Goal: Task Accomplishment & Management: Manage account settings

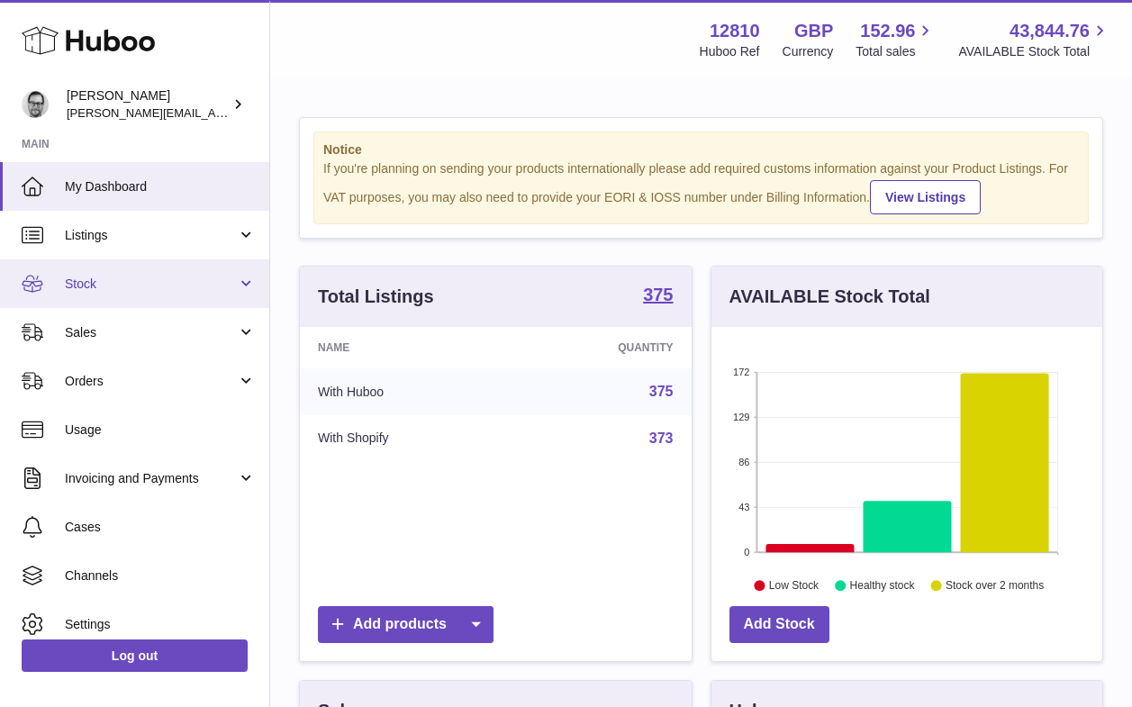
scroll to position [281, 391]
click at [128, 286] on span "Stock" at bounding box center [151, 283] width 172 height 17
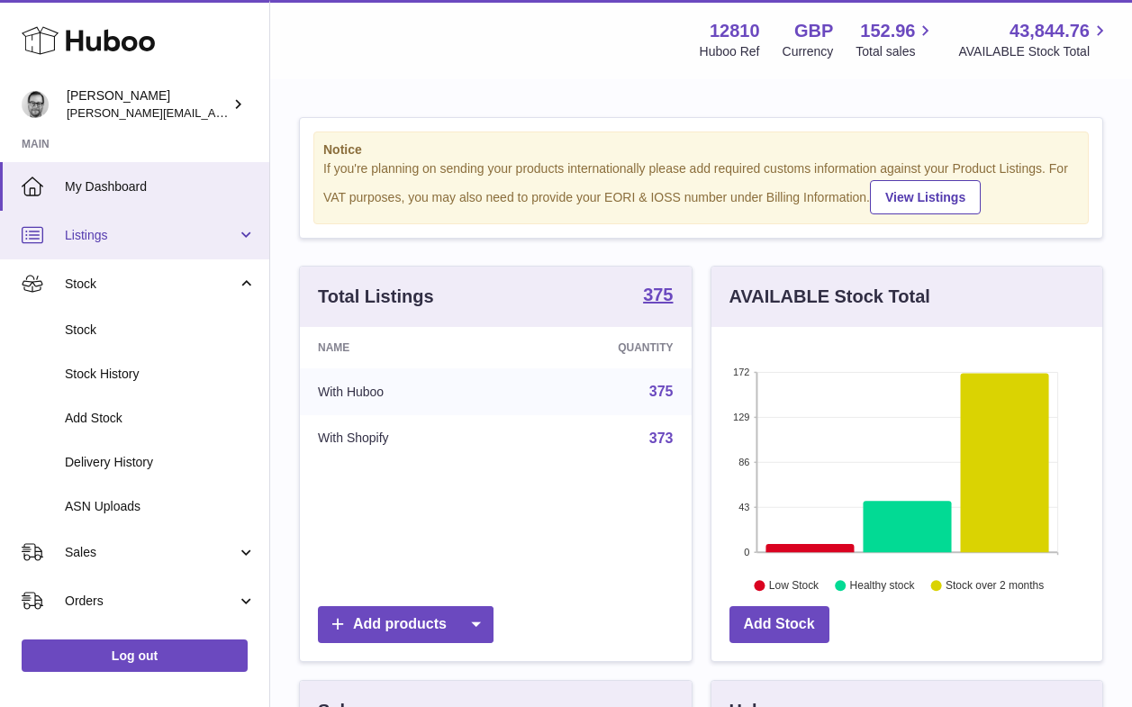
click at [119, 233] on span "Listings" at bounding box center [151, 235] width 172 height 17
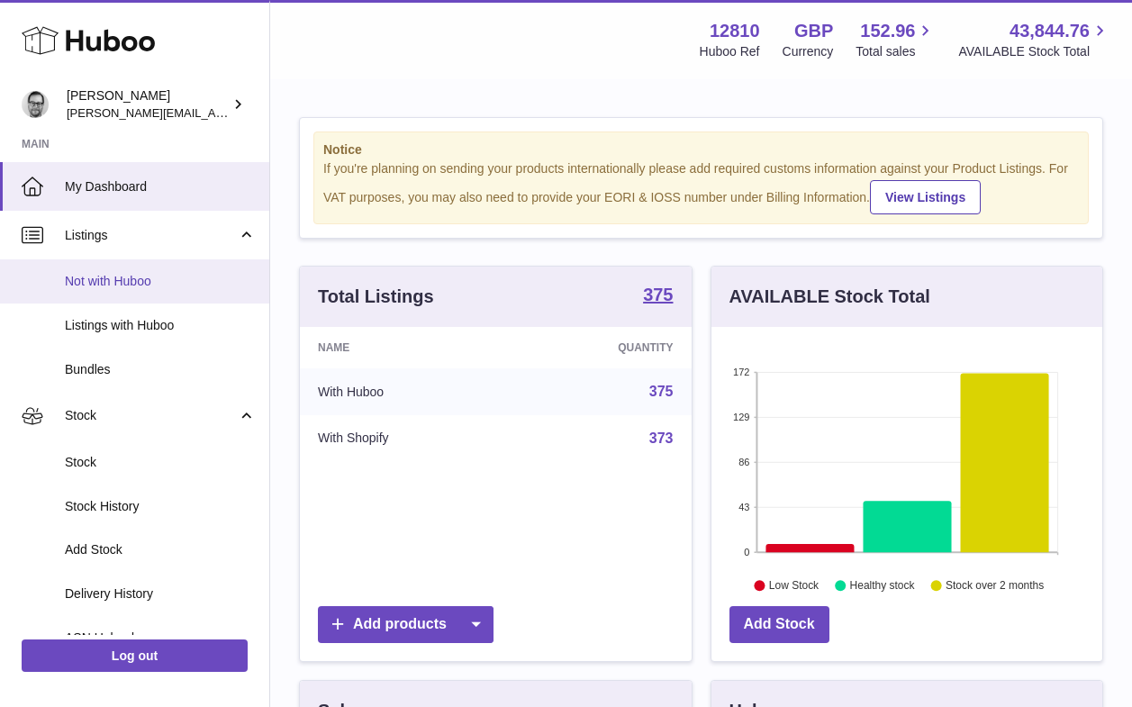
click at [115, 284] on span "Not with Huboo" at bounding box center [160, 281] width 191 height 17
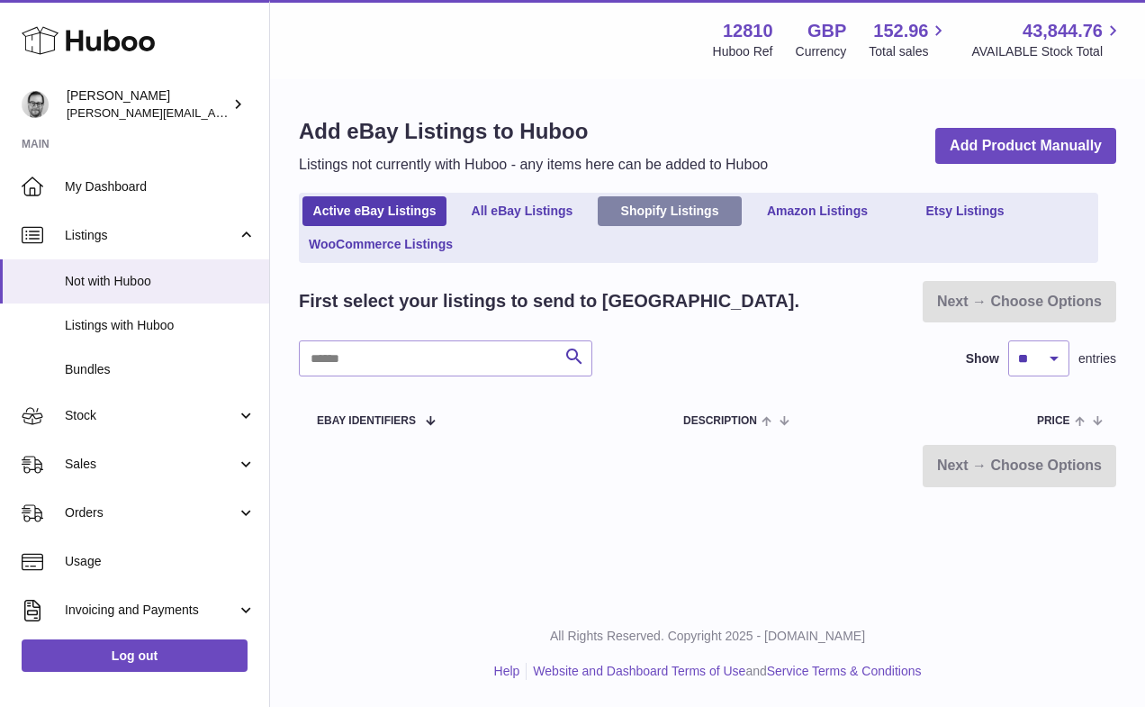
click at [679, 211] on link "Shopify Listings" at bounding box center [670, 211] width 144 height 30
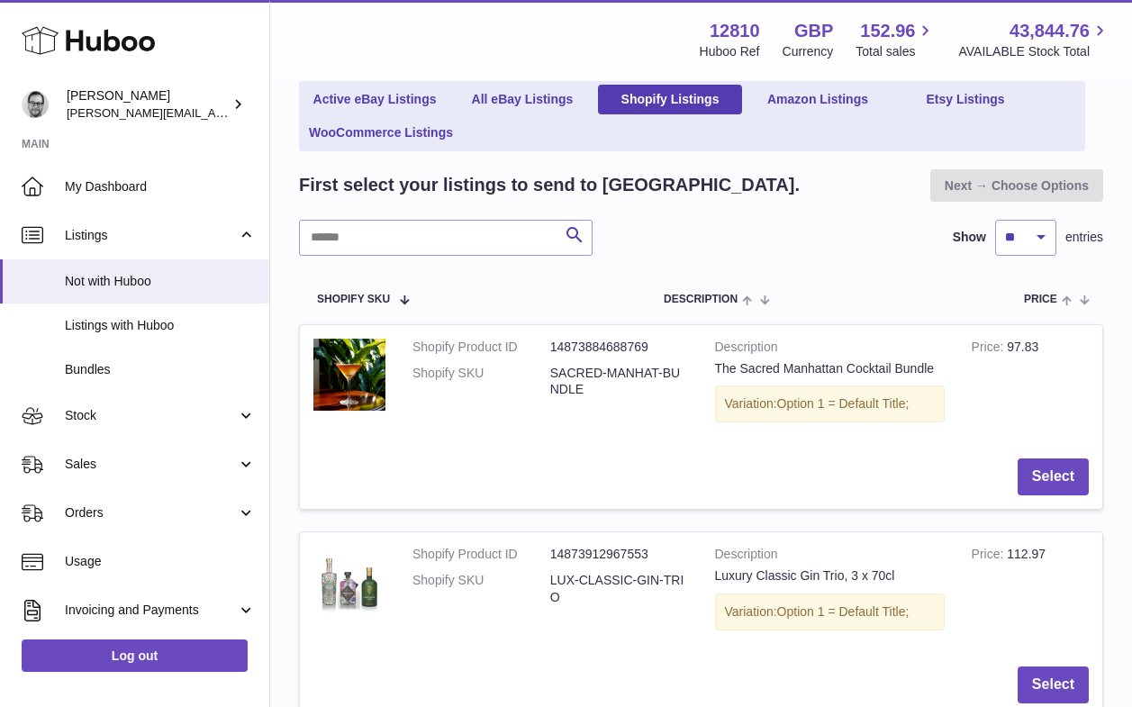
scroll to position [156, 0]
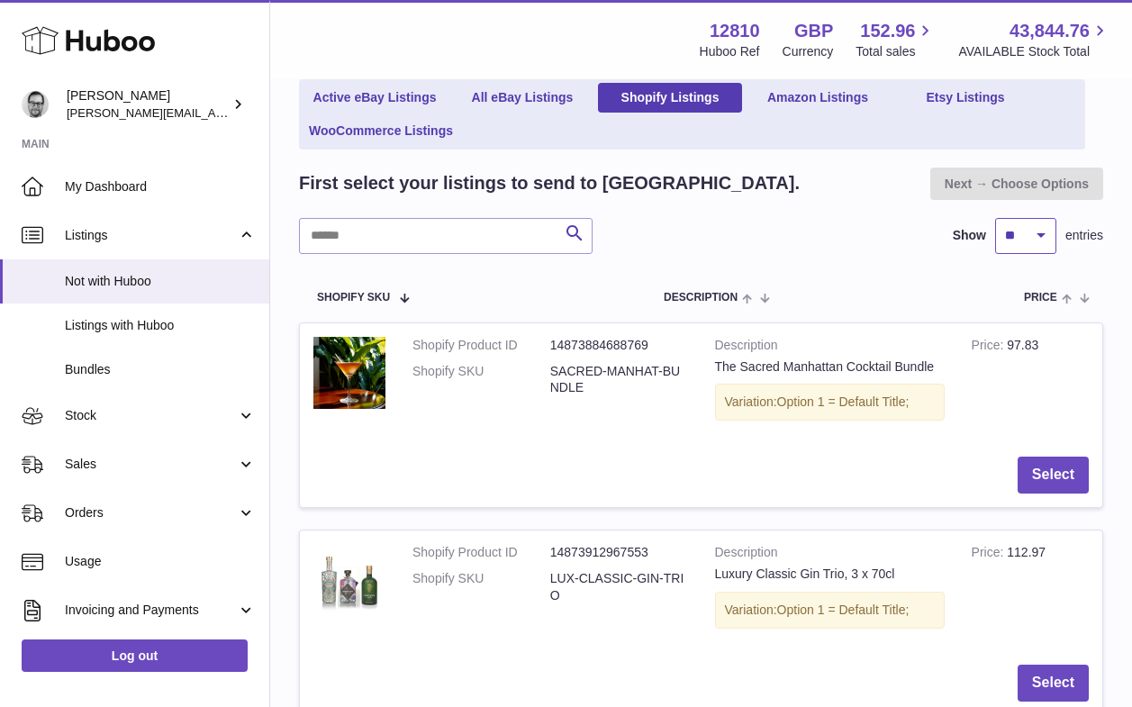
click at [1014, 234] on select "** ** ** ***" at bounding box center [1025, 236] width 61 height 36
select select "***"
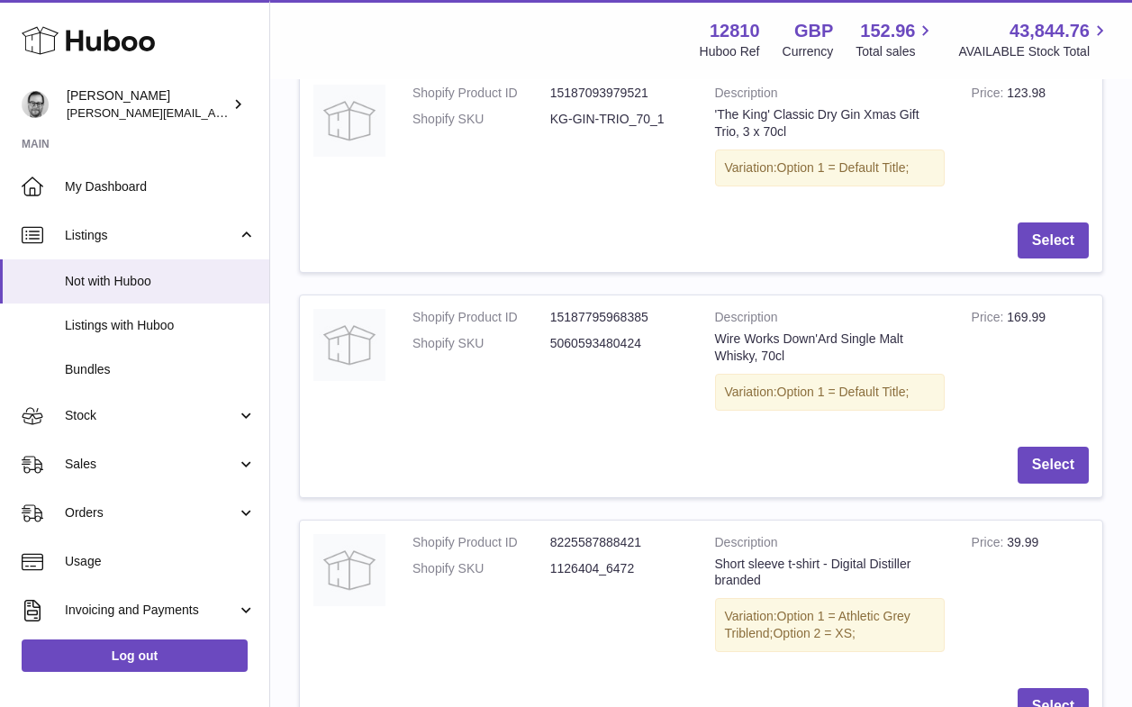
scroll to position [12068, 0]
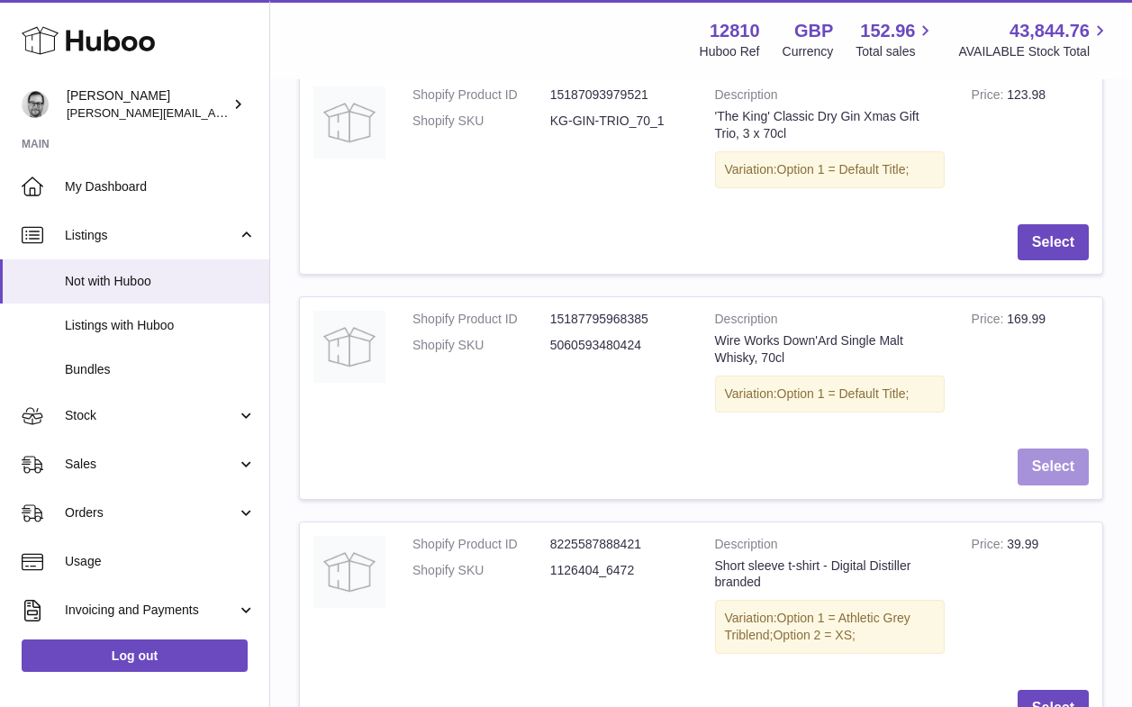
click at [1040, 448] on button "Select" at bounding box center [1052, 466] width 71 height 37
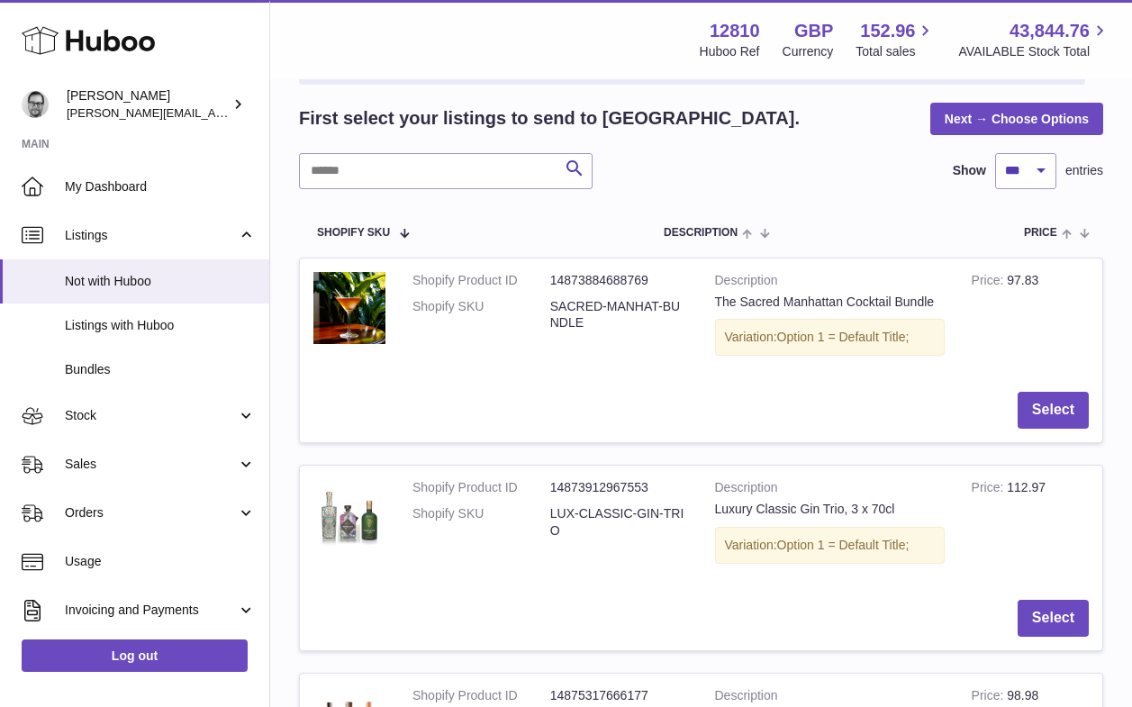
scroll to position [0, 0]
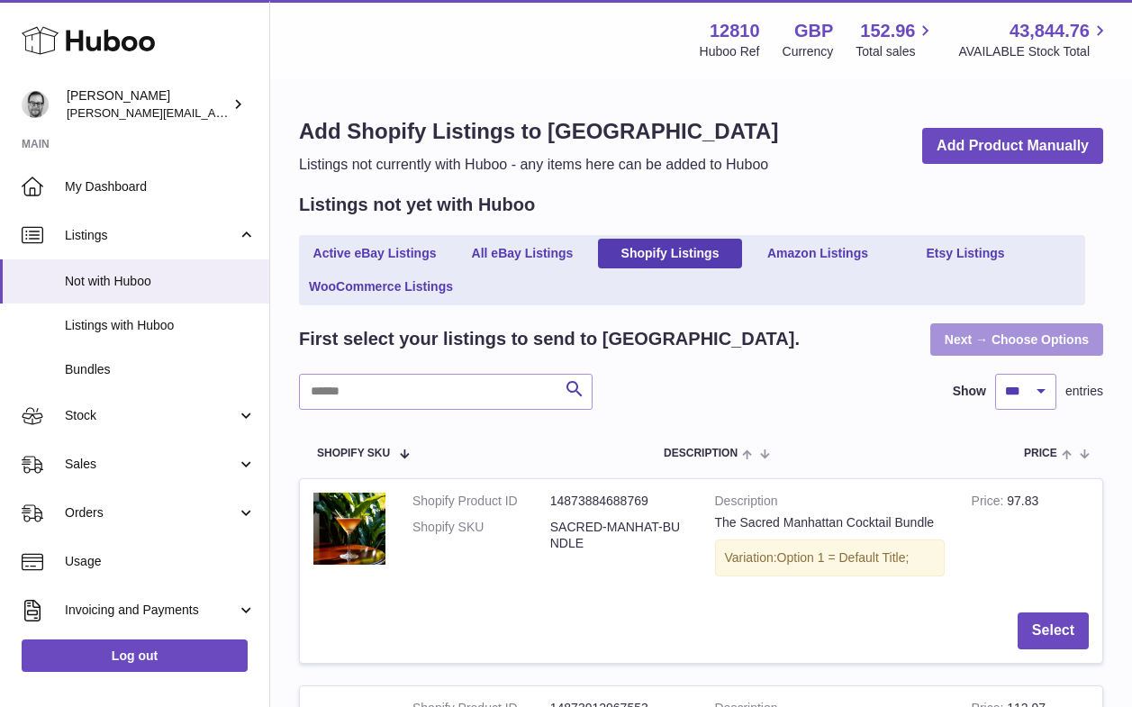
click at [1005, 340] on link "Next → Choose Options" at bounding box center [1016, 339] width 173 height 32
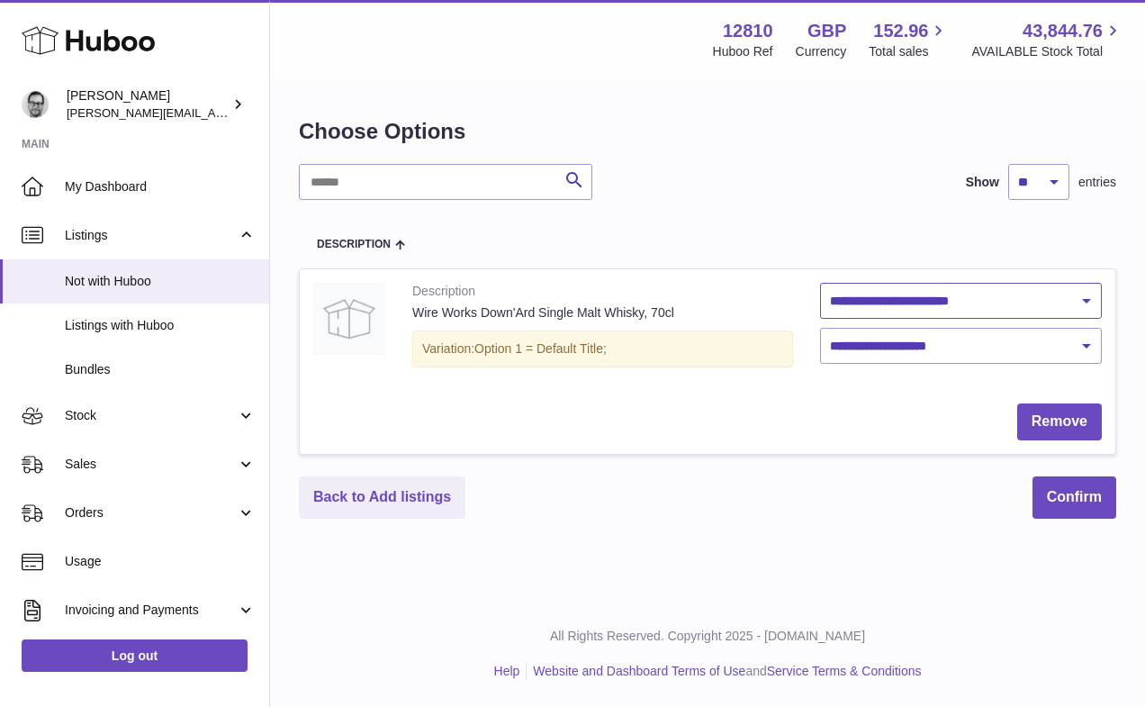
click at [897, 294] on select "**********" at bounding box center [961, 301] width 282 height 36
select select "***"
click at [931, 354] on select "**********" at bounding box center [961, 346] width 282 height 36
select select "***"
click at [1064, 498] on button "Confirm" at bounding box center [1074, 497] width 84 height 42
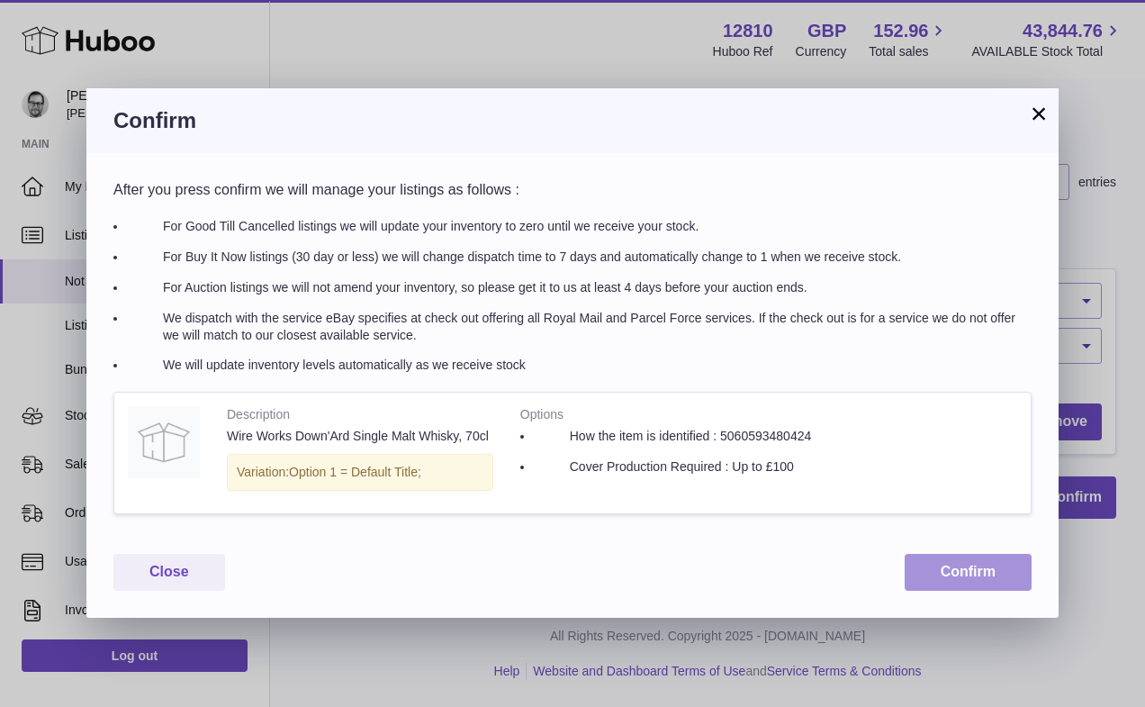
click at [978, 570] on button "Confirm" at bounding box center [968, 572] width 127 height 37
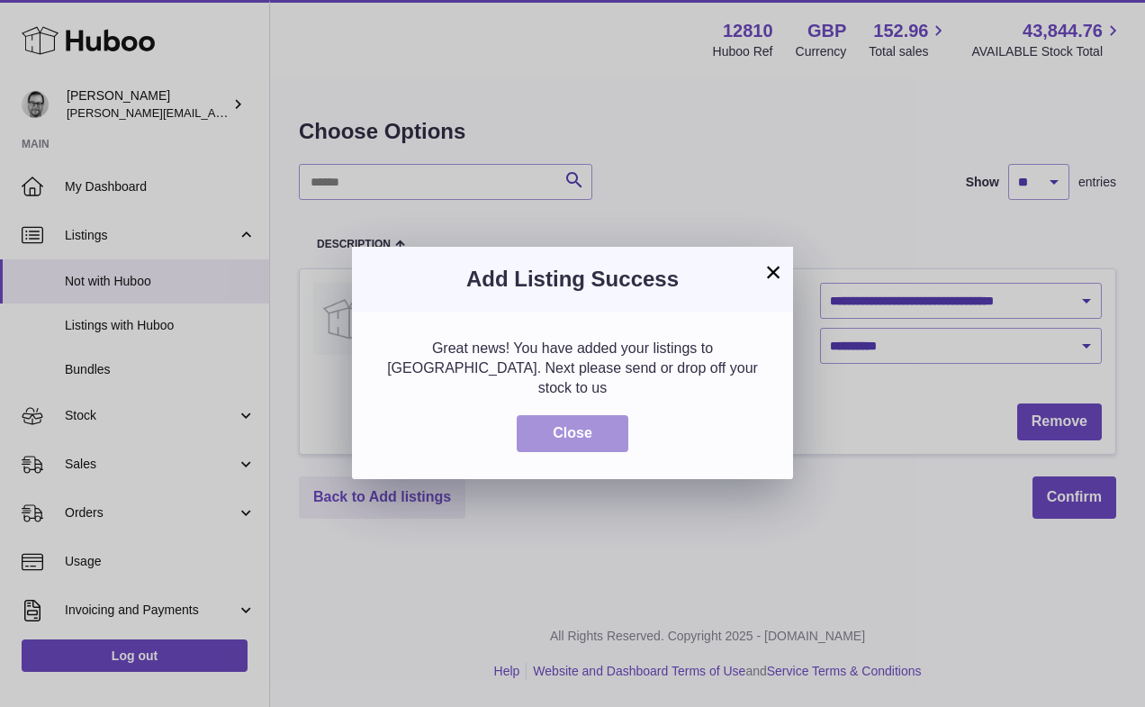
click at [544, 415] on button "Close" at bounding box center [573, 433] width 112 height 37
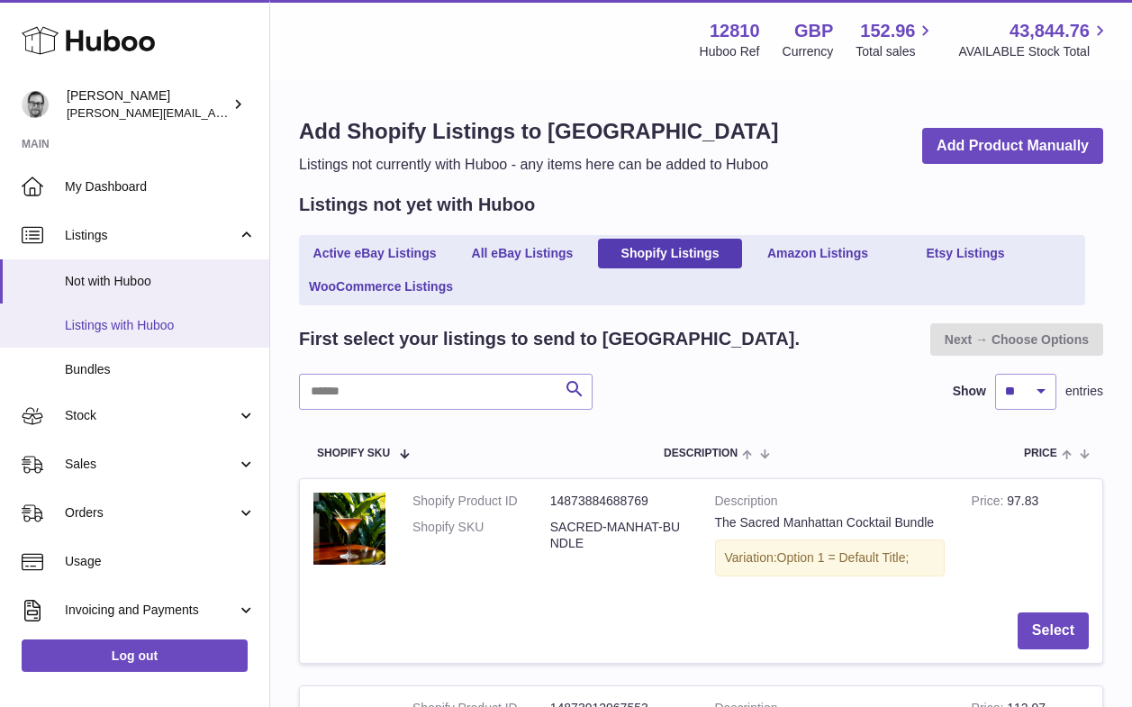
click at [143, 324] on span "Listings with Huboo" at bounding box center [160, 325] width 191 height 17
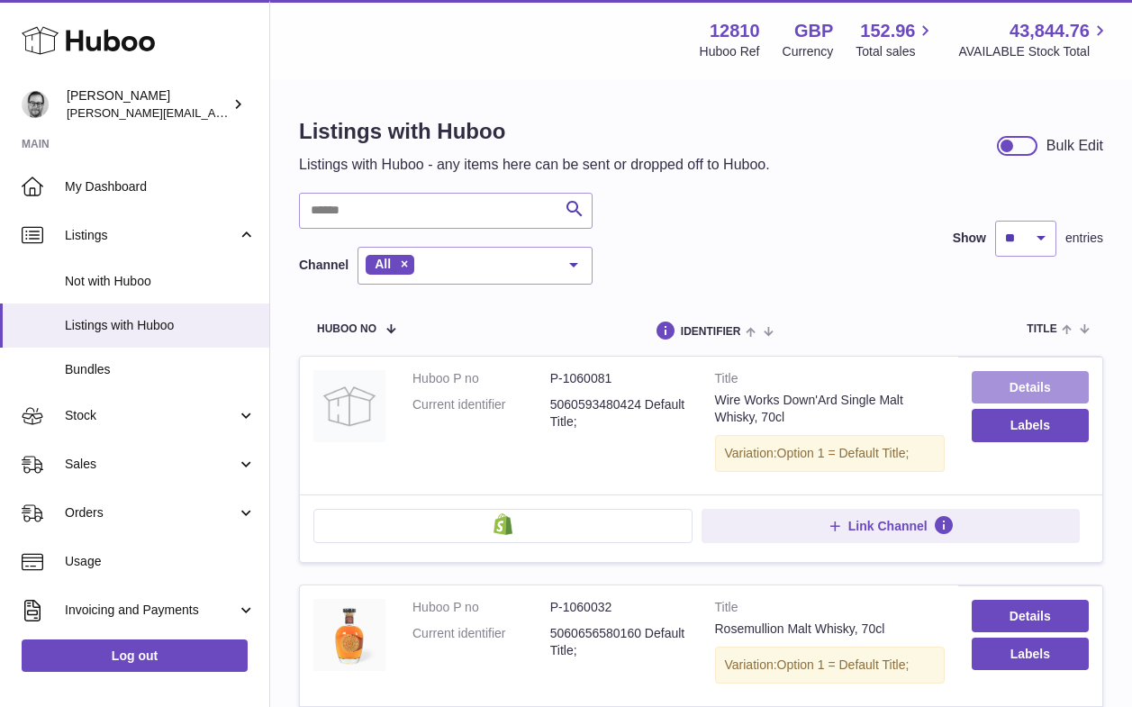
click at [1028, 385] on link "Details" at bounding box center [1029, 387] width 117 height 32
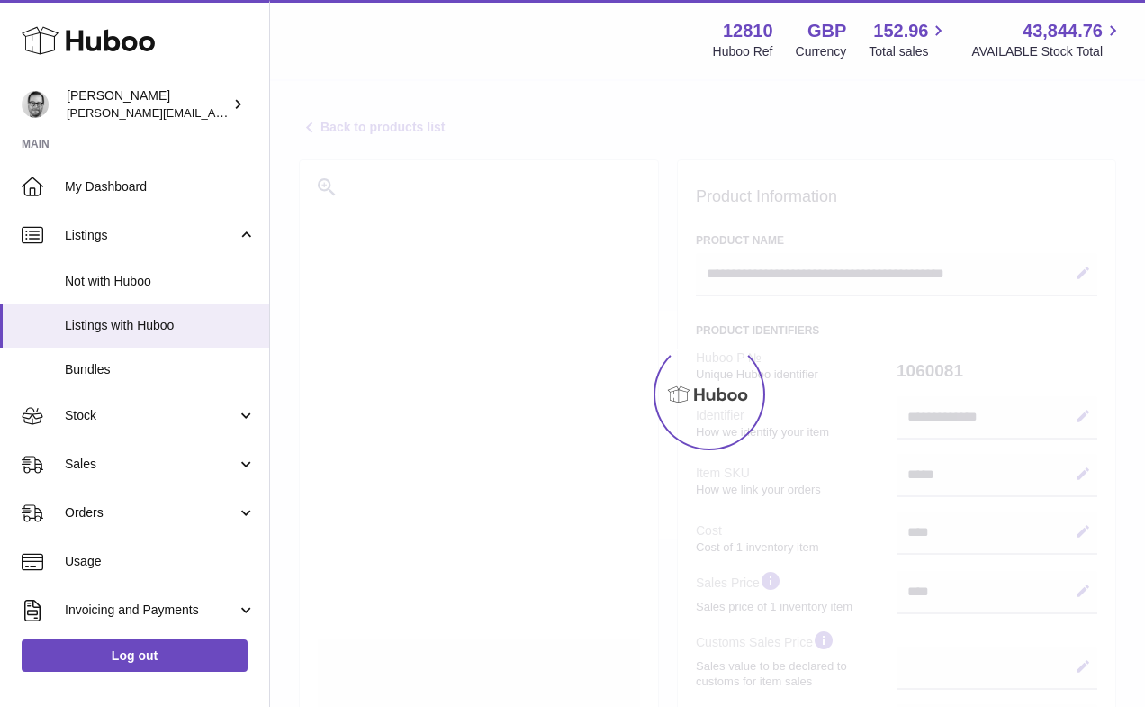
select select
select select "***"
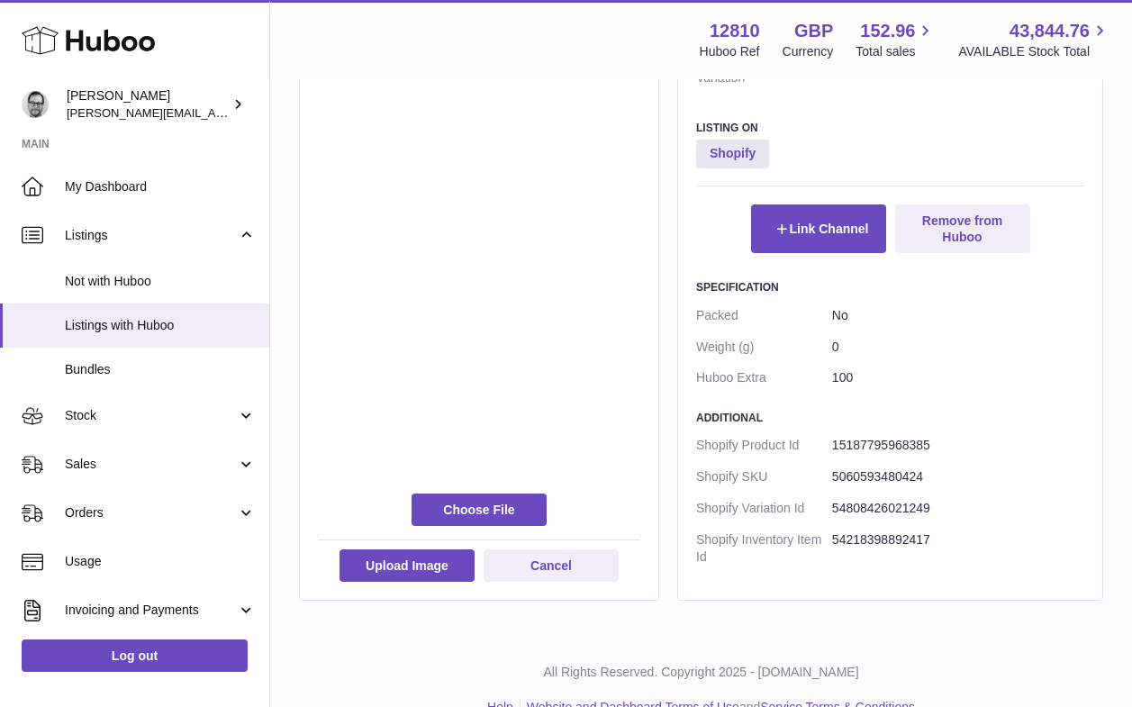
scroll to position [963, 0]
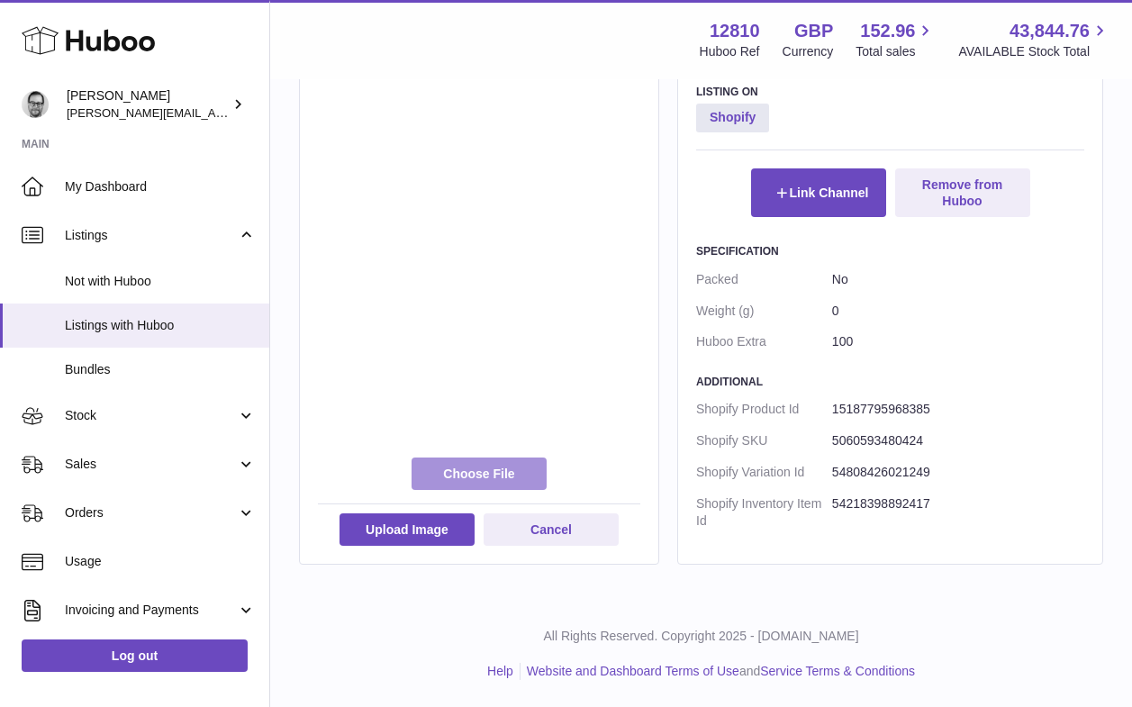
click at [470, 478] on label at bounding box center [478, 473] width 135 height 32
type input "**********"
click at [519, 461] on label at bounding box center [478, 473] width 135 height 32
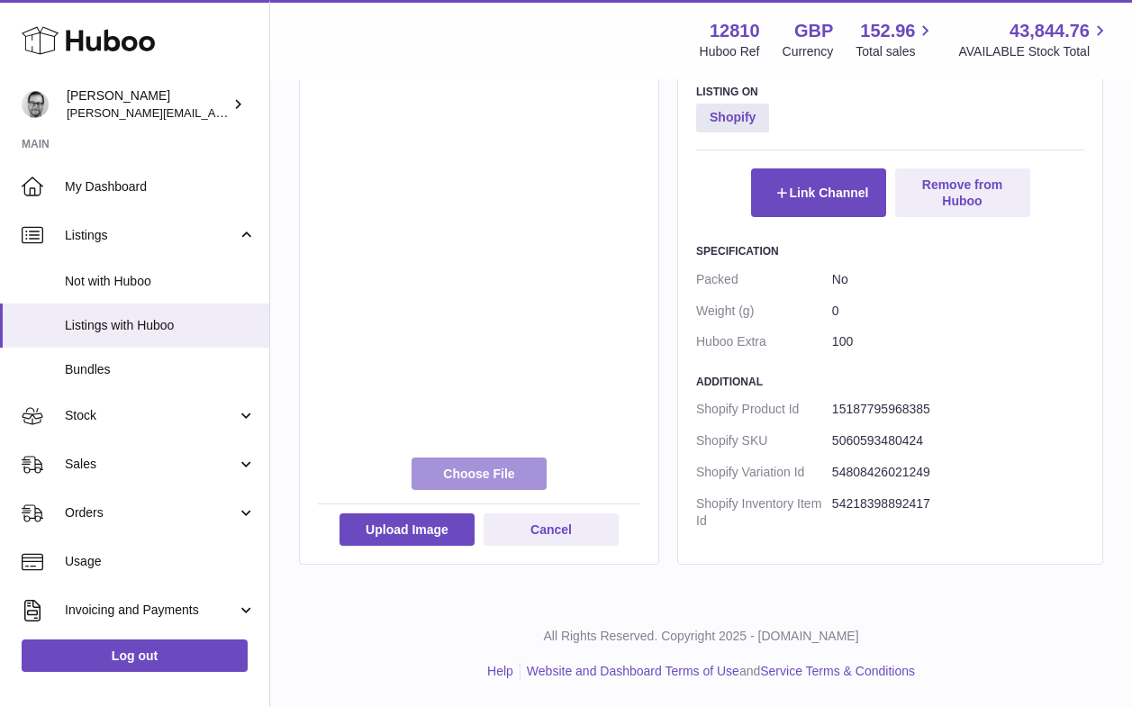
type input "**********"
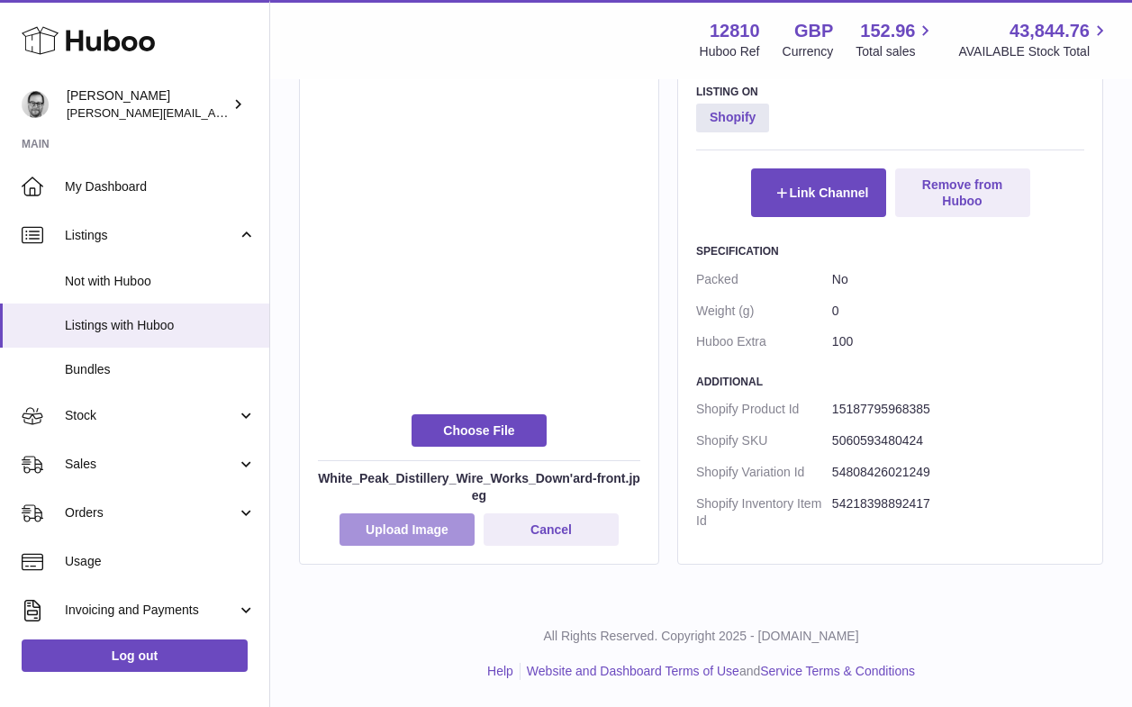
click at [431, 521] on button "Upload Image" at bounding box center [406, 529] width 135 height 32
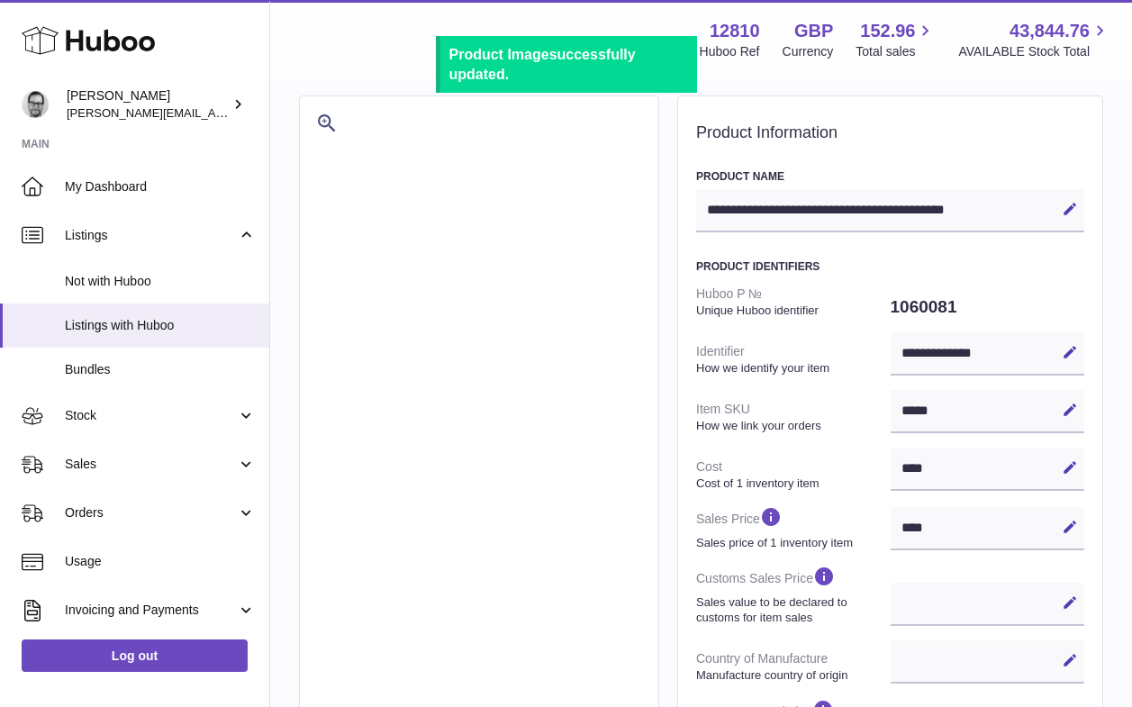
scroll to position [0, 0]
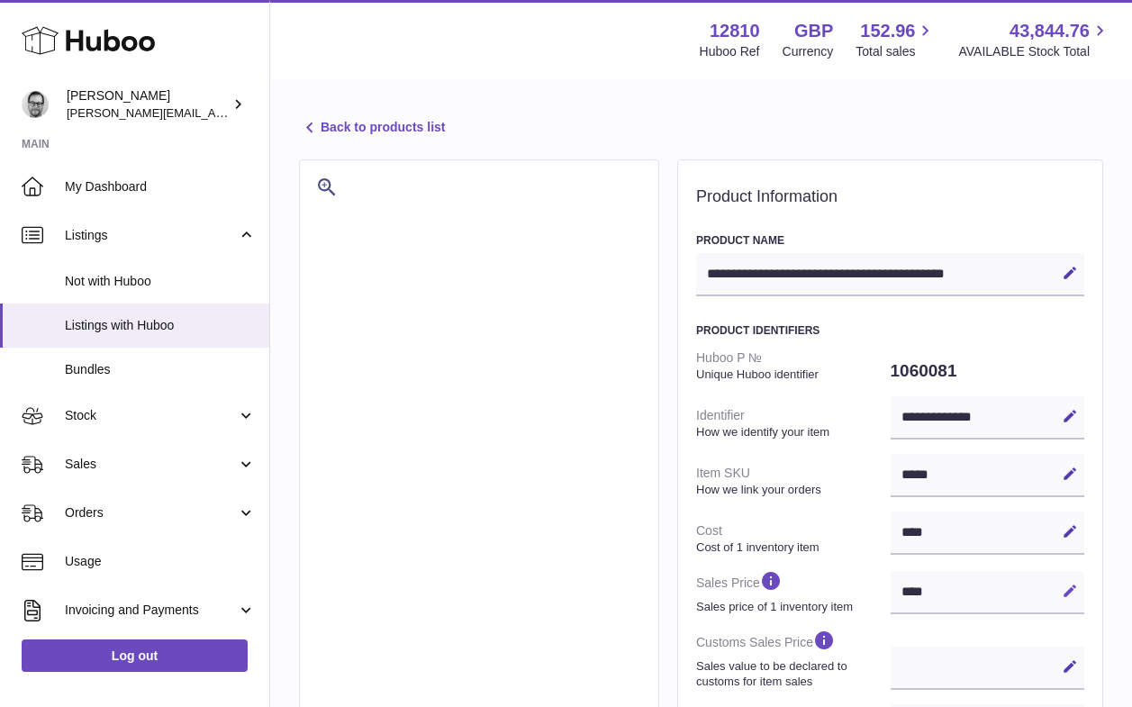
click at [1062, 579] on button "Edit" at bounding box center [1069, 590] width 29 height 29
drag, startPoint x: 935, startPoint y: 593, endPoint x: 831, endPoint y: 593, distance: 104.4
click at [831, 593] on dl "**********" at bounding box center [890, 681] width 388 height 679
type input "******"
click at [1074, 591] on icon at bounding box center [1069, 590] width 16 height 16
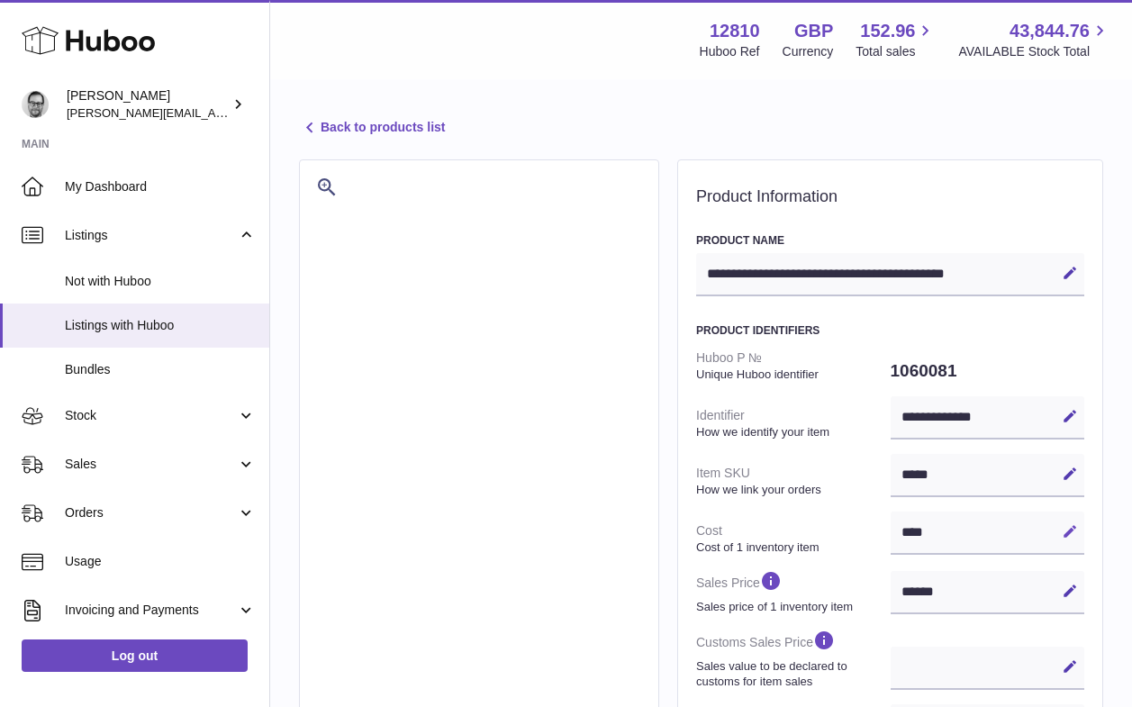
click at [1071, 527] on icon at bounding box center [1069, 531] width 16 height 16
drag, startPoint x: 973, startPoint y: 528, endPoint x: 809, endPoint y: 530, distance: 163.8
click at [809, 528] on dl "**********" at bounding box center [890, 681] width 388 height 679
type input "*****"
click at [1075, 532] on icon at bounding box center [1069, 531] width 16 height 16
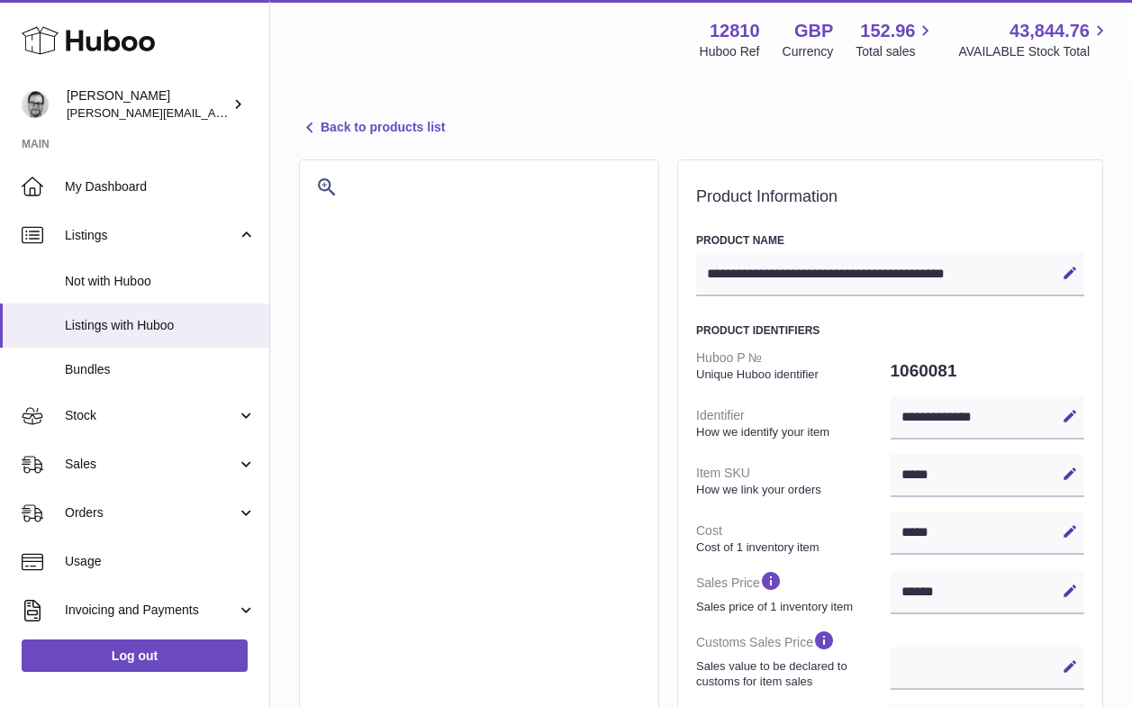
click at [355, 133] on link "Back to products list" at bounding box center [372, 128] width 146 height 22
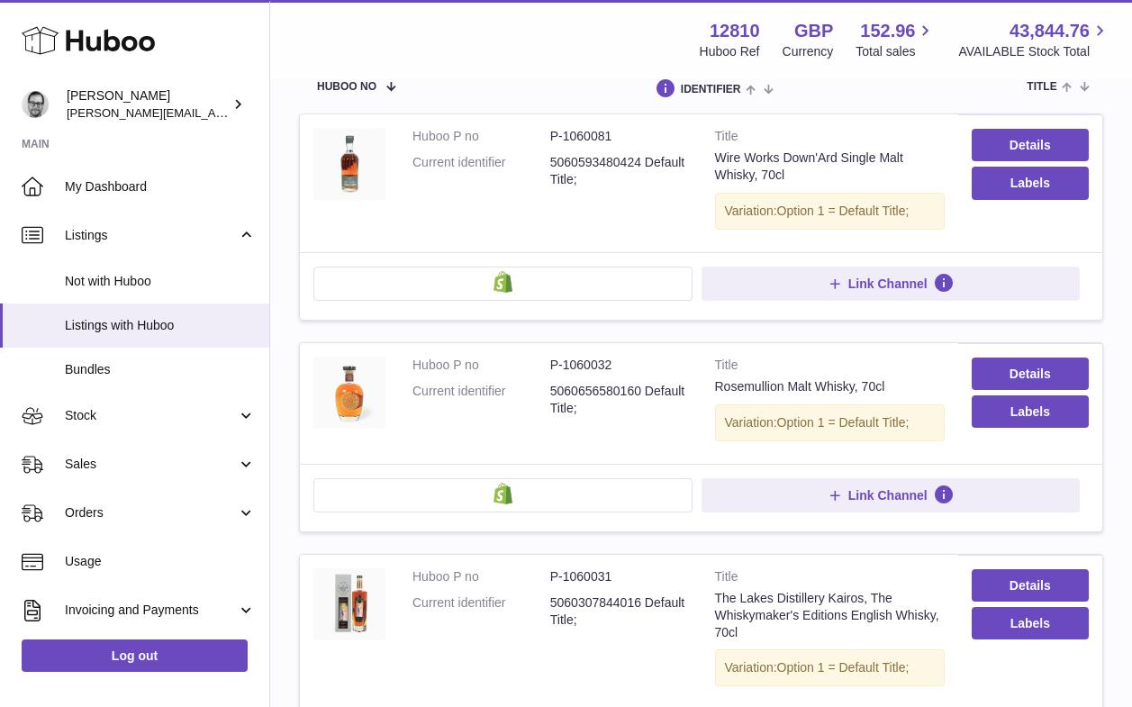
scroll to position [246, 0]
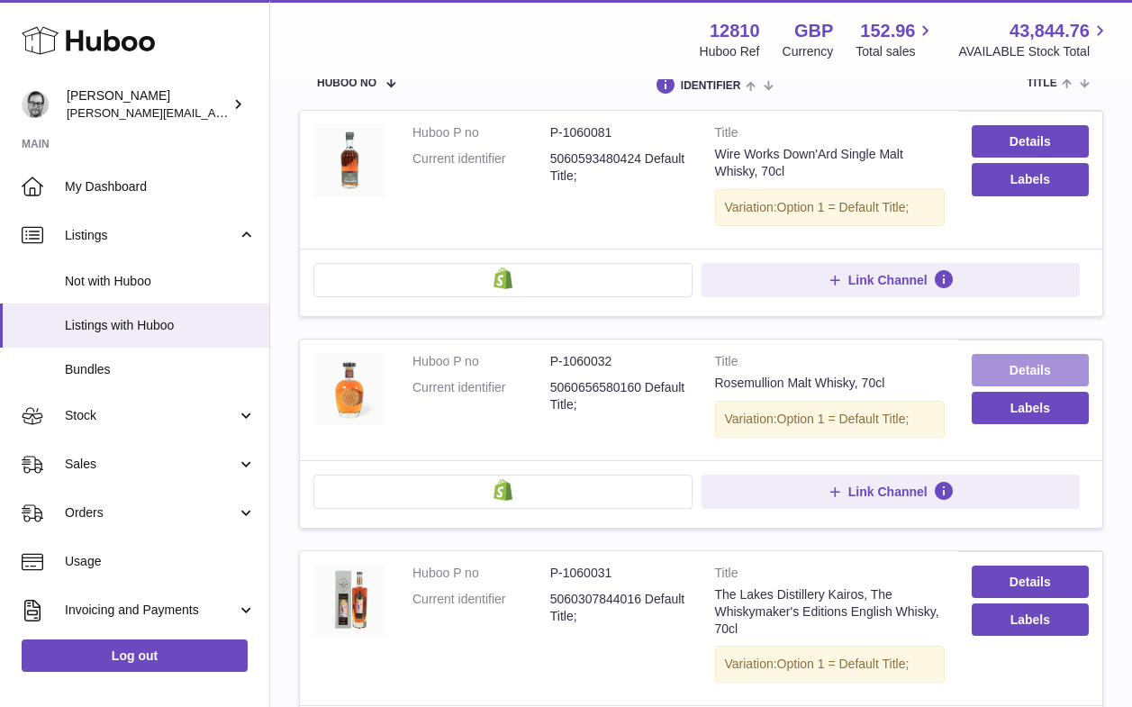
click at [1037, 360] on link "Details" at bounding box center [1029, 370] width 117 height 32
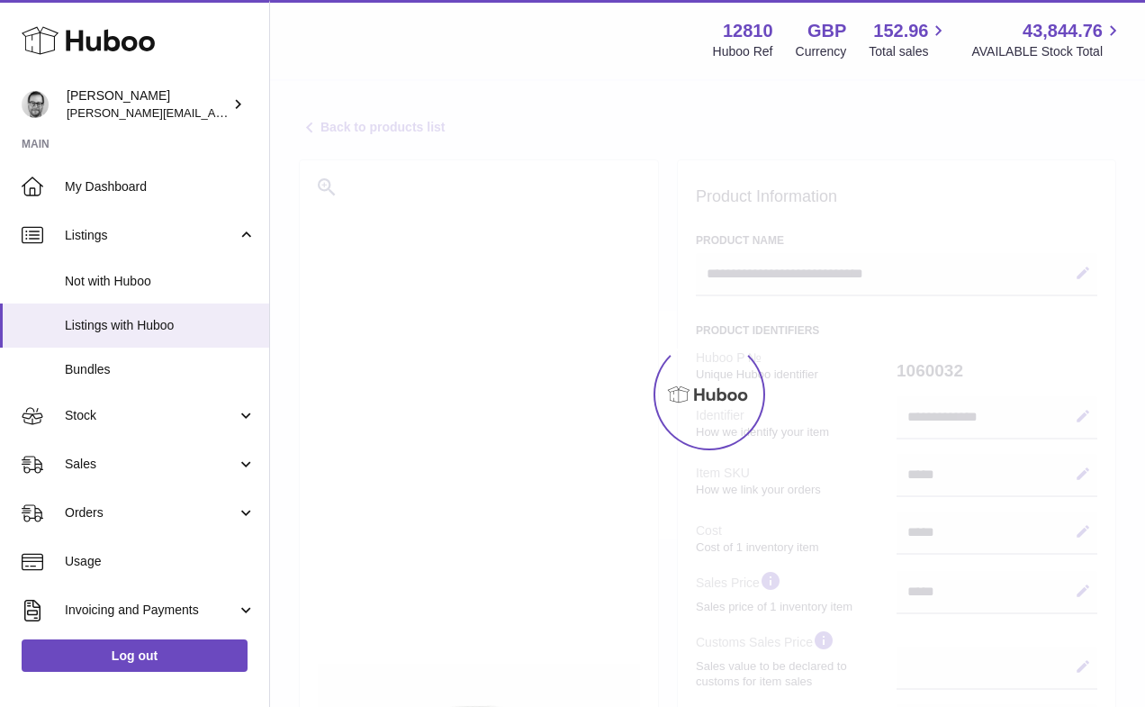
select select
select select "****"
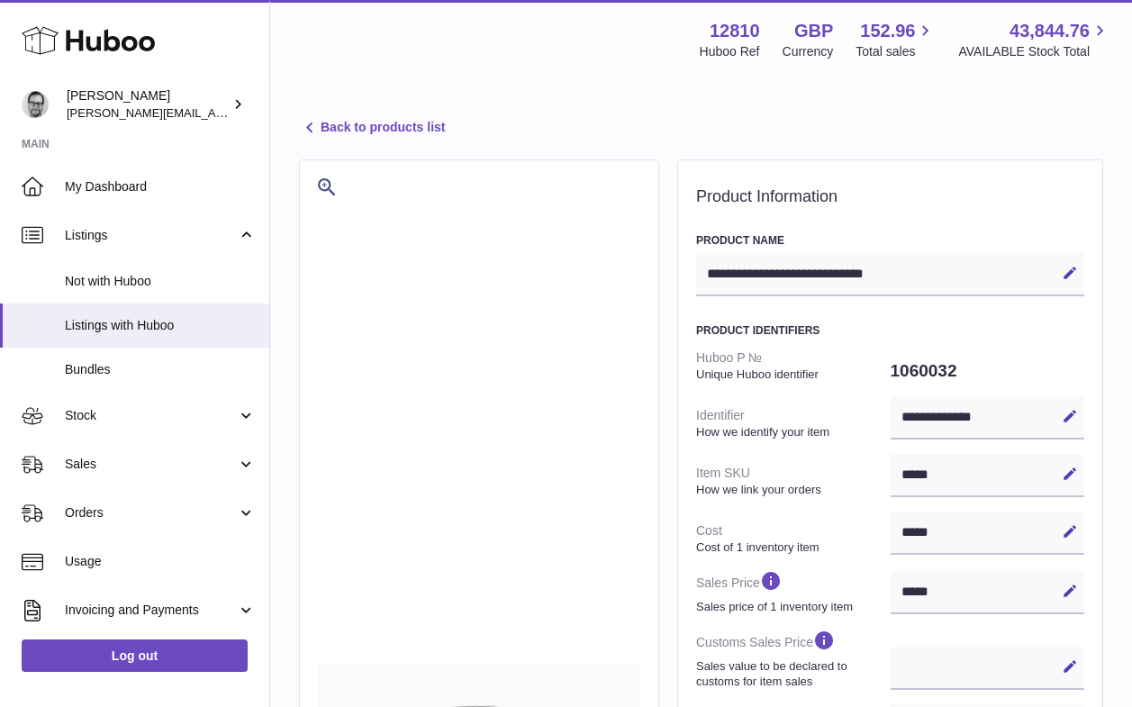
click at [392, 127] on link "Back to products list" at bounding box center [372, 128] width 146 height 22
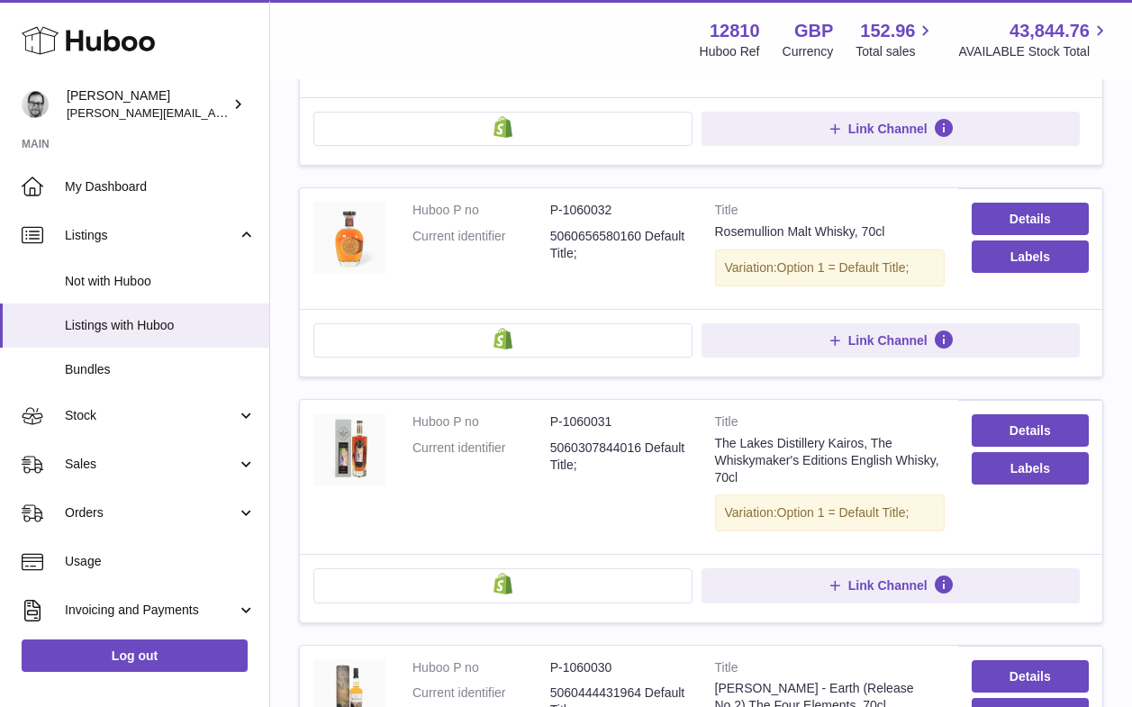
scroll to position [402, 0]
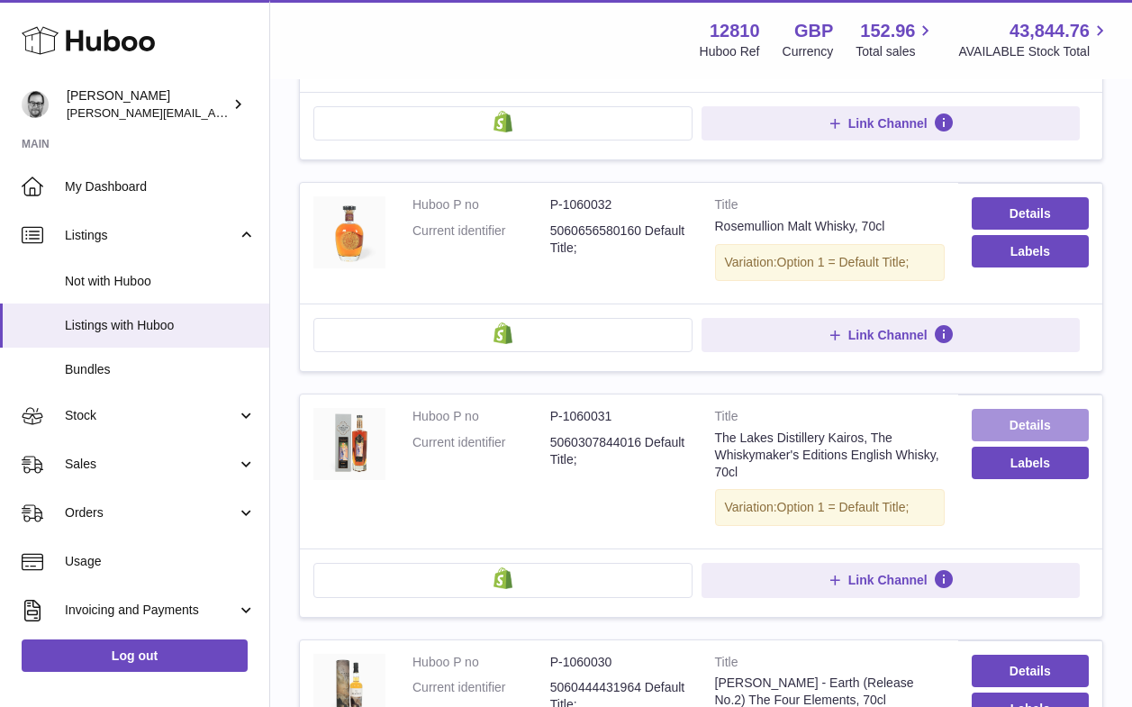
click at [1010, 420] on link "Details" at bounding box center [1029, 425] width 117 height 32
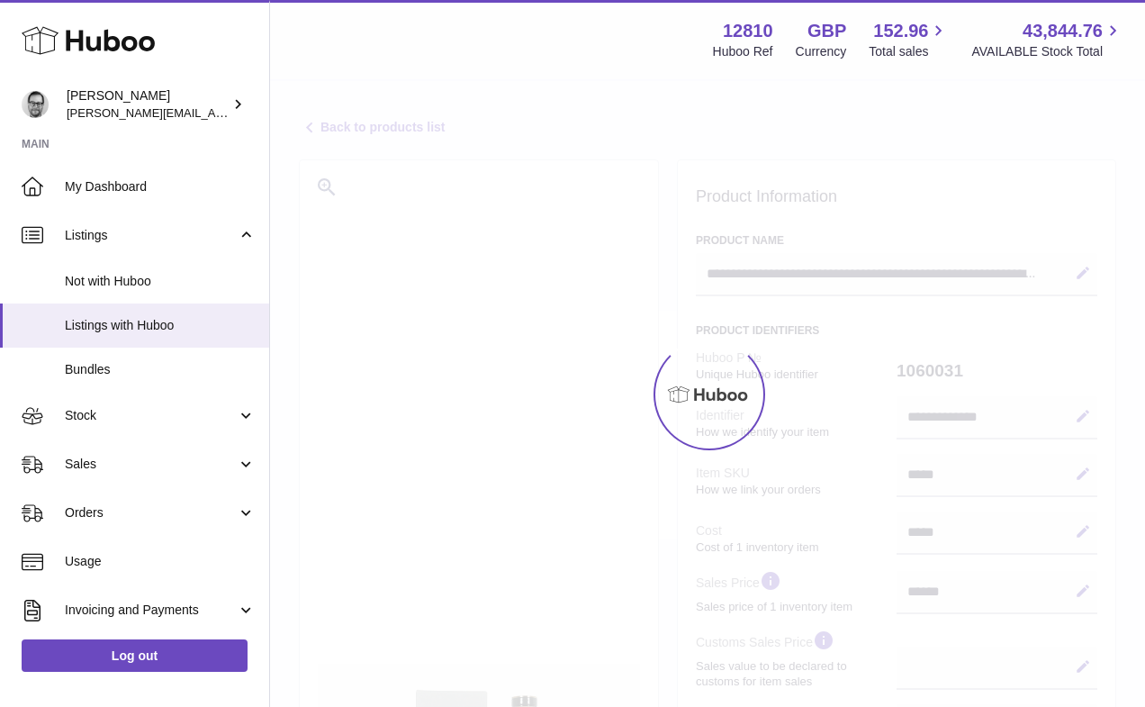
select select
select select "***"
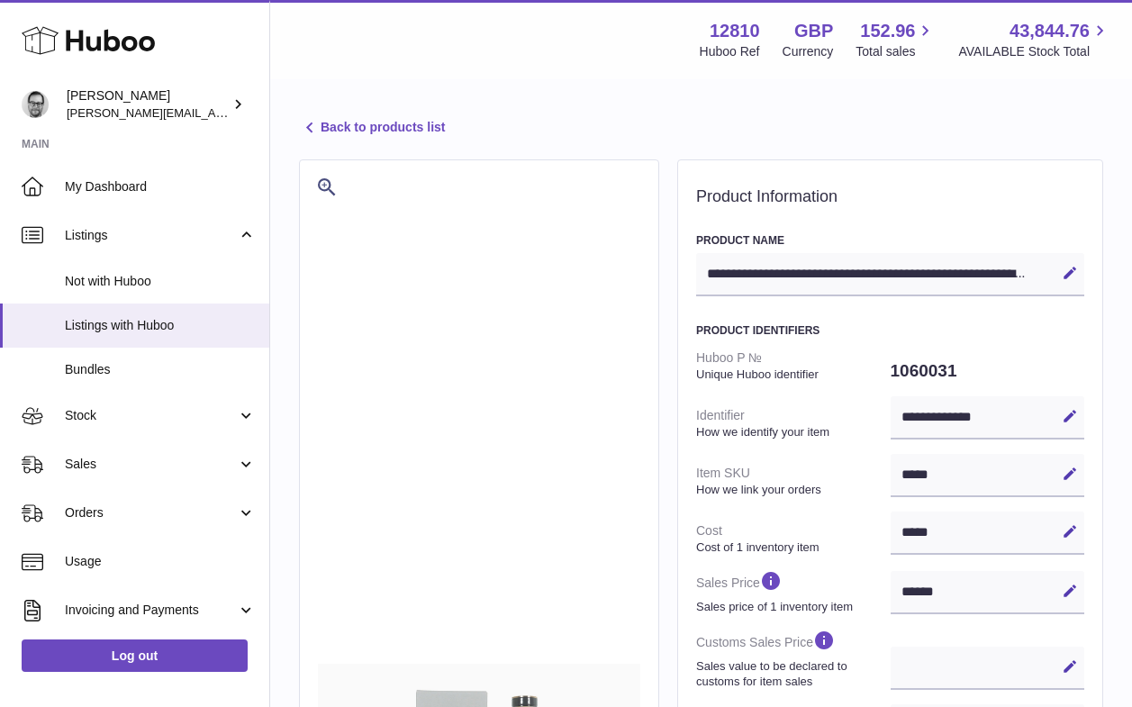
click at [389, 122] on link "Back to products list" at bounding box center [372, 128] width 146 height 22
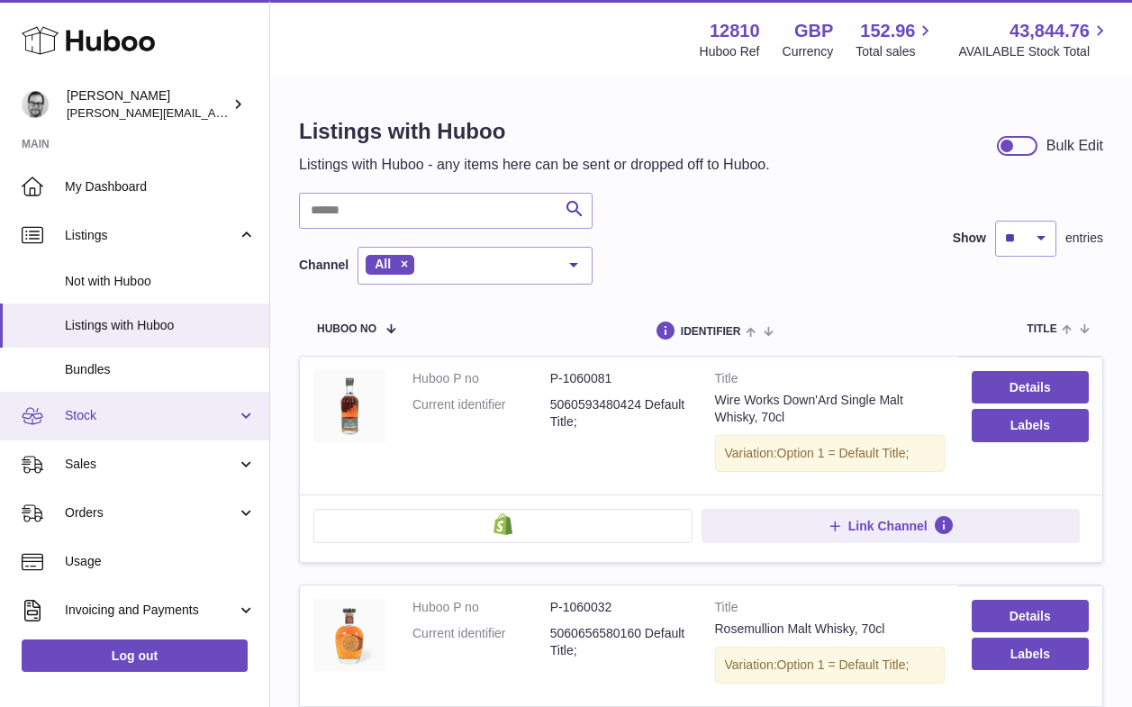
click at [113, 415] on span "Stock" at bounding box center [151, 415] width 172 height 17
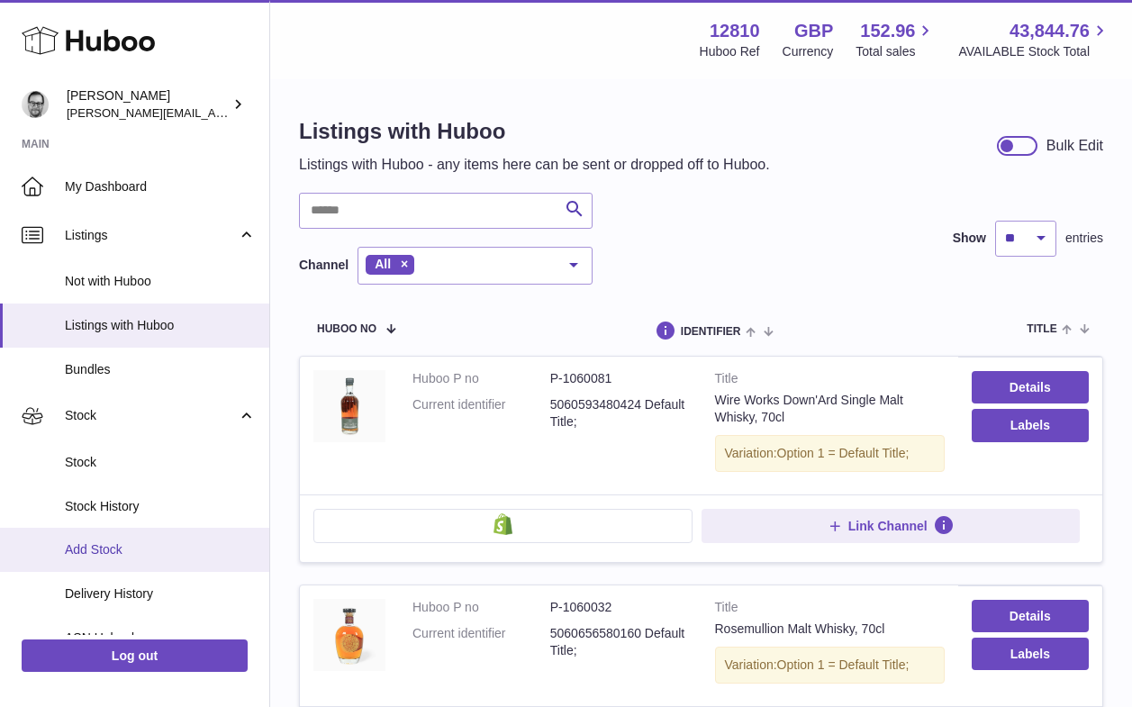
click at [107, 545] on span "Add Stock" at bounding box center [160, 549] width 191 height 17
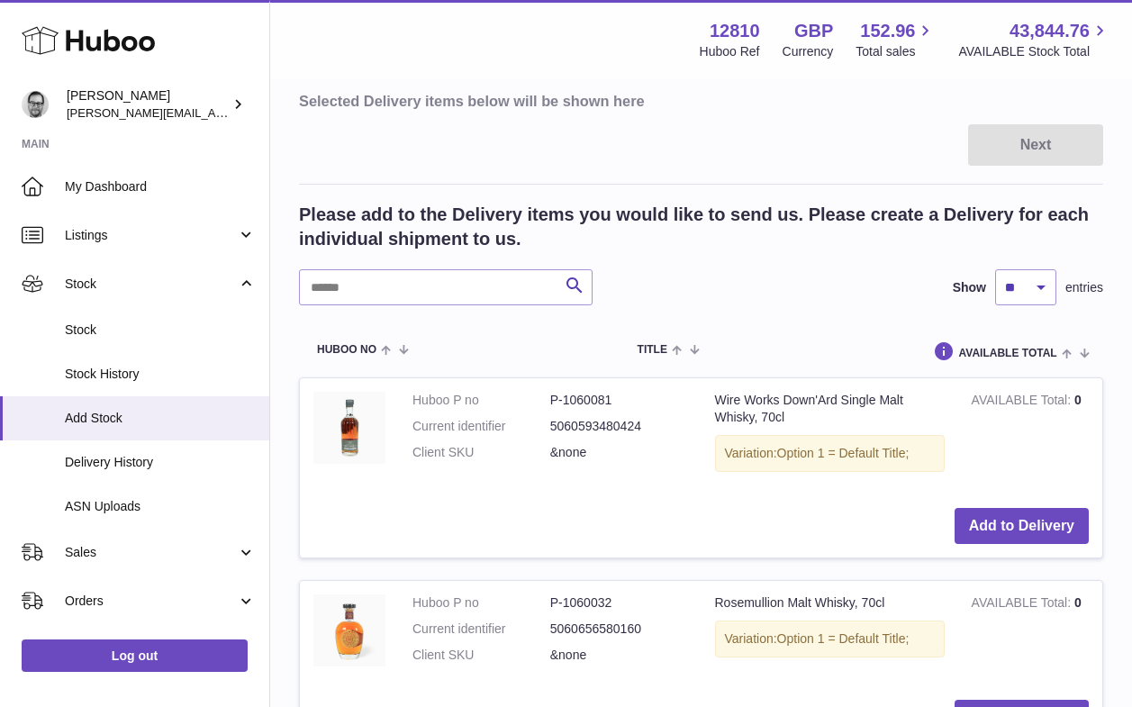
scroll to position [377, 0]
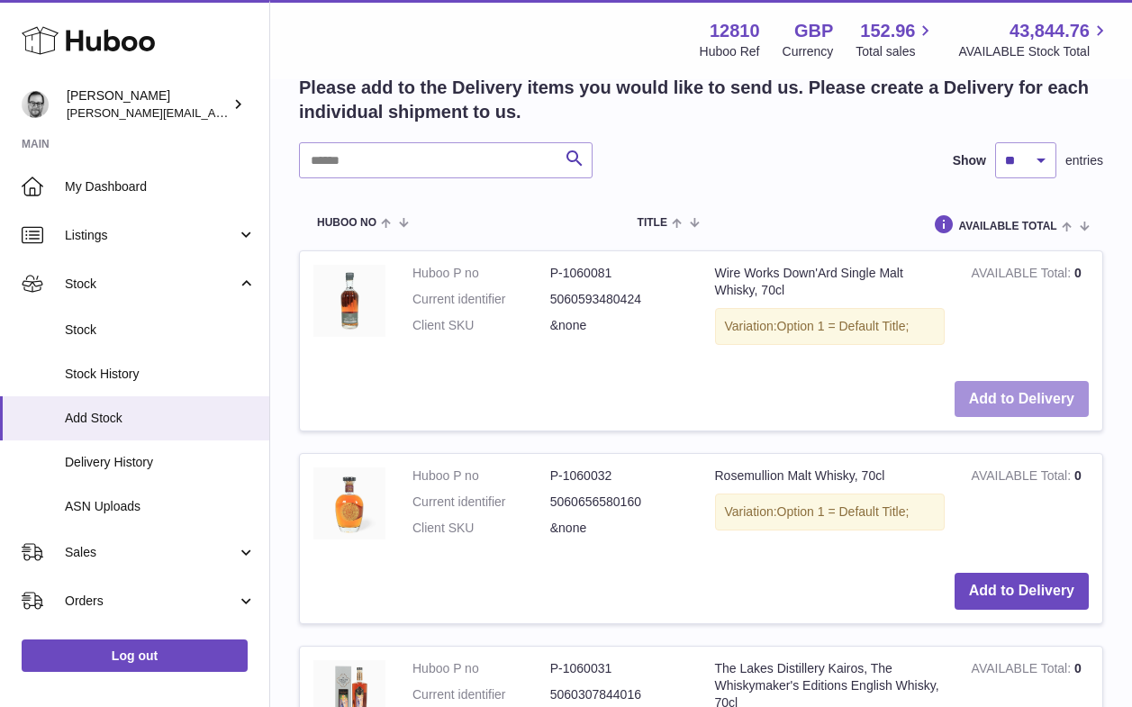
click at [1021, 390] on button "Add to Delivery" at bounding box center [1021, 399] width 134 height 37
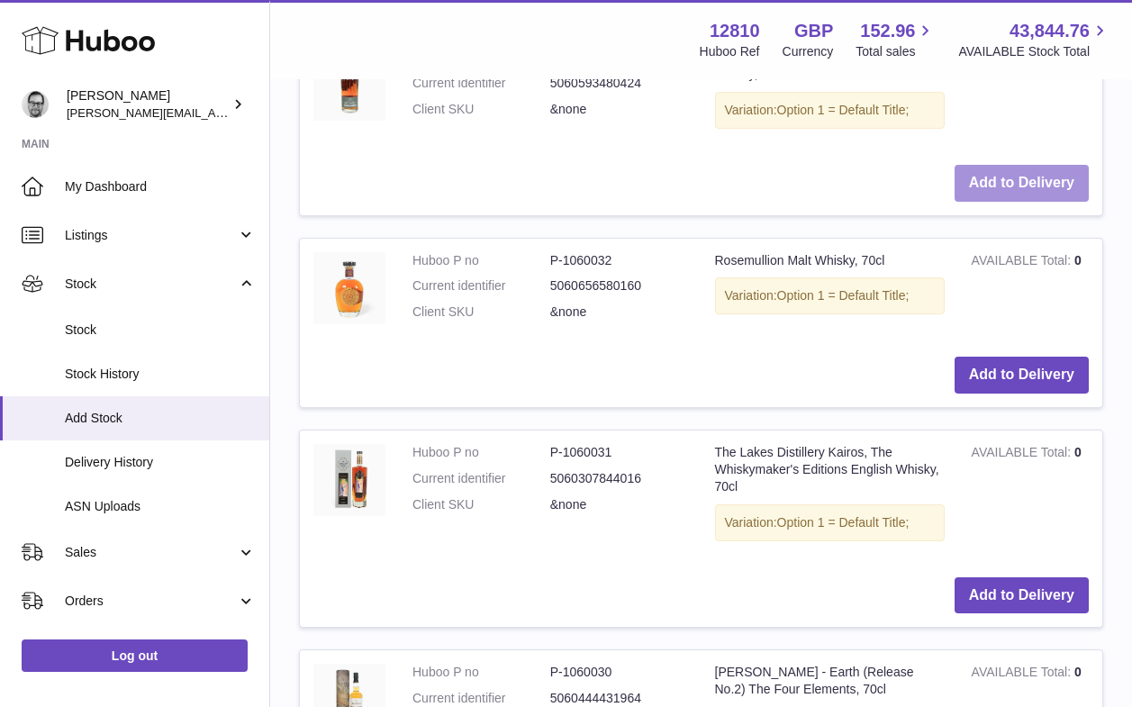
scroll to position [842, 0]
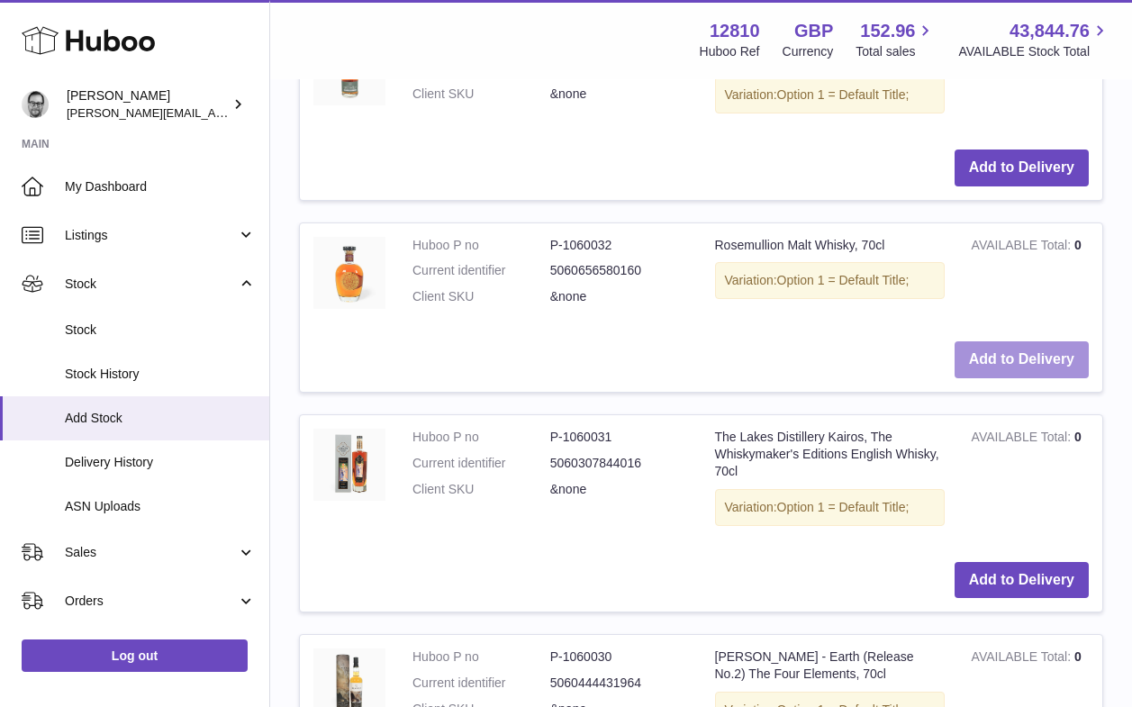
click at [1030, 362] on button "Add to Delivery" at bounding box center [1021, 359] width 134 height 37
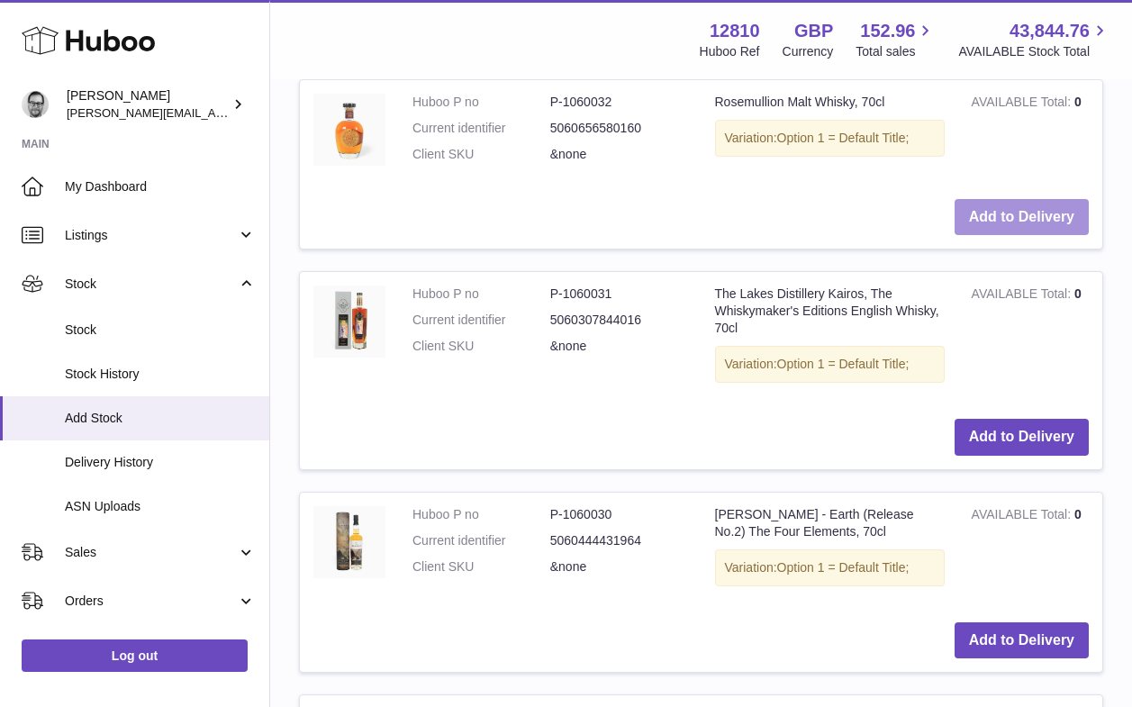
scroll to position [1179, 0]
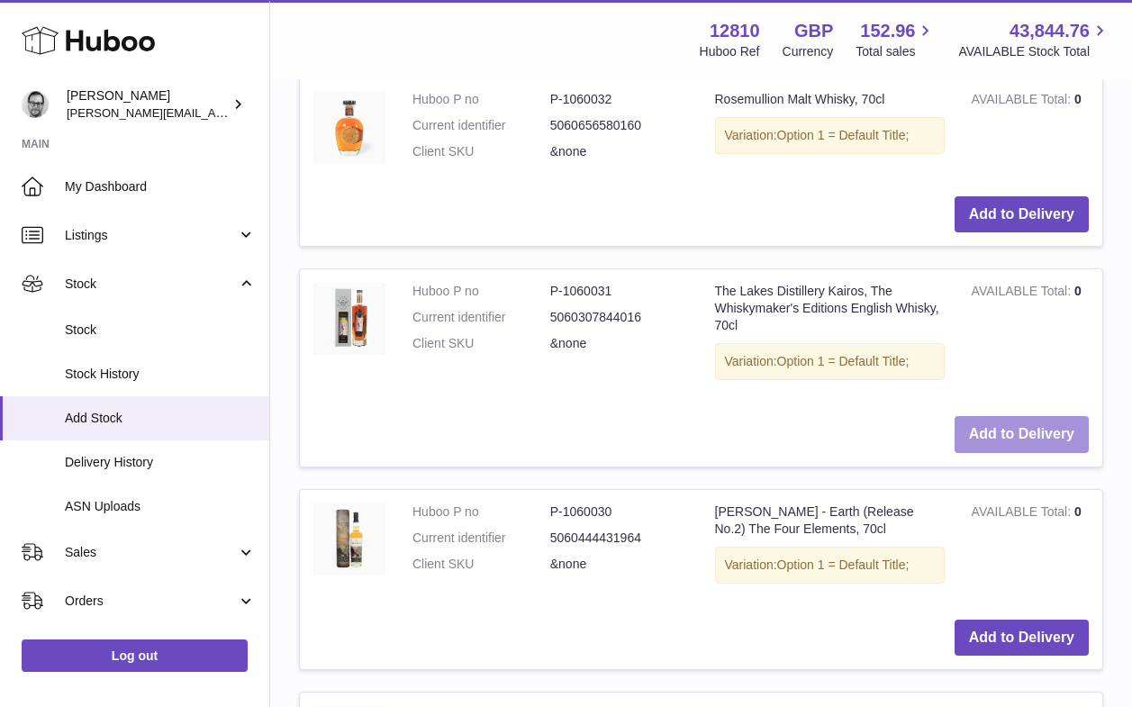
click at [1005, 434] on button "Add to Delivery" at bounding box center [1021, 434] width 134 height 37
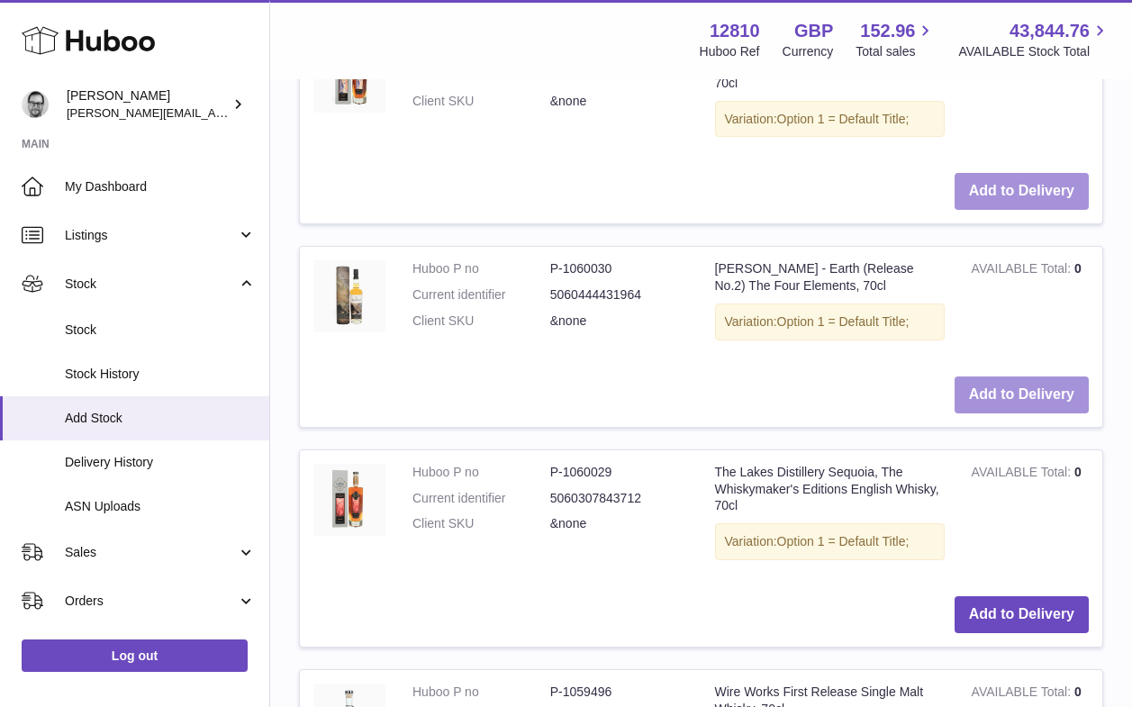
scroll to position [1648, 0]
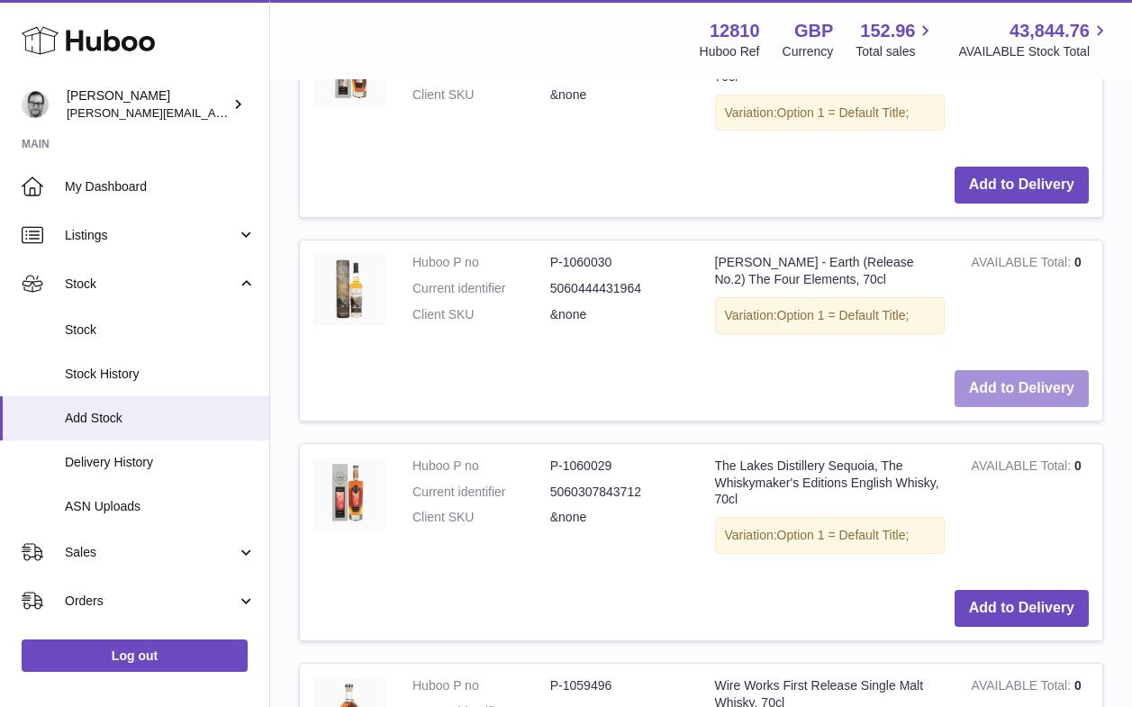
click at [988, 383] on button "Add to Delivery" at bounding box center [1021, 388] width 134 height 37
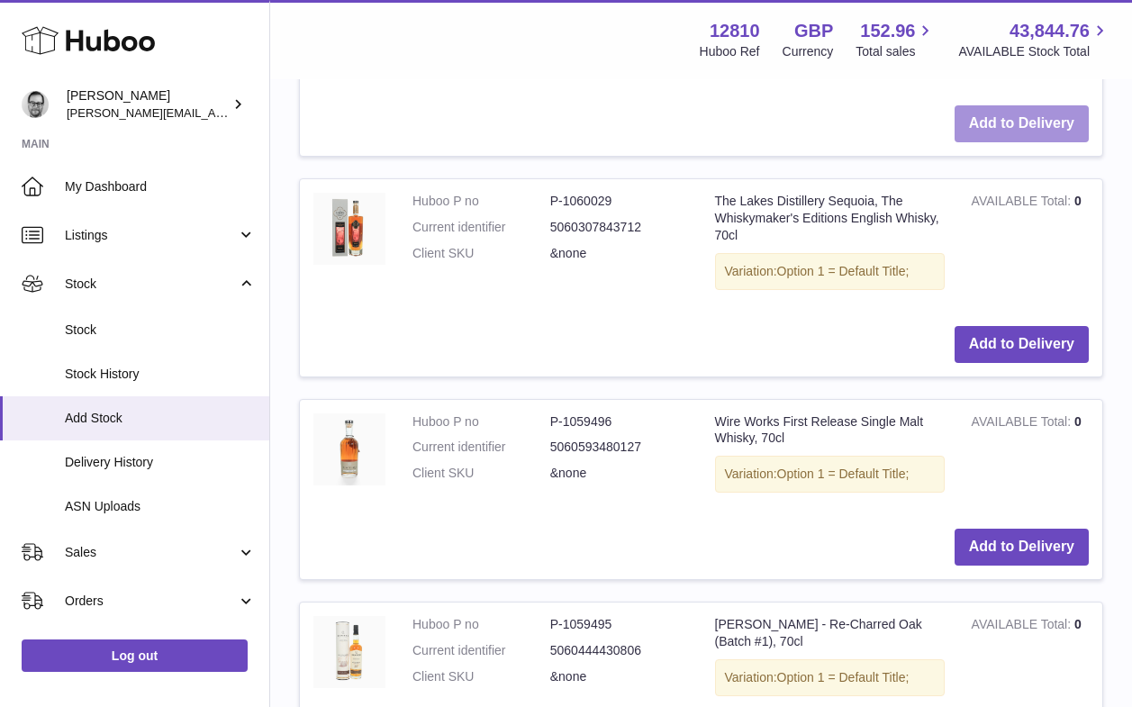
scroll to position [2126, 0]
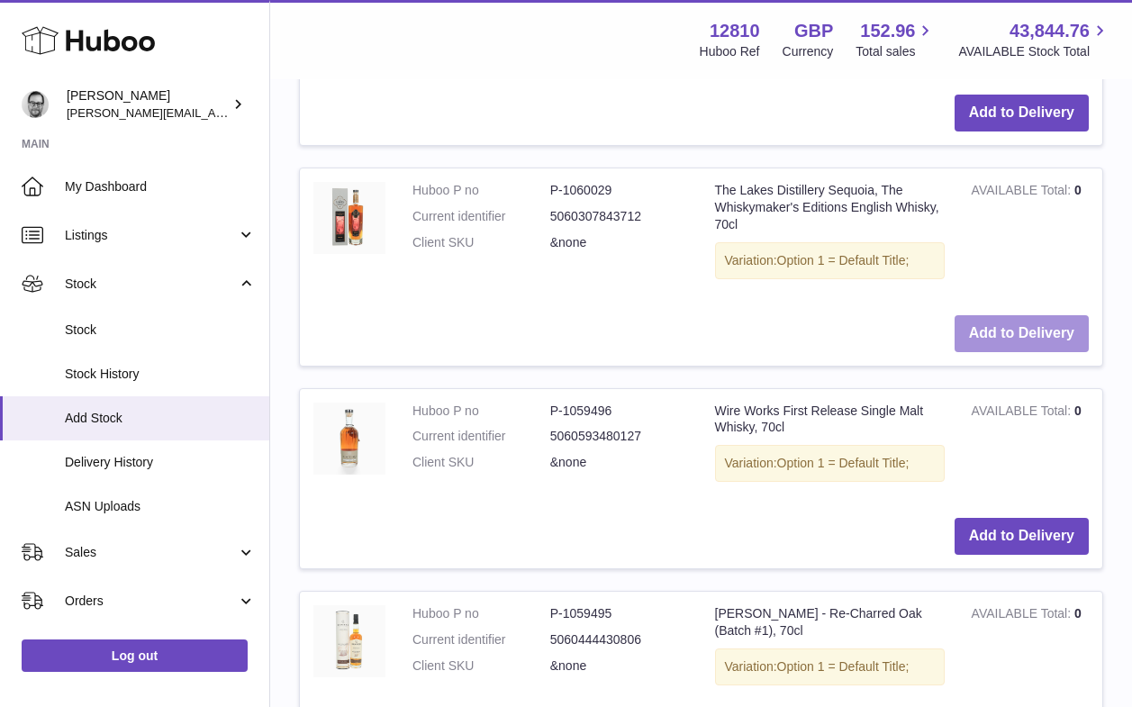
click at [1021, 329] on button "Add to Delivery" at bounding box center [1021, 333] width 134 height 37
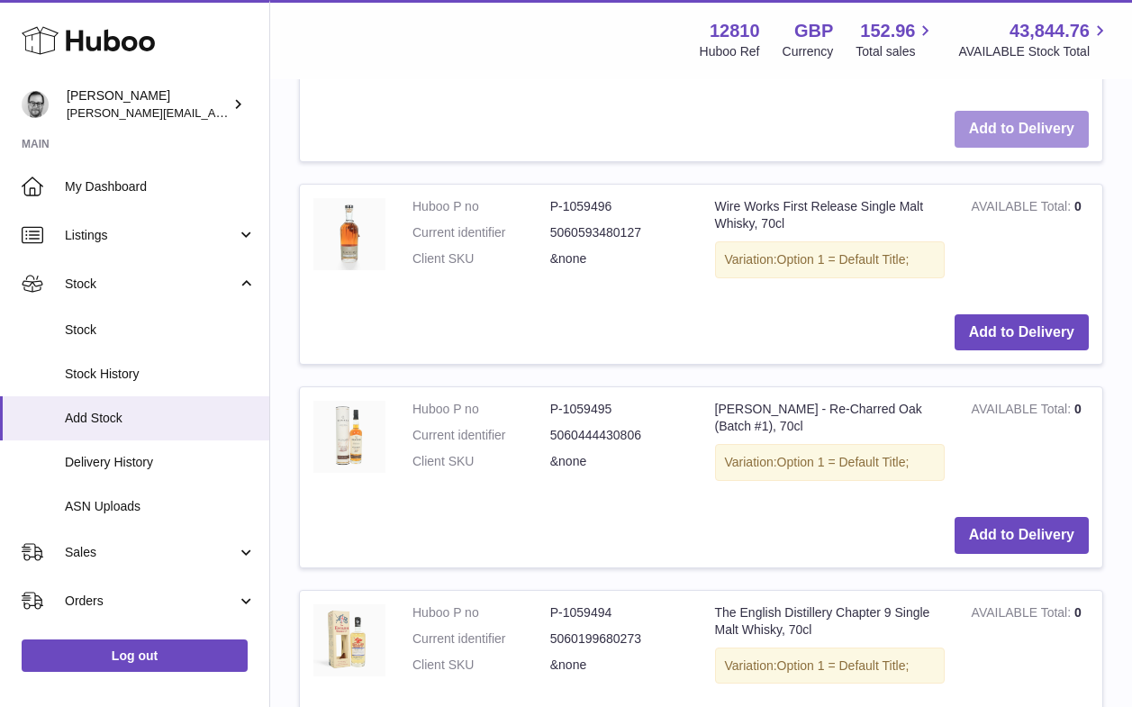
scroll to position [2595, 0]
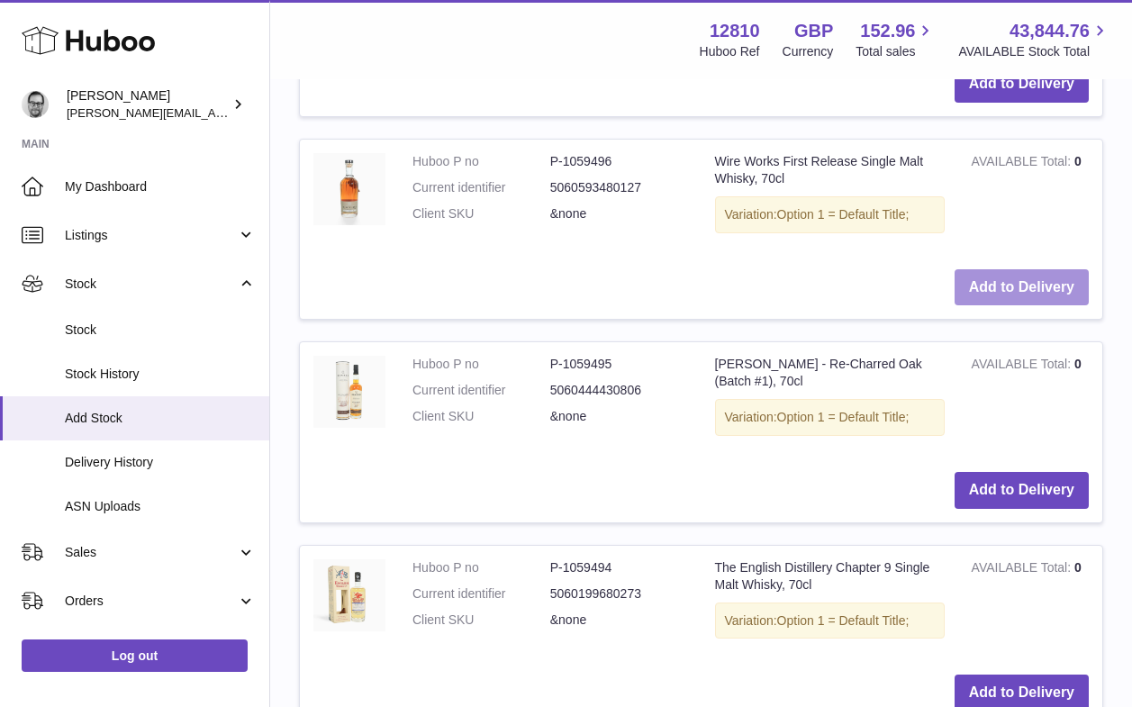
click at [1011, 276] on button "Add to Delivery" at bounding box center [1021, 287] width 134 height 37
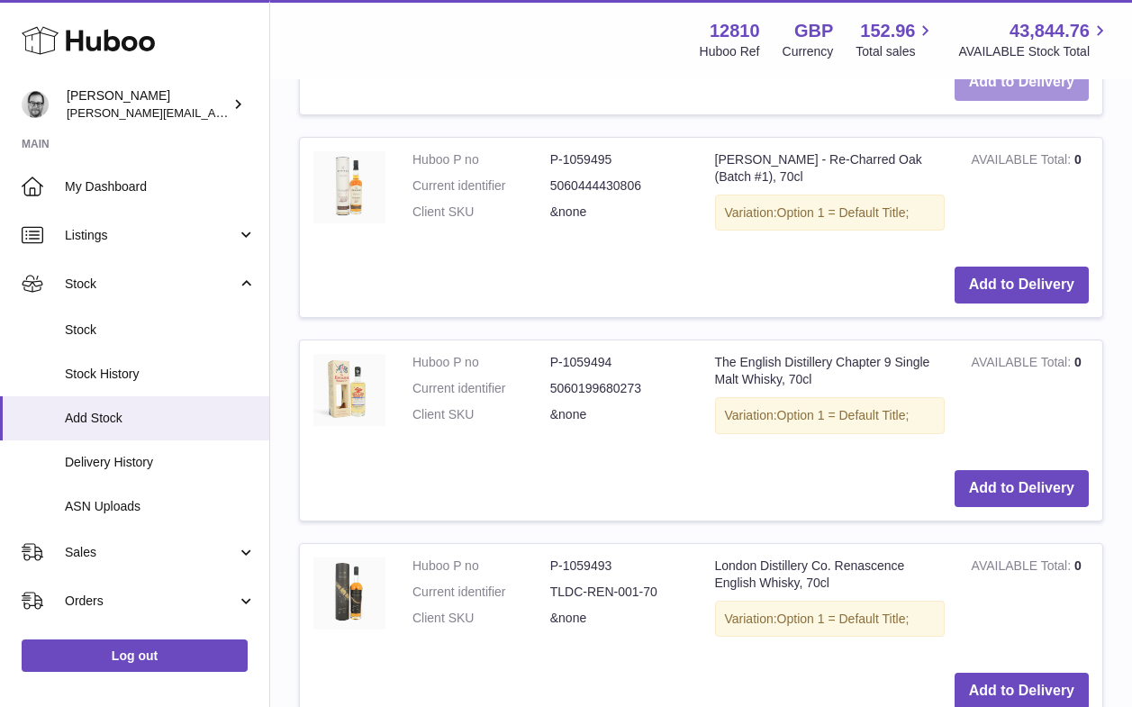
scroll to position [3092, 0]
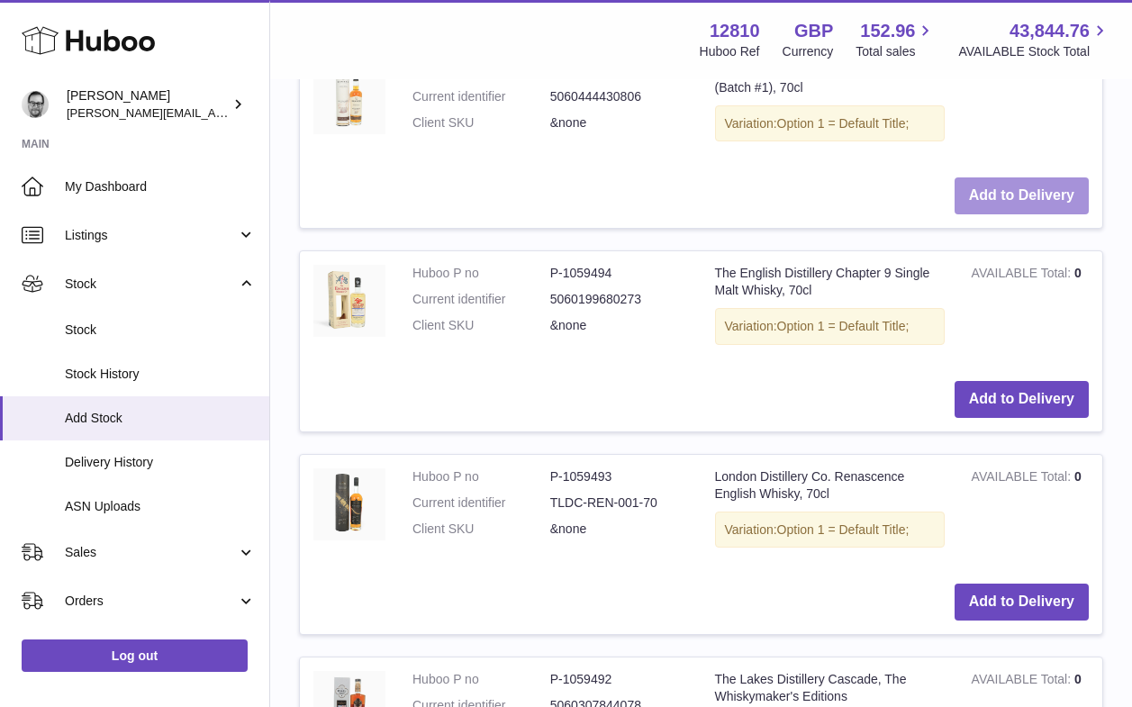
click at [1041, 186] on button "Add to Delivery" at bounding box center [1021, 195] width 134 height 37
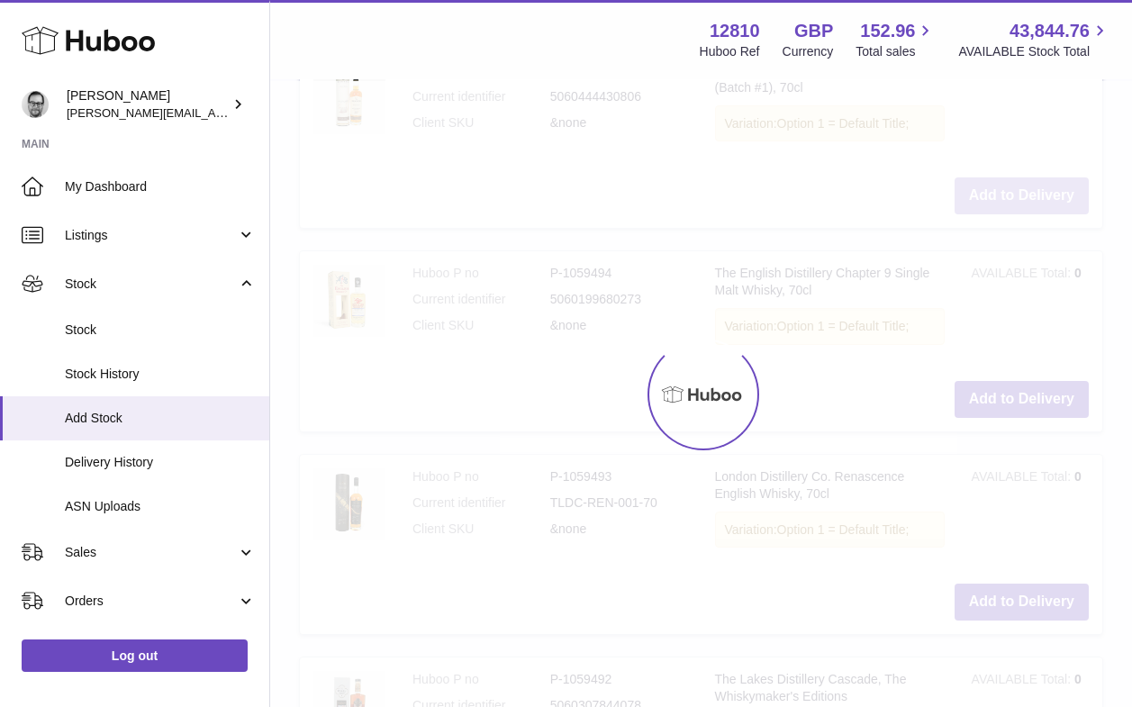
scroll to position [3295, 0]
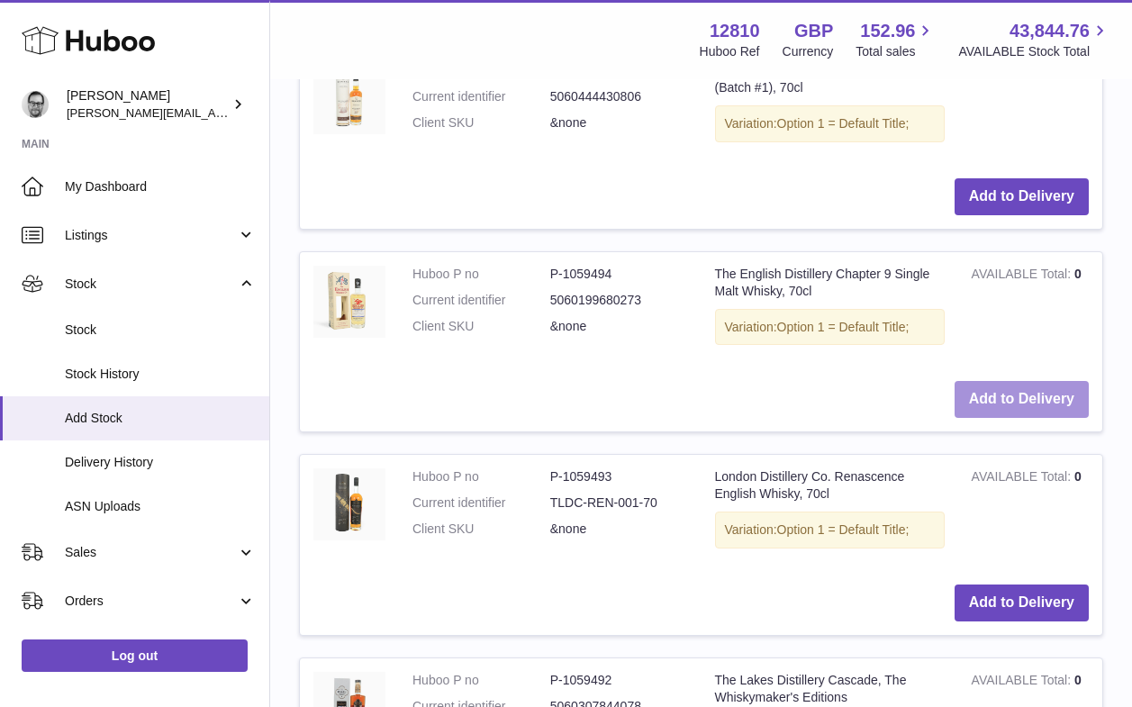
click at [1005, 402] on button "Add to Delivery" at bounding box center [1021, 399] width 134 height 37
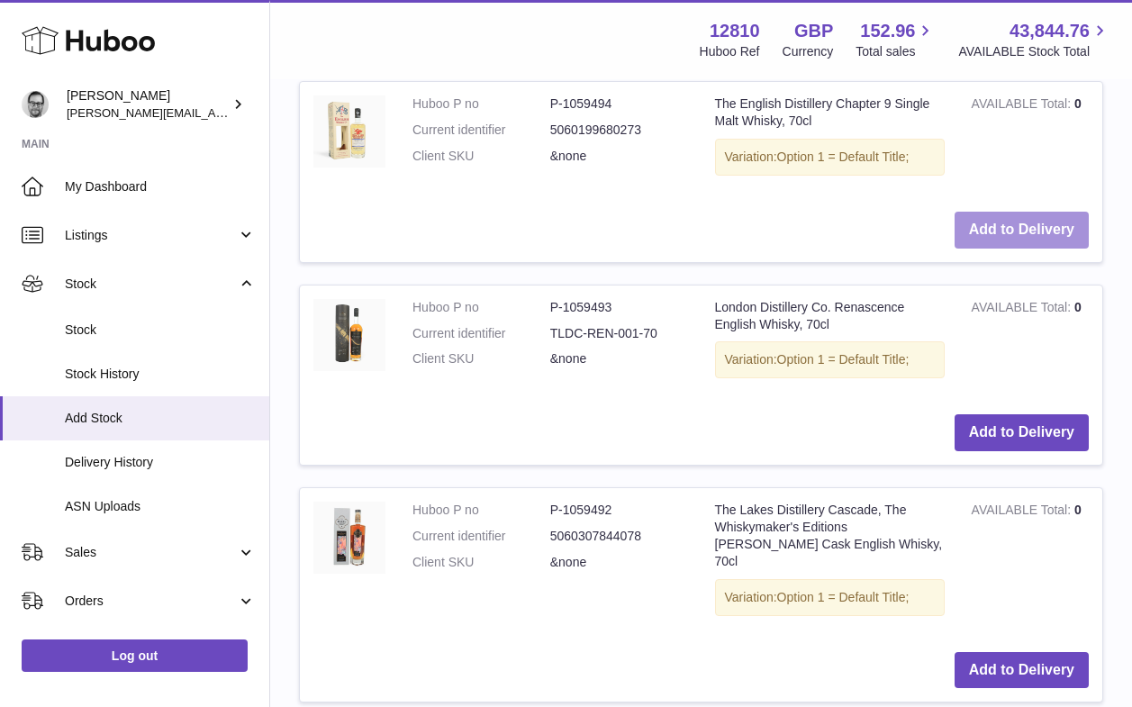
scroll to position [3709, 0]
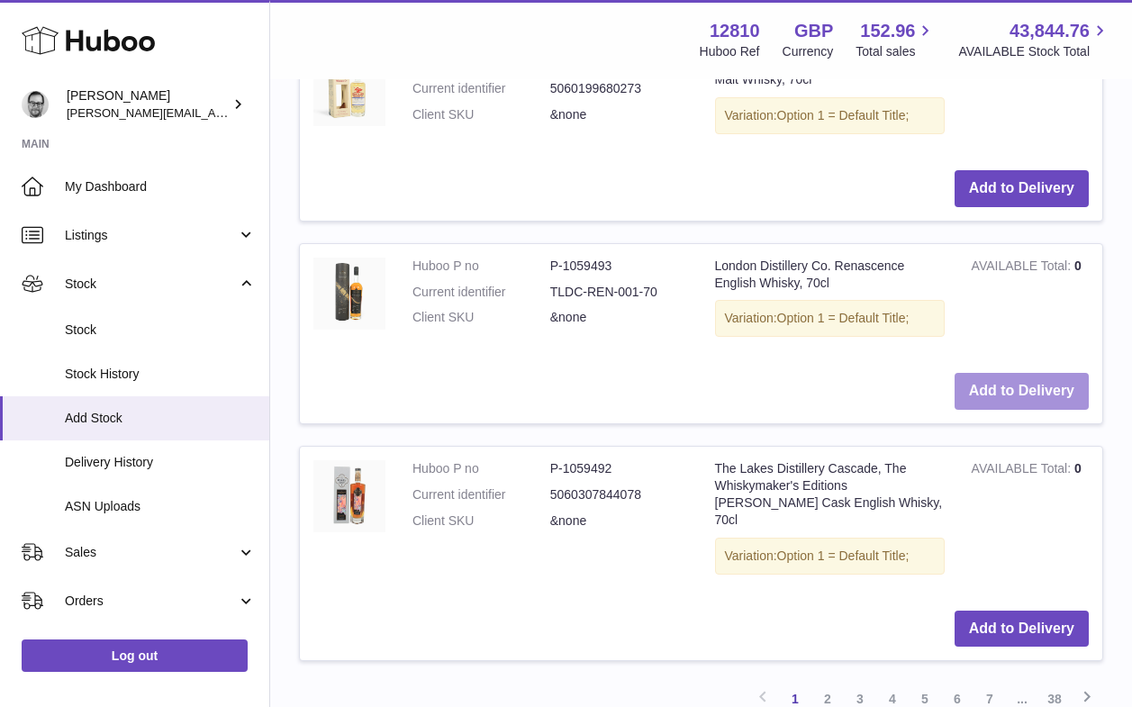
click at [1016, 390] on button "Add to Delivery" at bounding box center [1021, 391] width 134 height 37
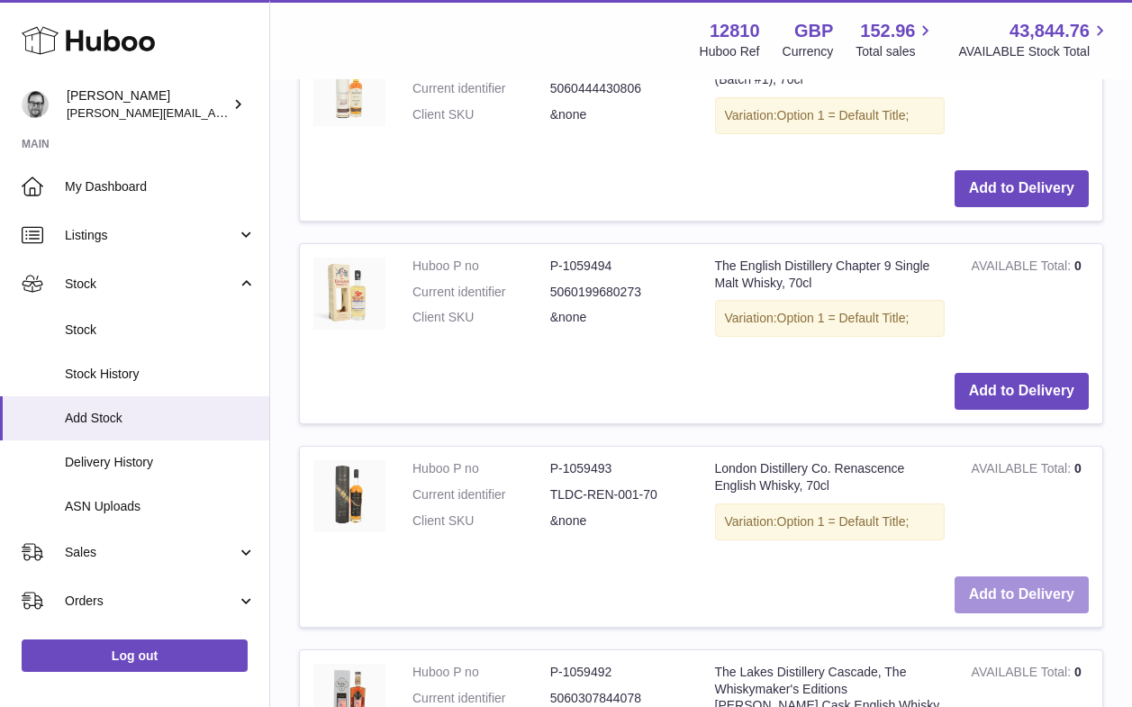
scroll to position [3911, 0]
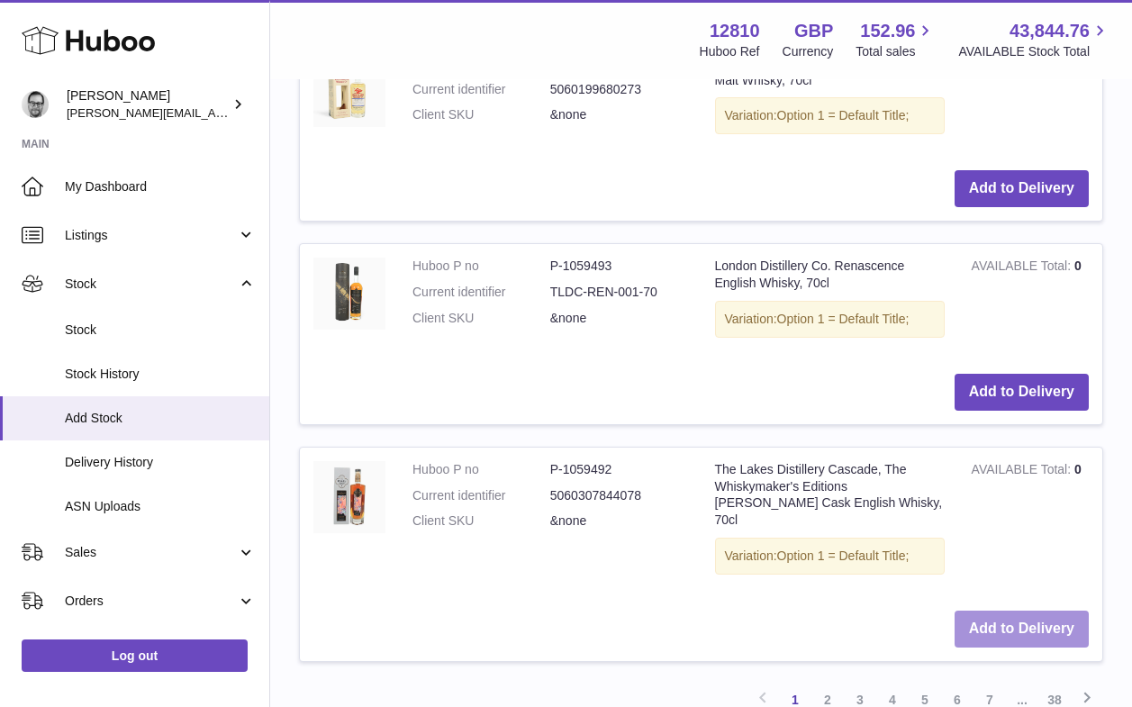
click at [1020, 610] on button "Add to Delivery" at bounding box center [1021, 628] width 134 height 37
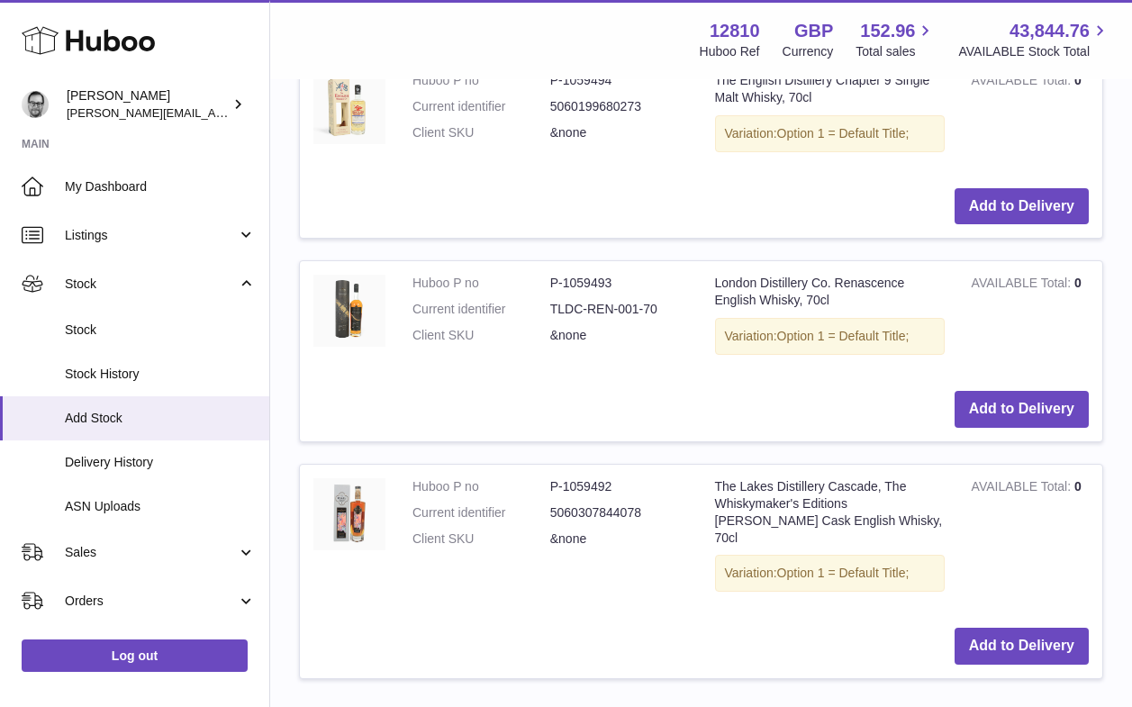
click at [828, 700] on link "2" at bounding box center [827, 716] width 32 height 32
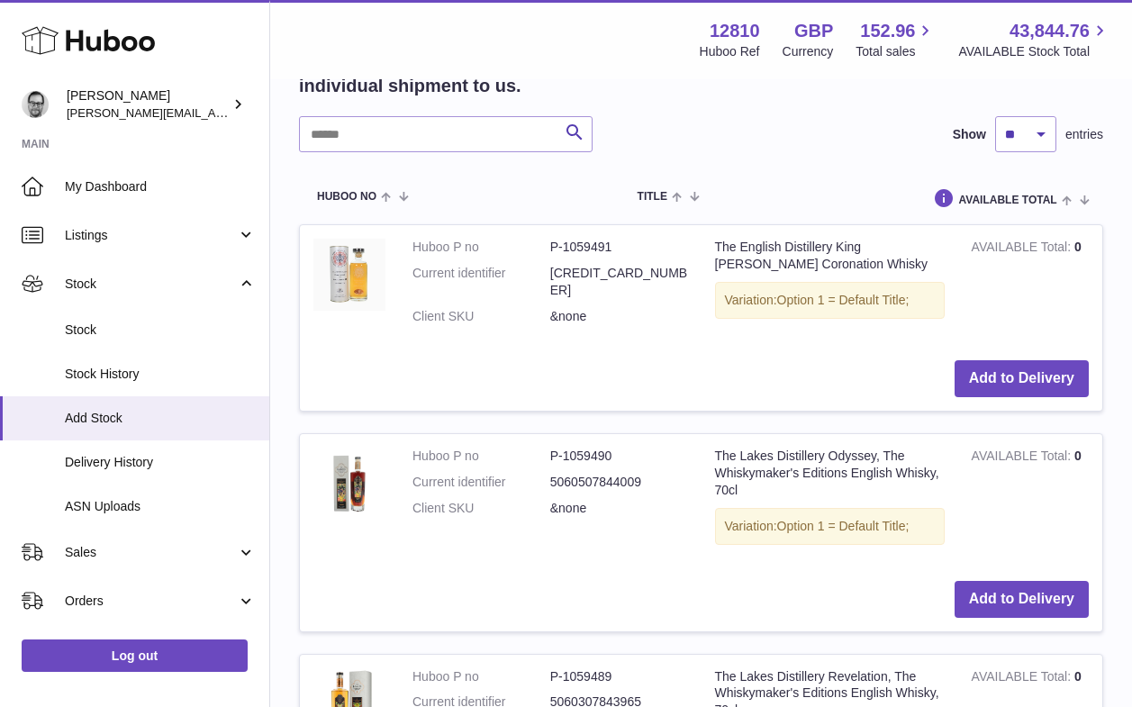
scroll to position [2538, 0]
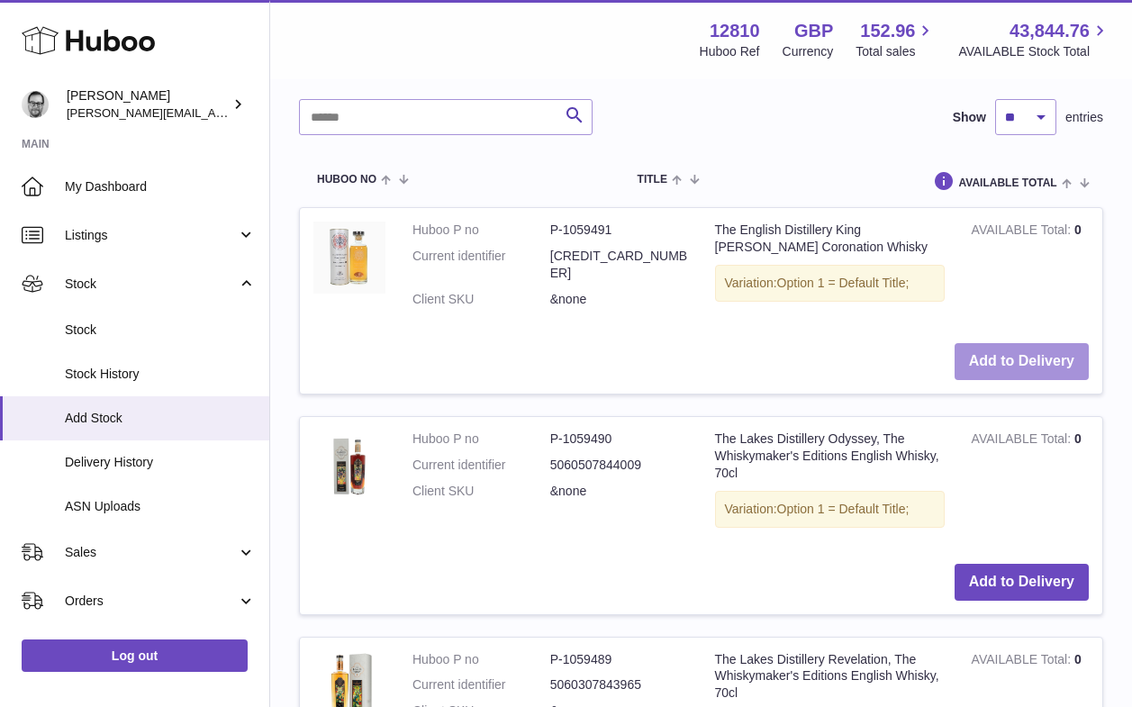
click at [992, 343] on button "Add to Delivery" at bounding box center [1021, 361] width 134 height 37
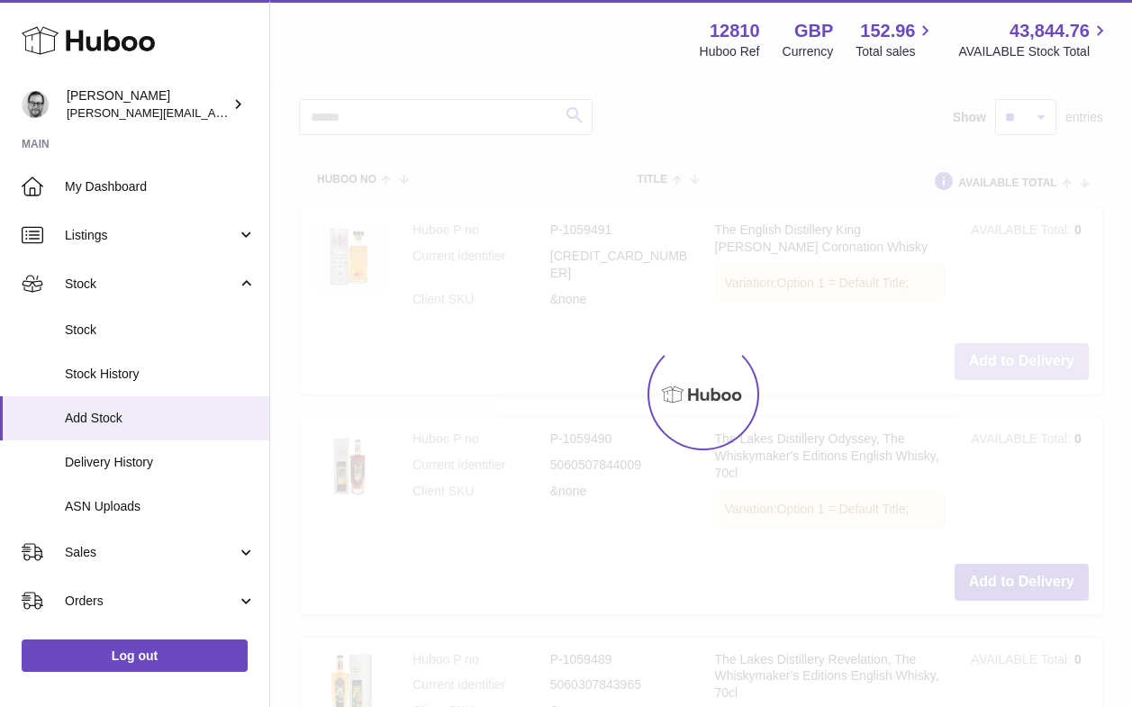
scroll to position [2583, 0]
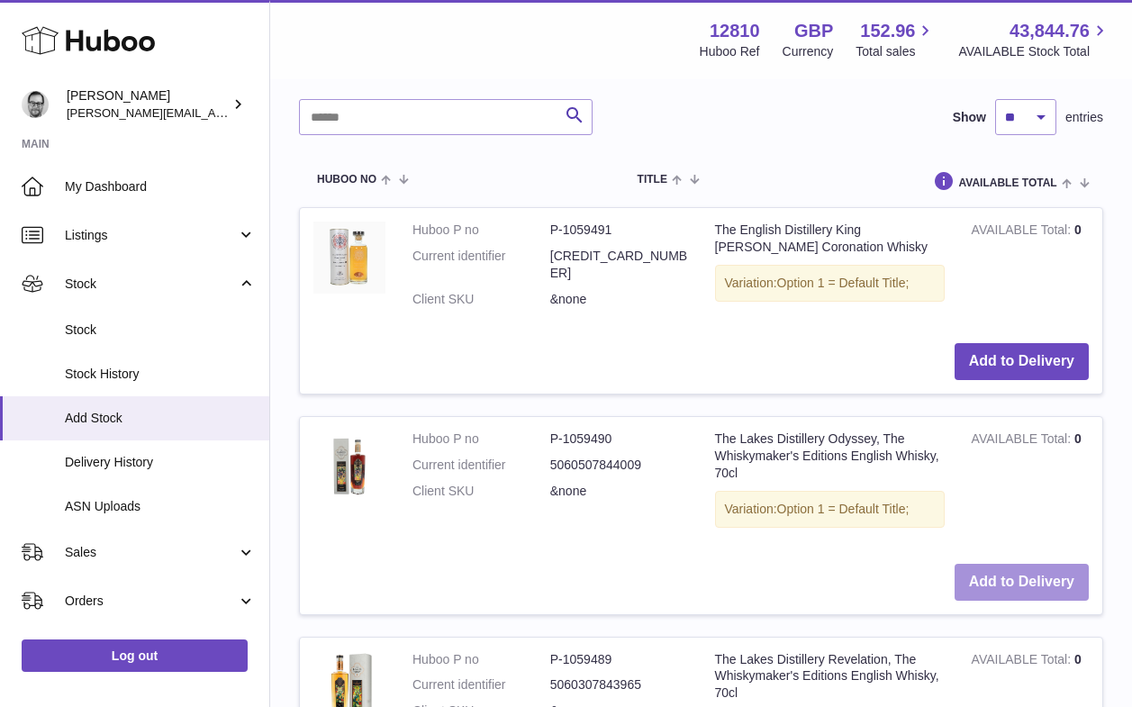
click at [996, 564] on button "Add to Delivery" at bounding box center [1021, 582] width 134 height 37
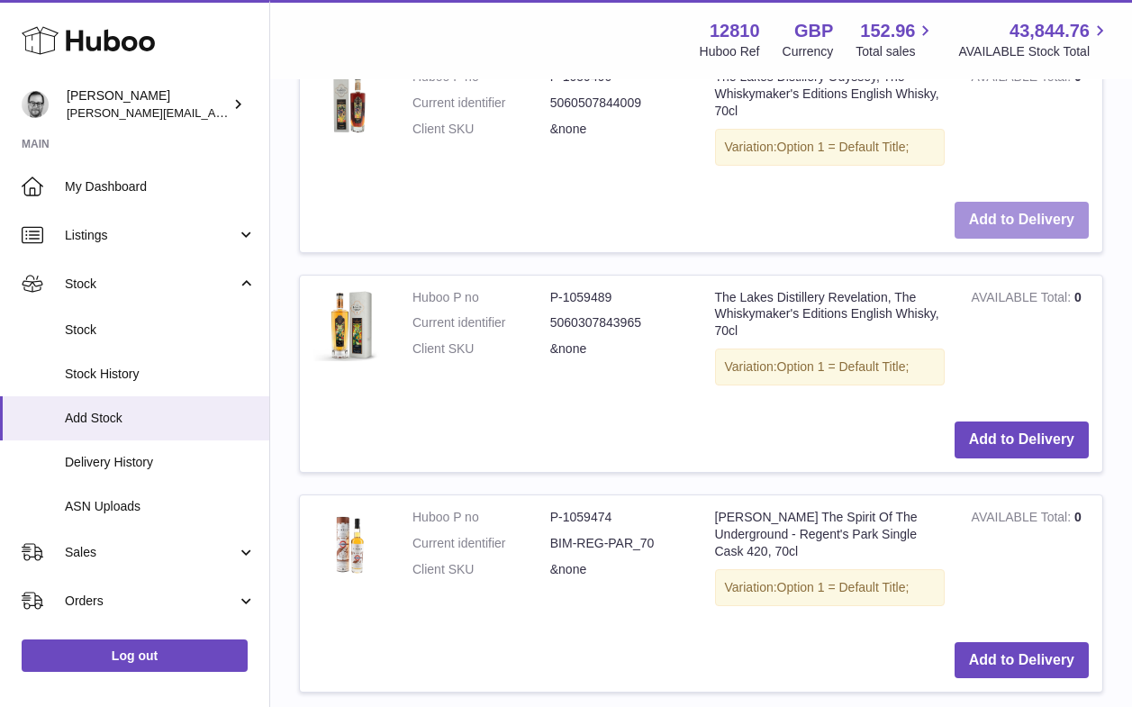
scroll to position [2948, 0]
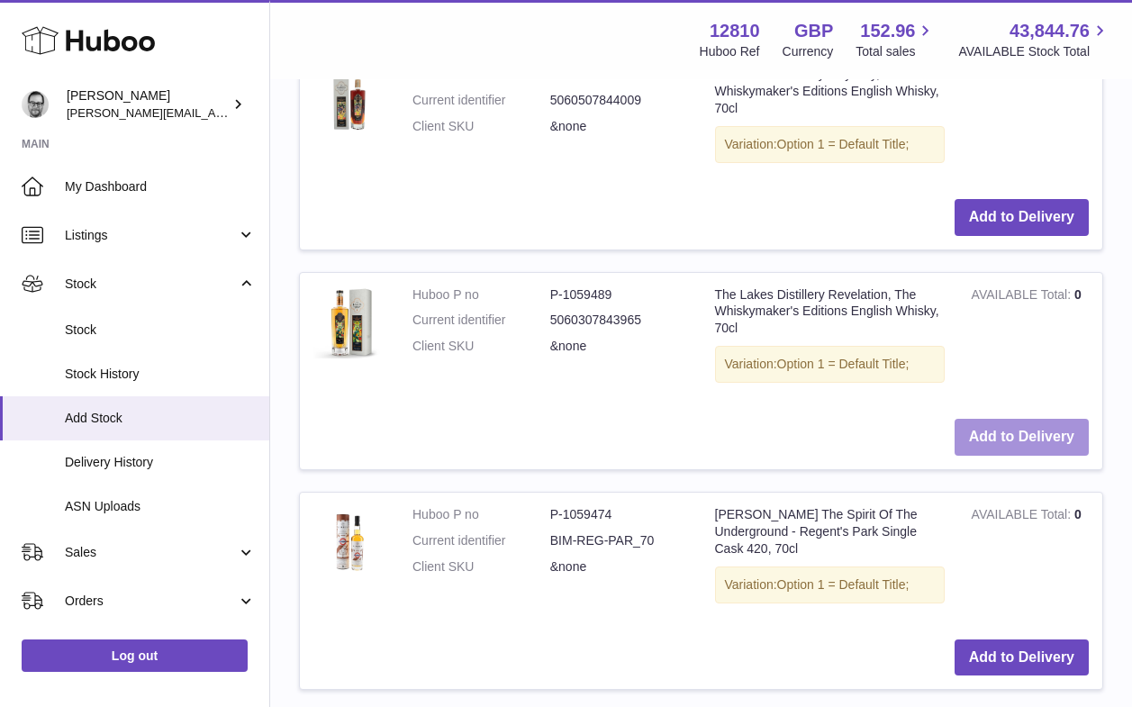
click at [1014, 419] on button "Add to Delivery" at bounding box center [1021, 437] width 134 height 37
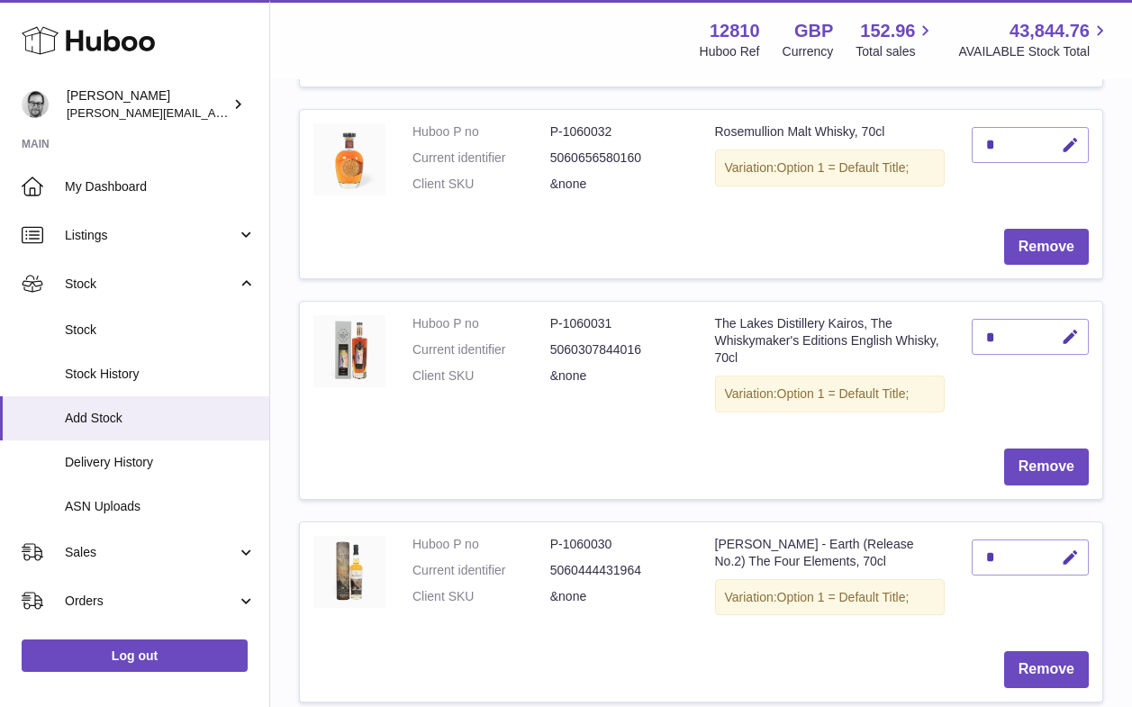
scroll to position [487, 0]
click at [1068, 331] on icon "button" at bounding box center [1069, 335] width 19 height 19
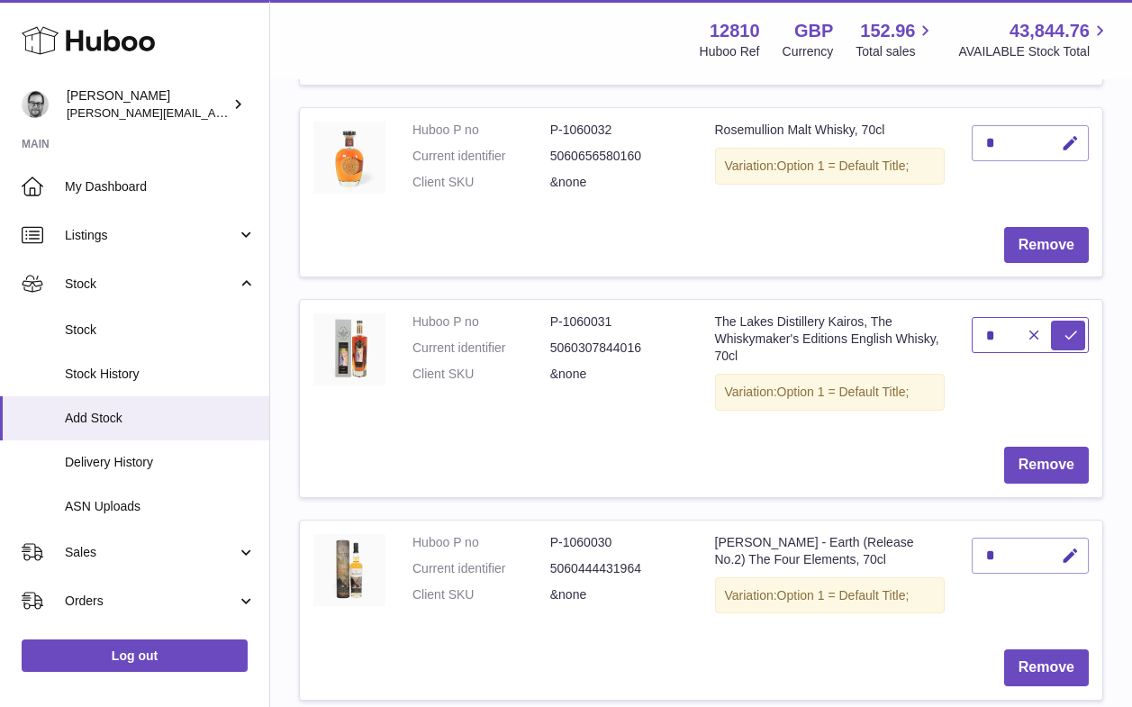
drag, startPoint x: 1000, startPoint y: 334, endPoint x: 949, endPoint y: 333, distance: 51.3
click at [949, 333] on tr "Huboo P no P-1060031 Current identifier 5060307844016 Client SKU &none The Lake…" at bounding box center [701, 398] width 804 height 198
type input "*"
click at [1068, 330] on icon "submit" at bounding box center [1070, 335] width 16 height 16
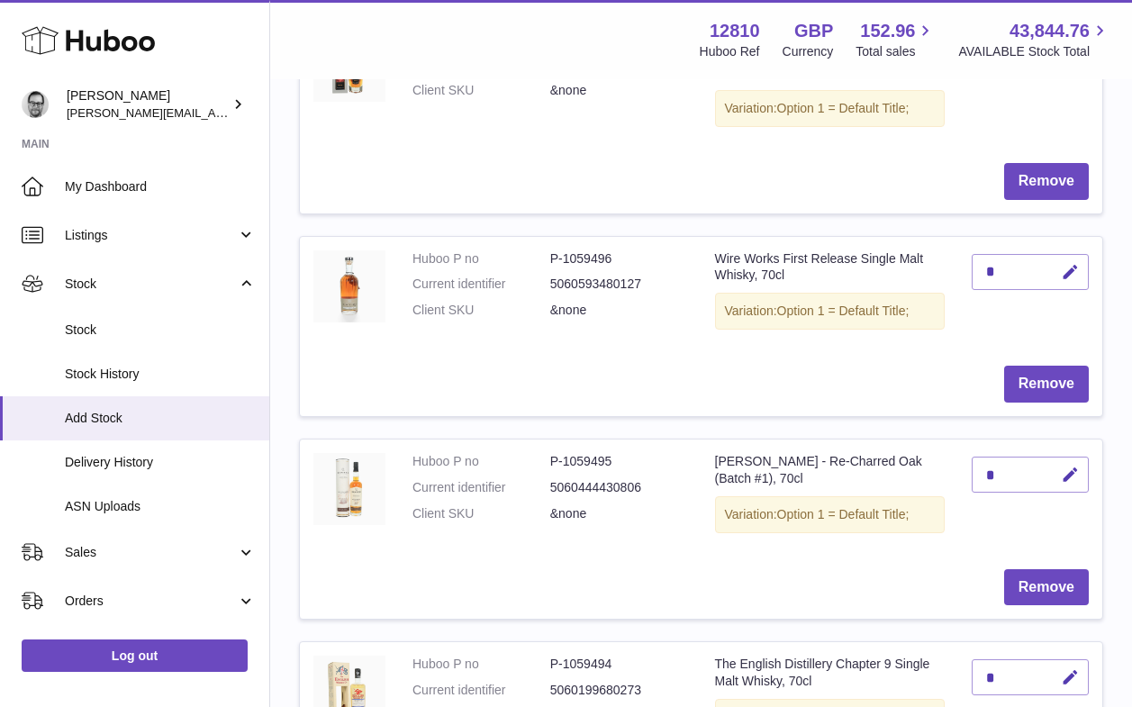
scroll to position [1201, 0]
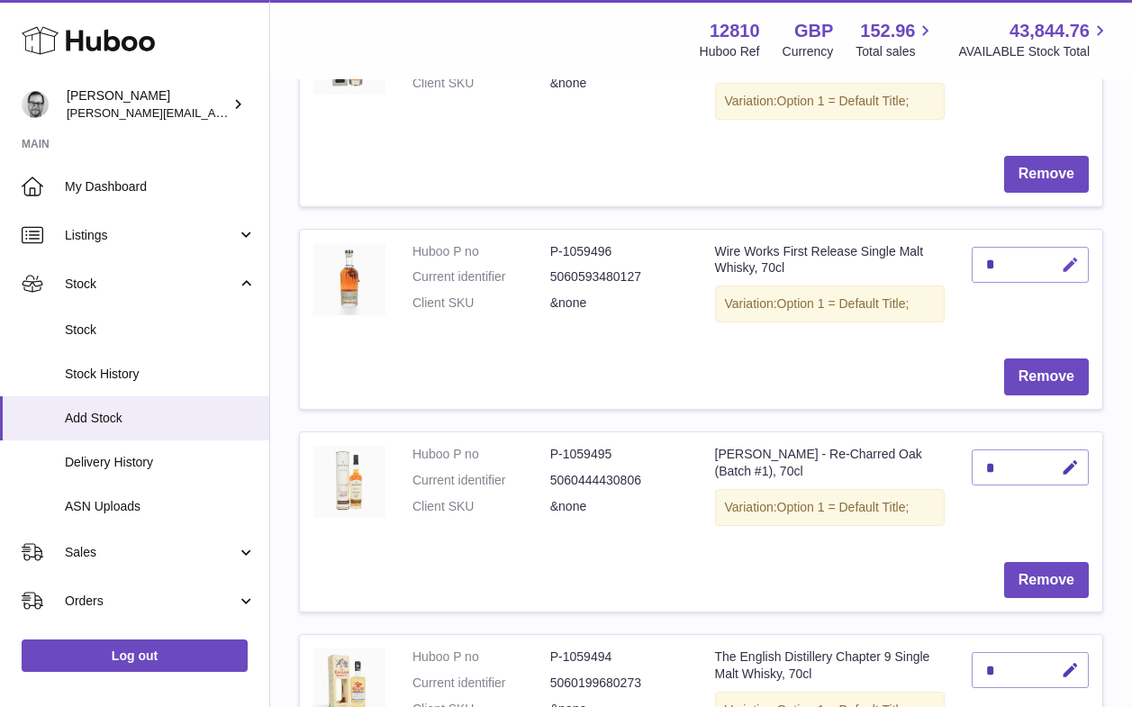
click at [1072, 262] on icon "button" at bounding box center [1069, 265] width 19 height 19
drag, startPoint x: 997, startPoint y: 261, endPoint x: 945, endPoint y: 261, distance: 52.2
click at [946, 261] on tr "Huboo P no P-1059496 Current identifier 5060593480127 Client SKU &none Wire Wor…" at bounding box center [701, 319] width 804 height 181
type input "*"
click at [1068, 264] on icon "submit" at bounding box center [1070, 265] width 16 height 16
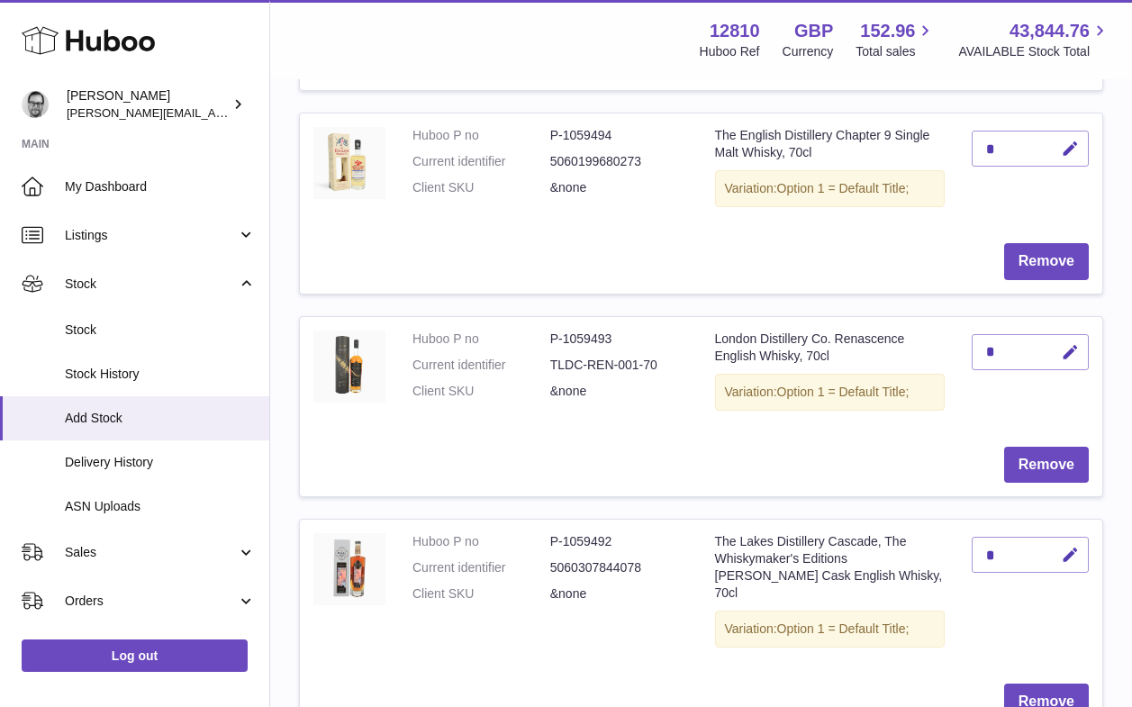
scroll to position [1727, 0]
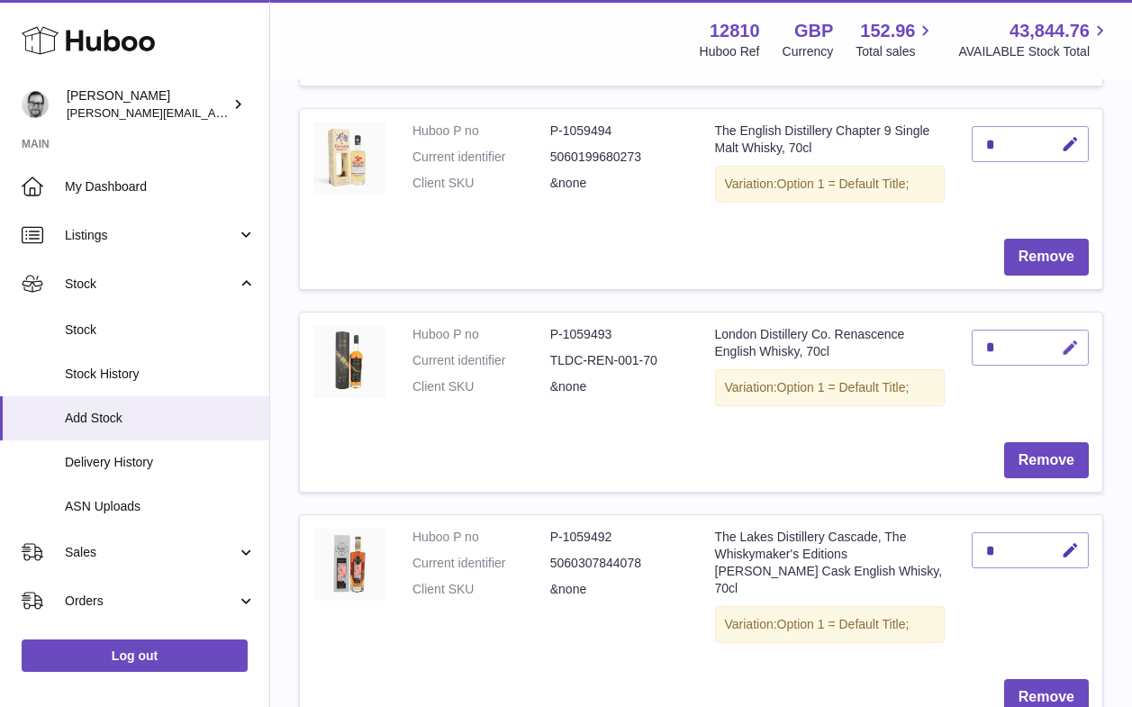
click at [1071, 343] on icon "button" at bounding box center [1069, 347] width 19 height 19
drag, startPoint x: 1002, startPoint y: 346, endPoint x: 965, endPoint y: 346, distance: 36.9
click at [966, 346] on td "*" at bounding box center [1030, 370] width 144 height 116
type input "*"
click at [1066, 339] on icon "submit" at bounding box center [1070, 347] width 16 height 16
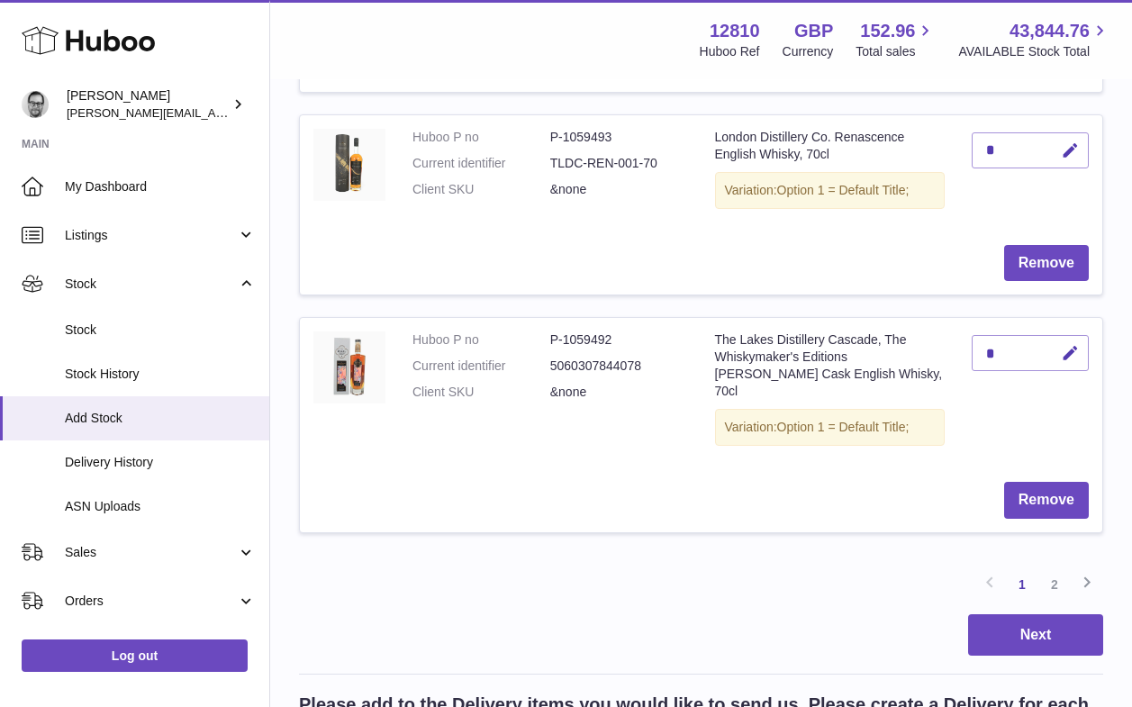
scroll to position [1926, 0]
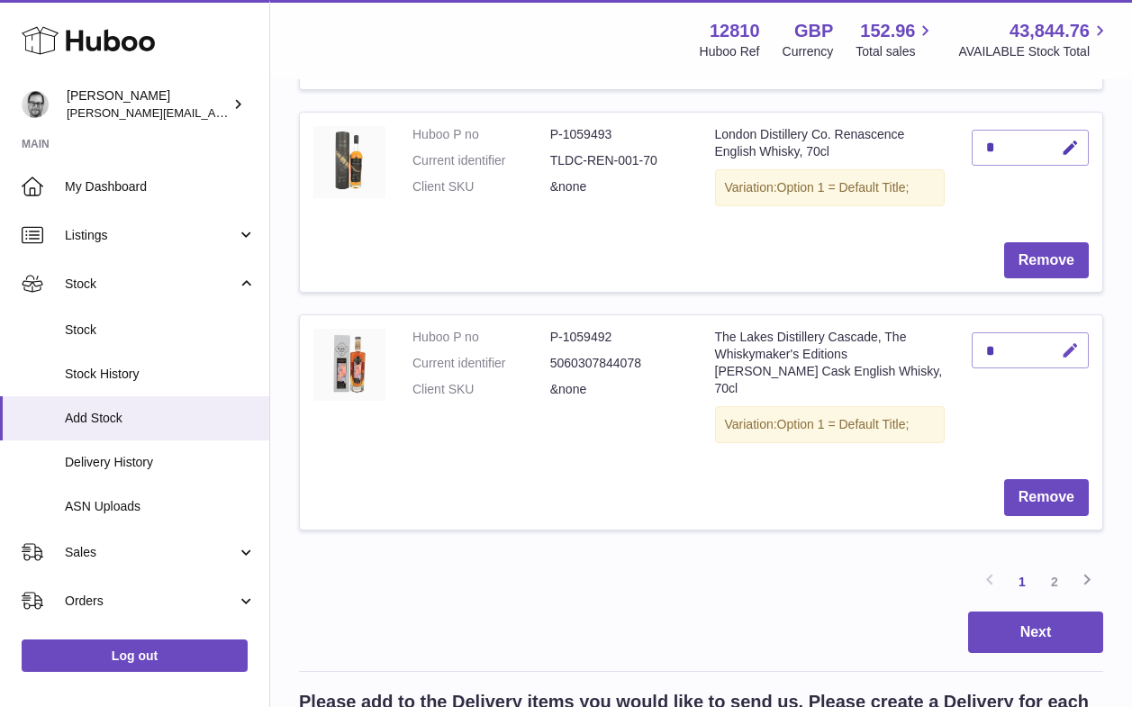
click at [1073, 342] on icon "button" at bounding box center [1069, 350] width 19 height 19
drag, startPoint x: 1003, startPoint y: 349, endPoint x: 965, endPoint y: 349, distance: 37.8
click at [969, 349] on td "*" at bounding box center [1030, 389] width 144 height 149
type input "*"
click at [1071, 347] on icon "submit" at bounding box center [1070, 350] width 16 height 16
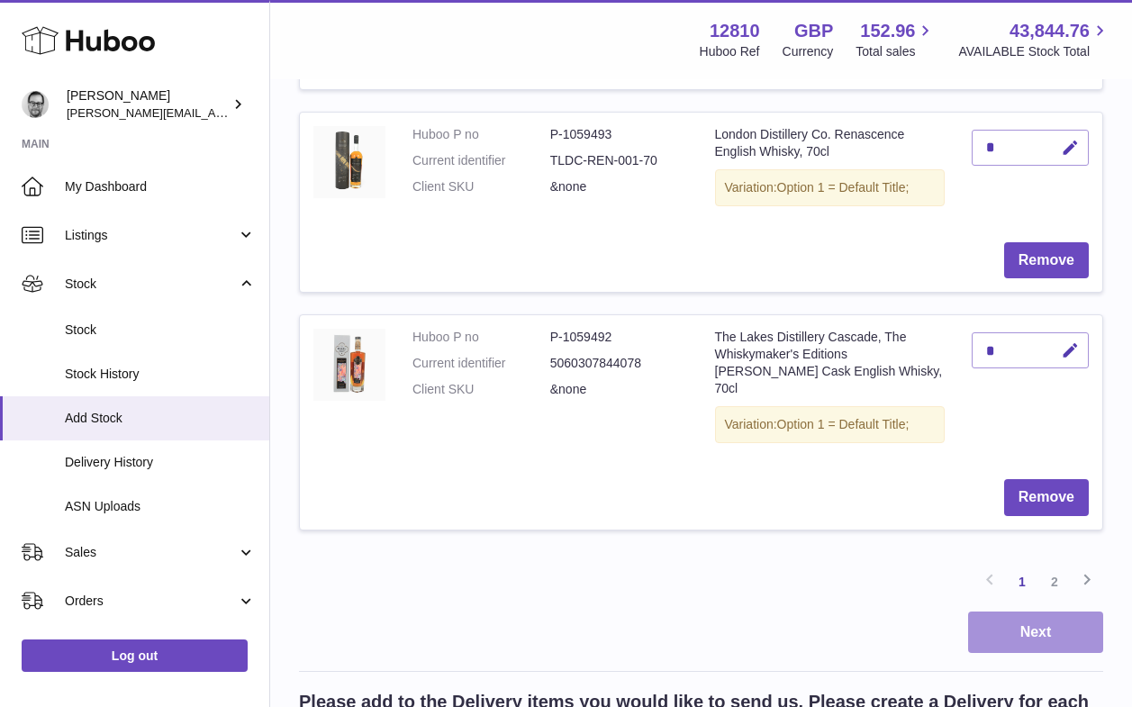
click at [1045, 611] on button "Next" at bounding box center [1035, 632] width 135 height 42
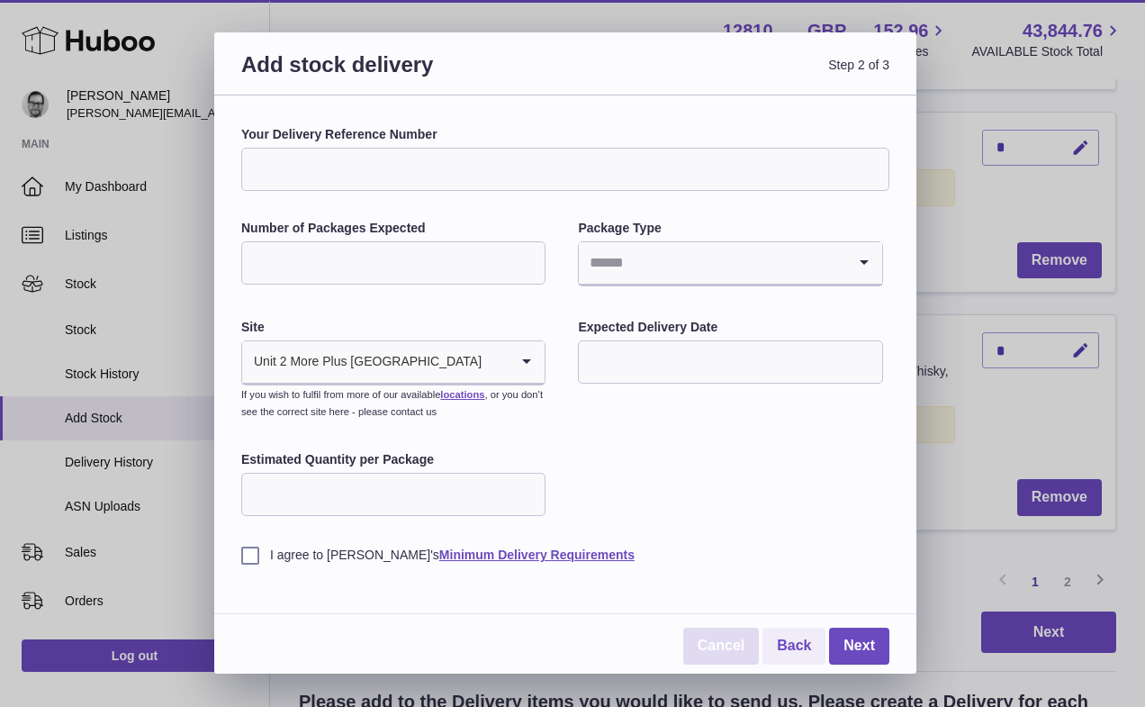
click at [731, 644] on link "Cancel" at bounding box center [721, 645] width 76 height 37
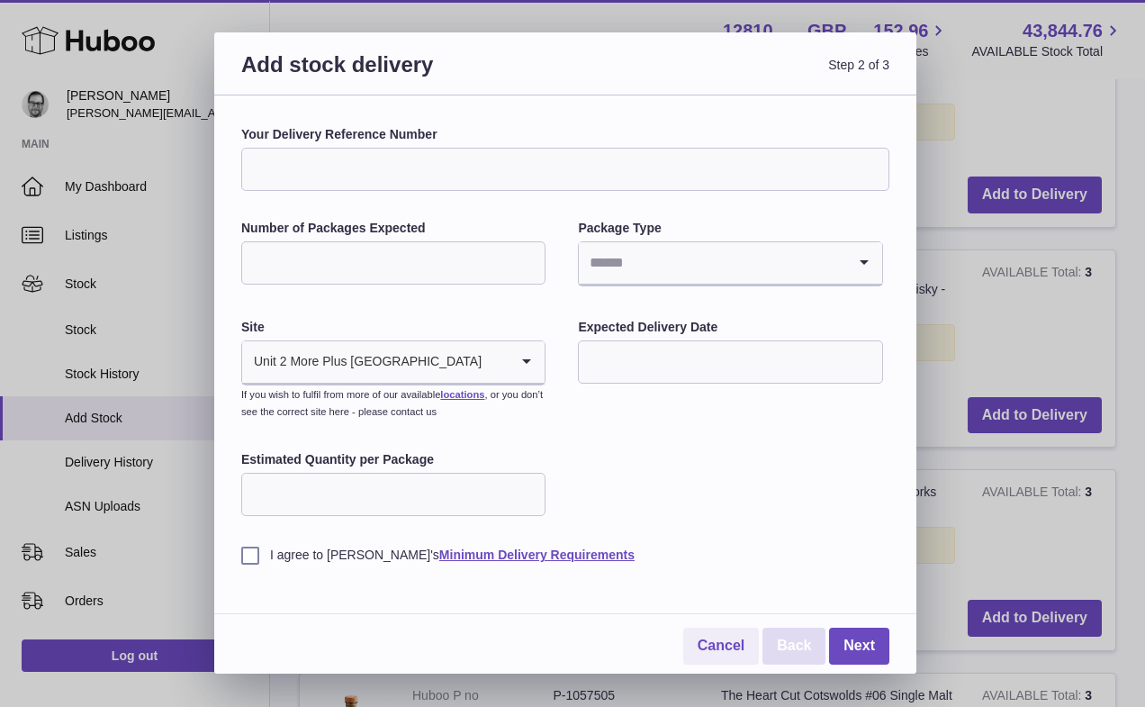
click at [801, 653] on link "Back" at bounding box center [793, 645] width 63 height 37
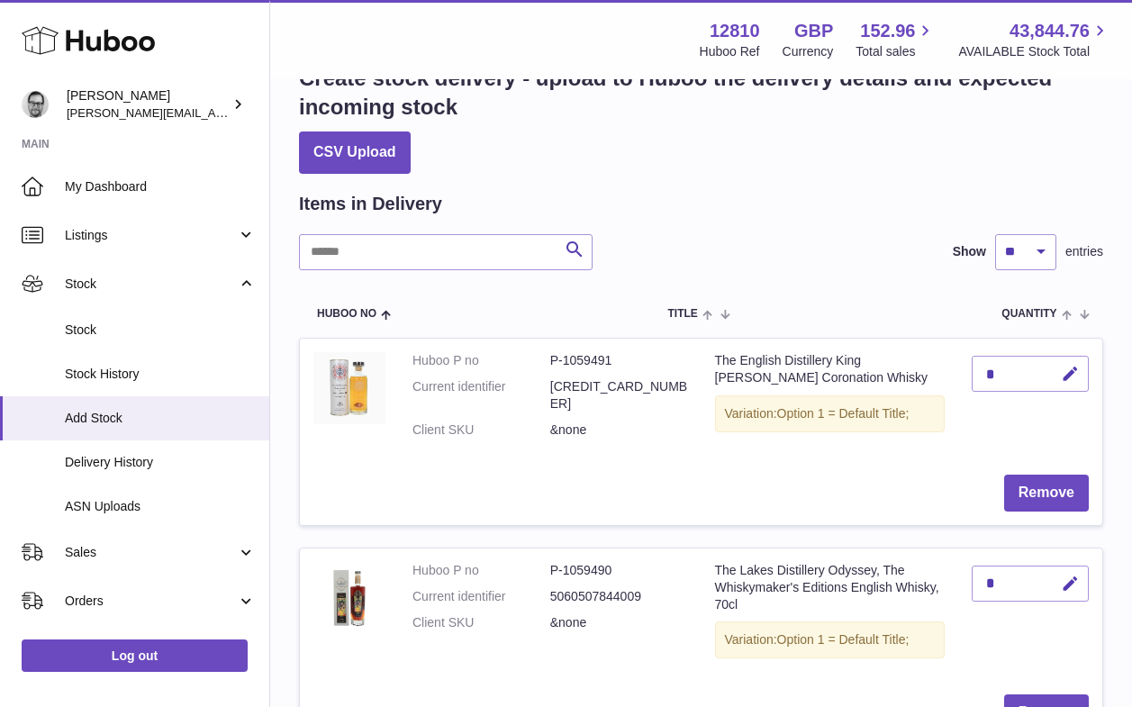
scroll to position [0, 0]
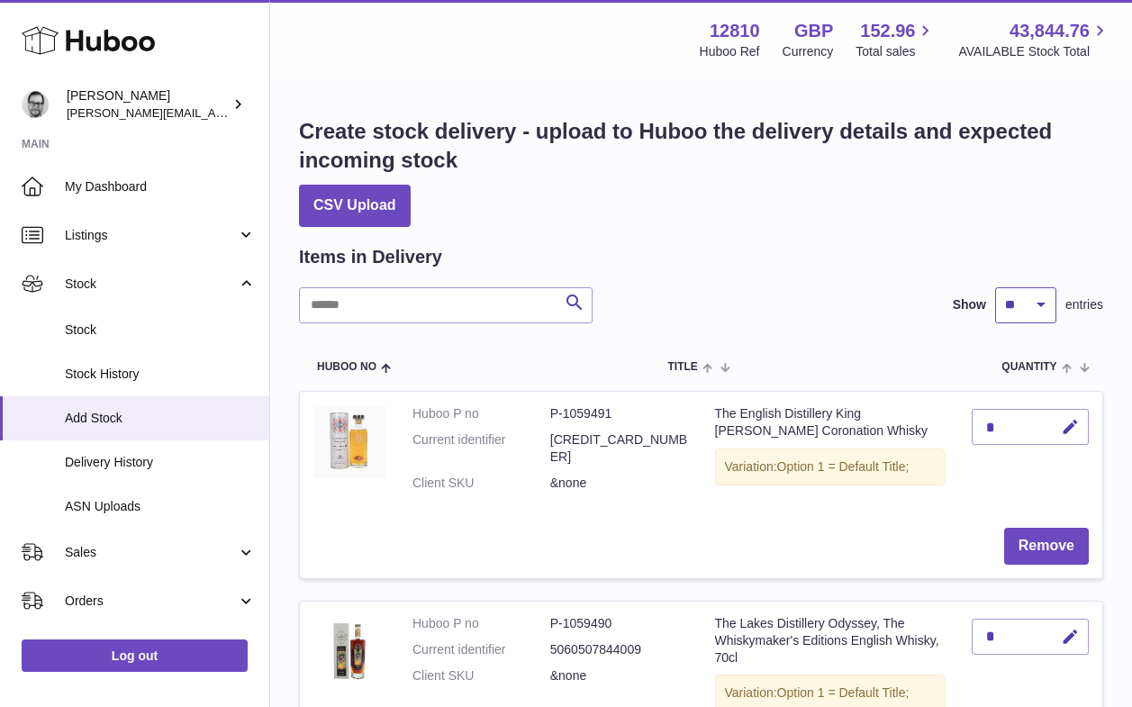
click at [1008, 305] on select "** ** ** ***" at bounding box center [1025, 305] width 61 height 36
select select "***"
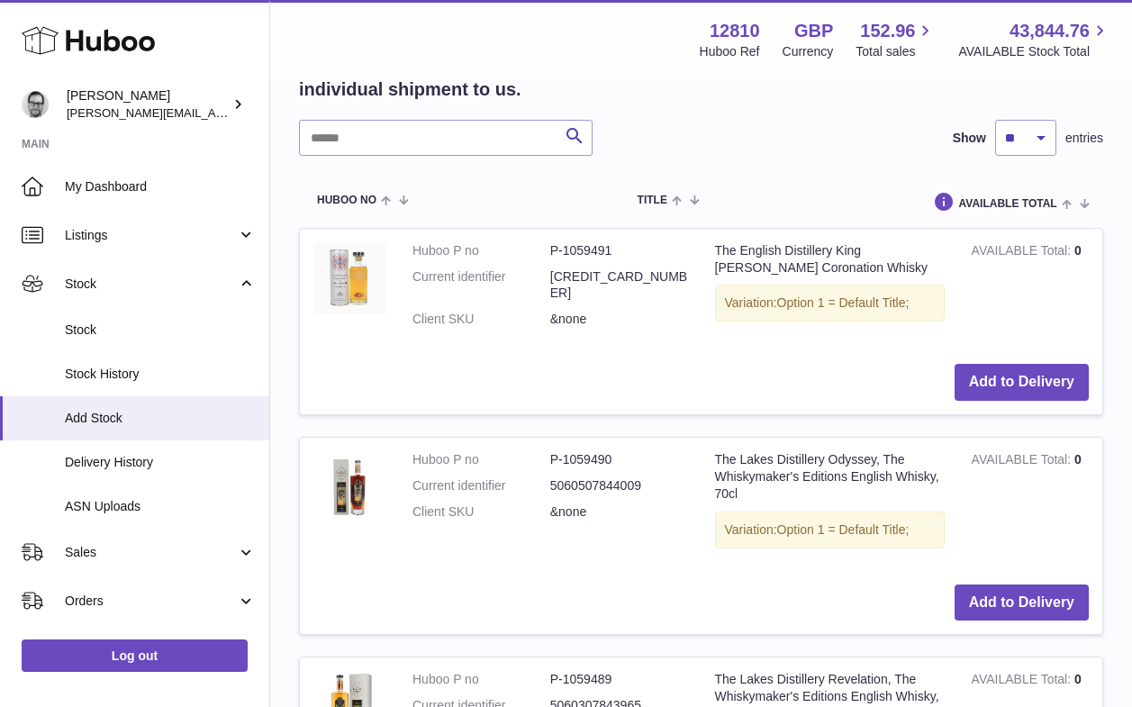
scroll to position [1096, 0]
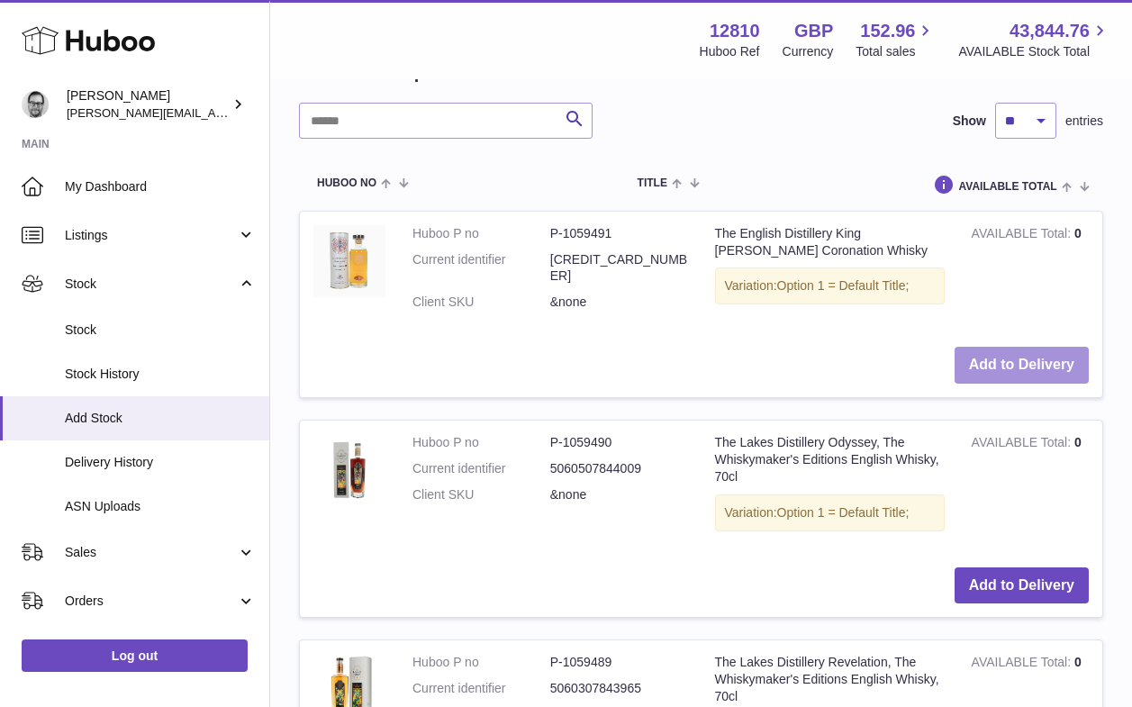
click at [1014, 351] on button "Add to Delivery" at bounding box center [1021, 365] width 134 height 37
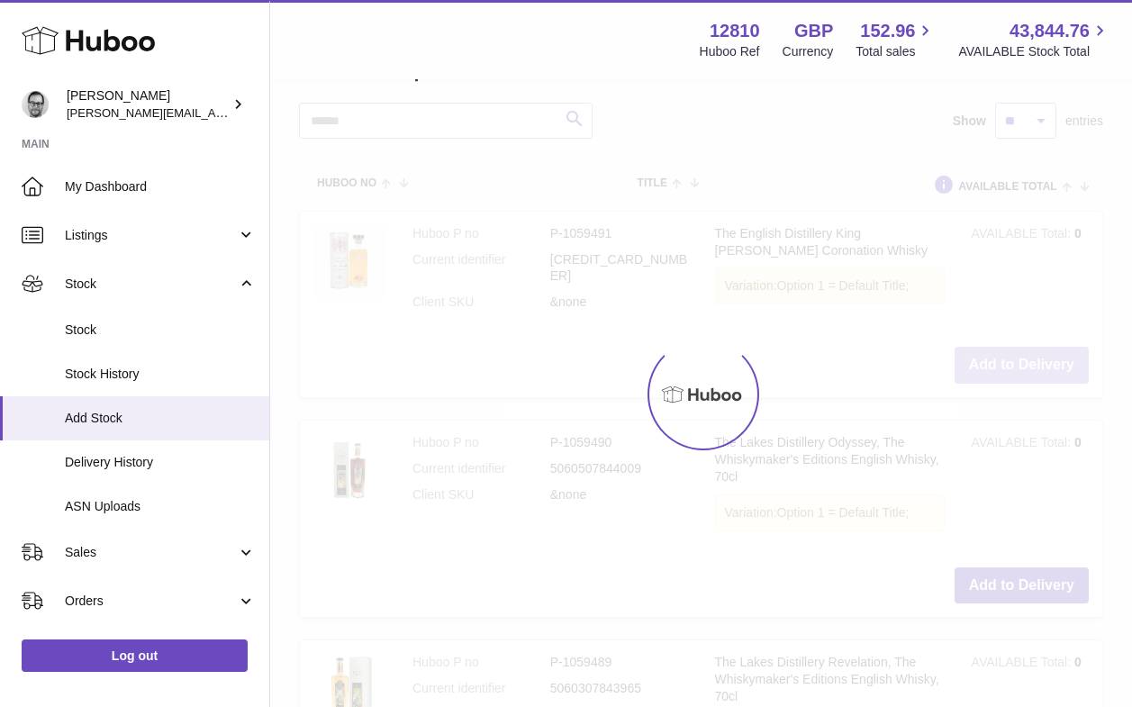
type input "*"
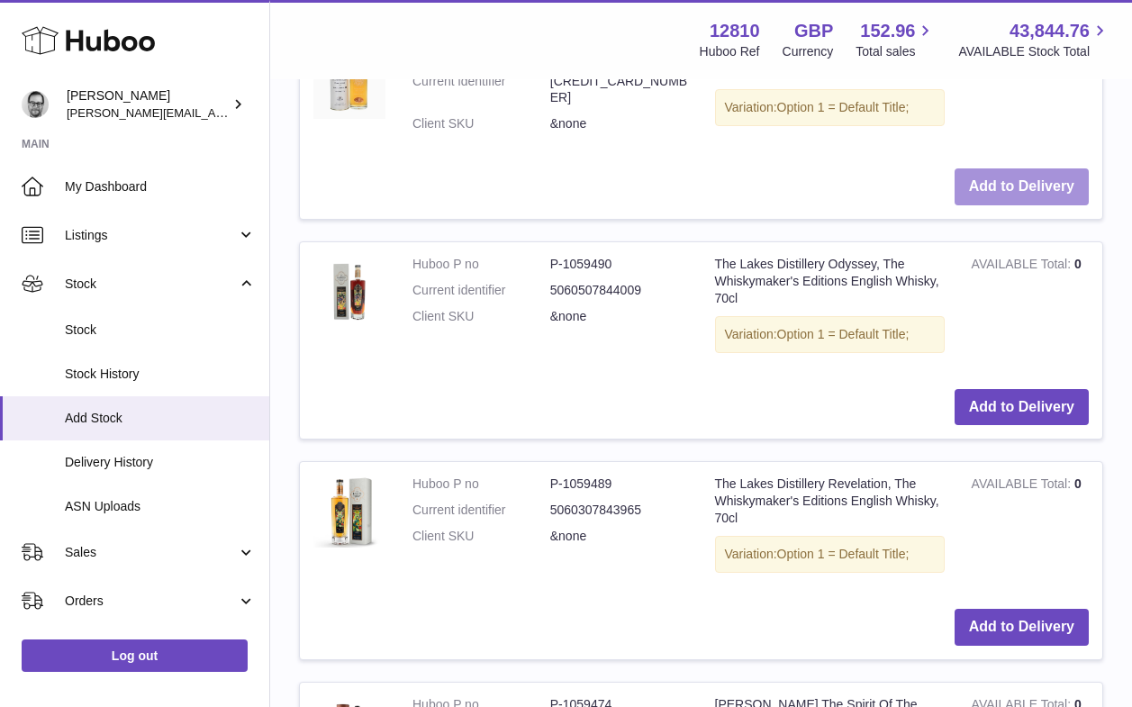
scroll to position [1294, 0]
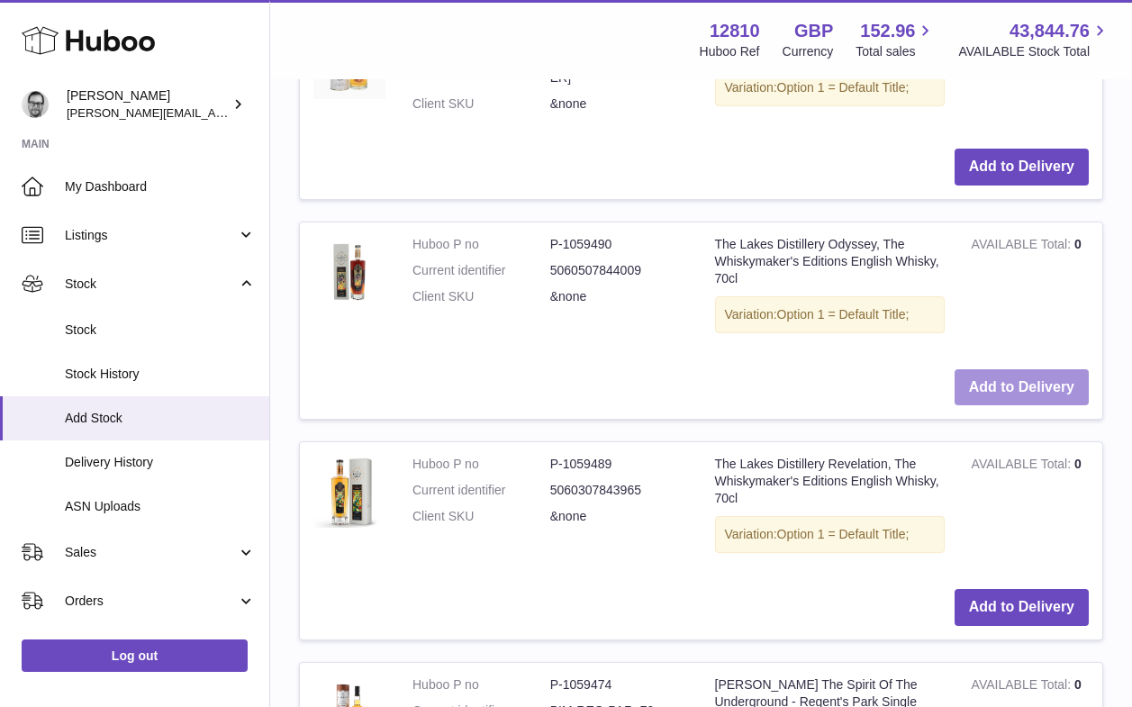
click at [1031, 372] on button "Add to Delivery" at bounding box center [1021, 387] width 134 height 37
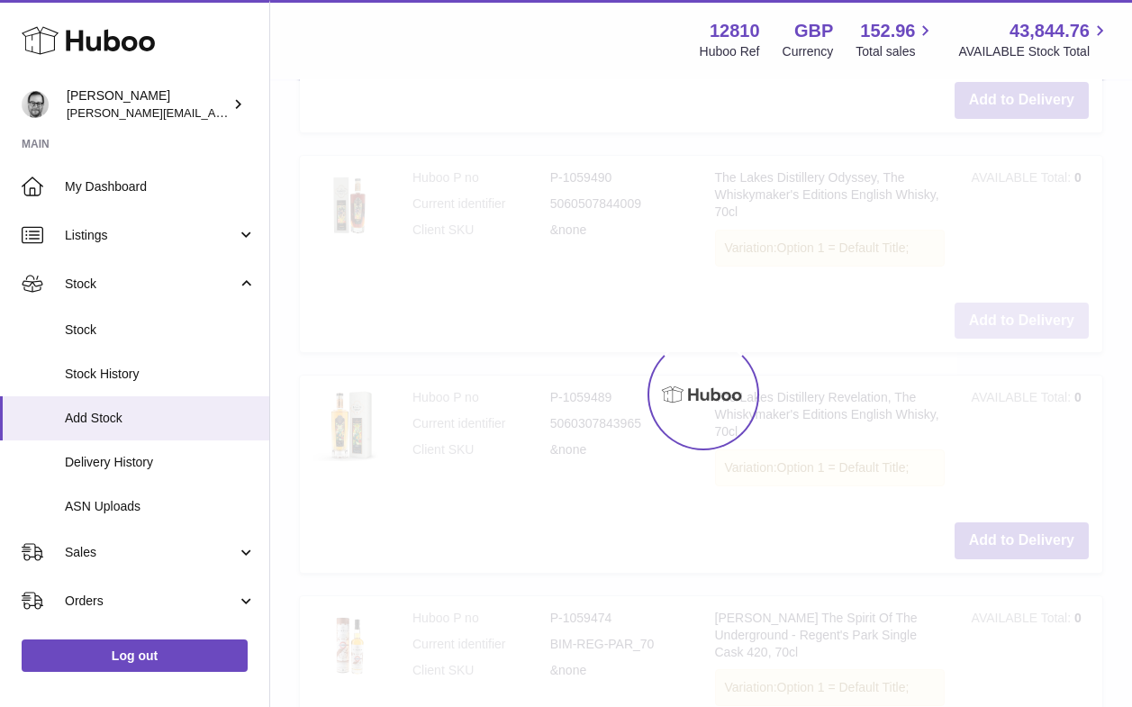
type input "*"
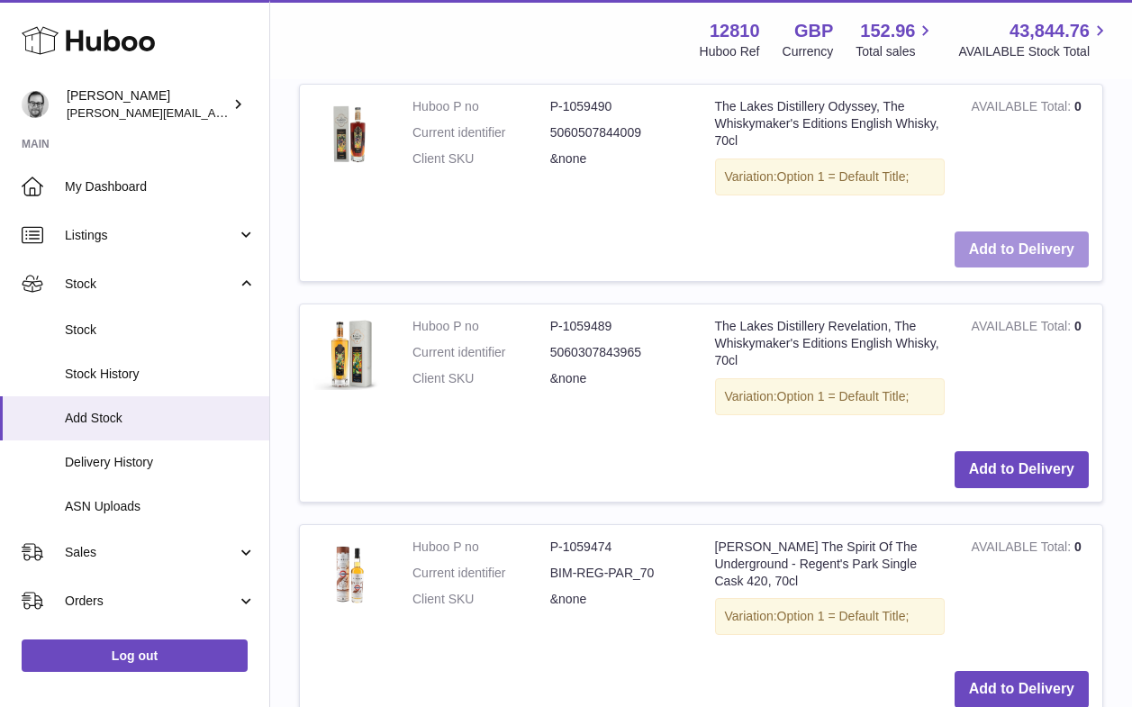
scroll to position [1434, 0]
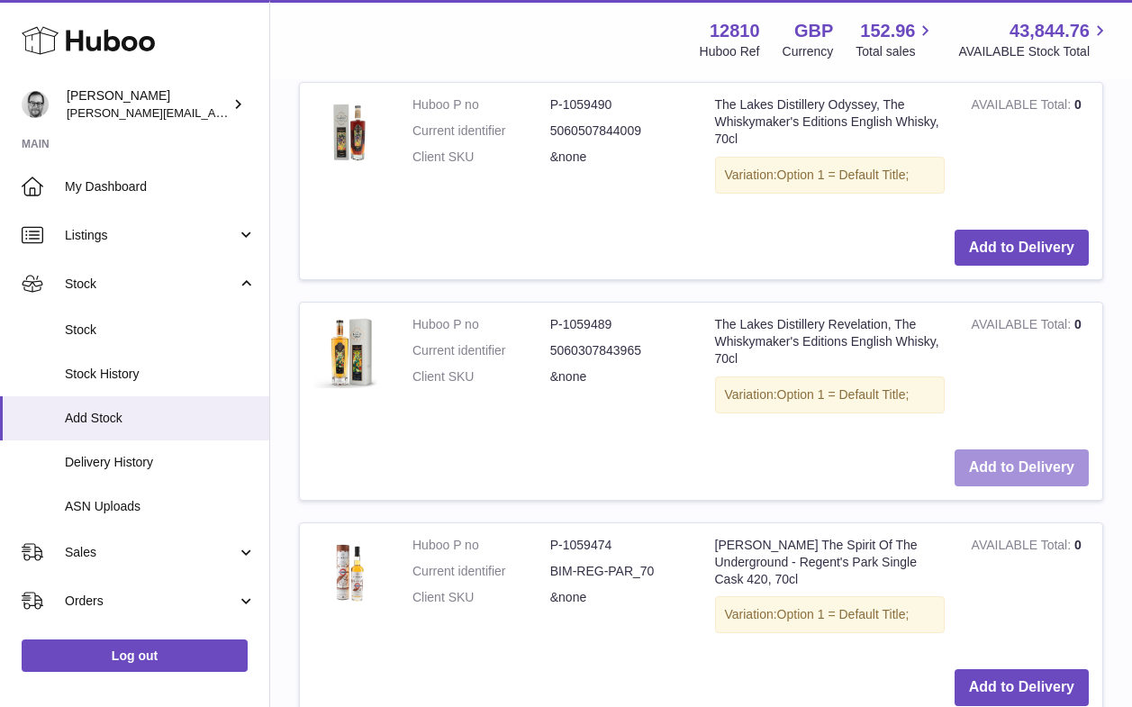
click at [983, 460] on button "Add to Delivery" at bounding box center [1021, 467] width 134 height 37
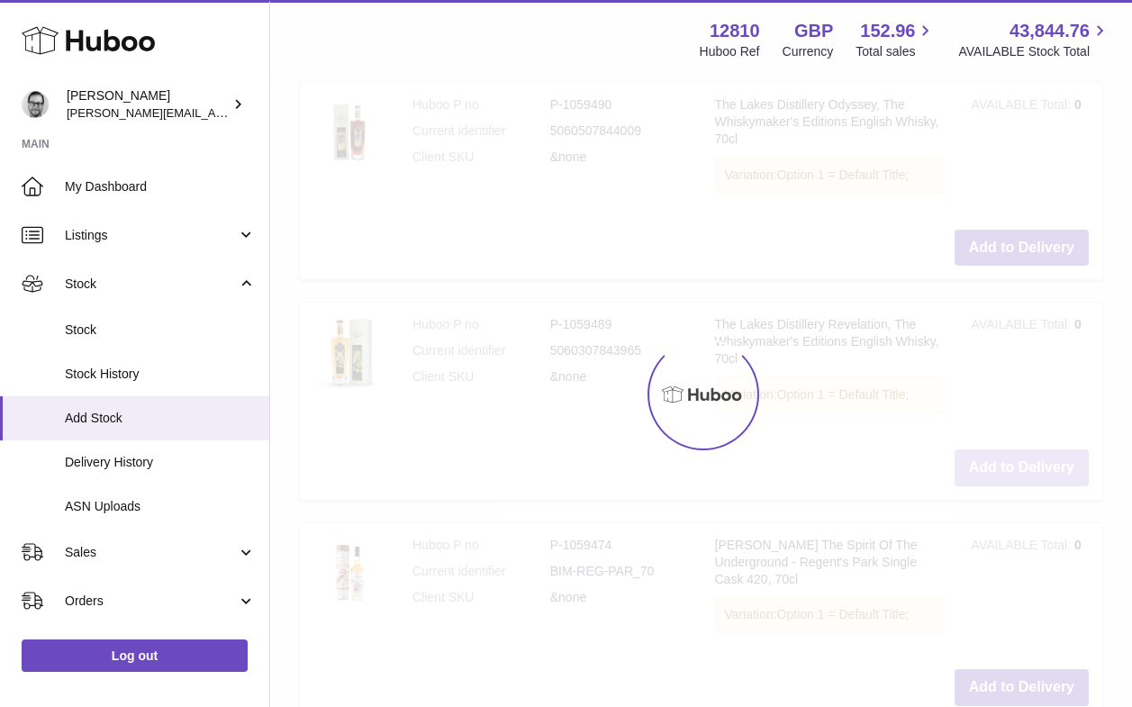
type input "*"
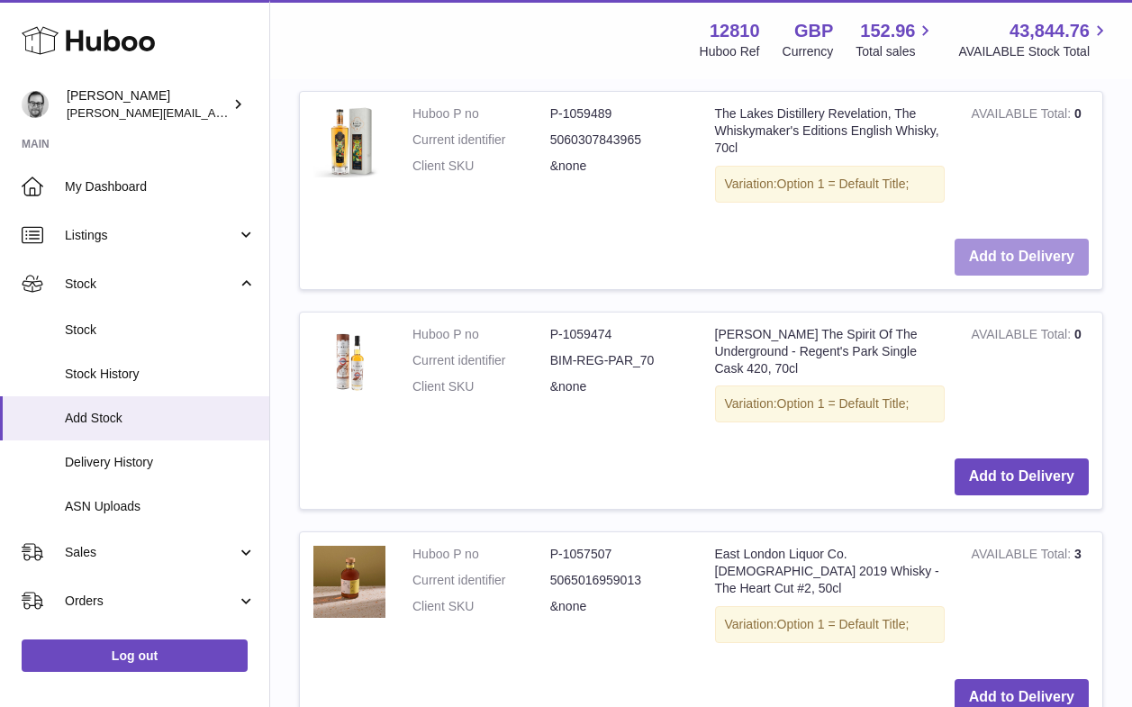
scroll to position [1660, 0]
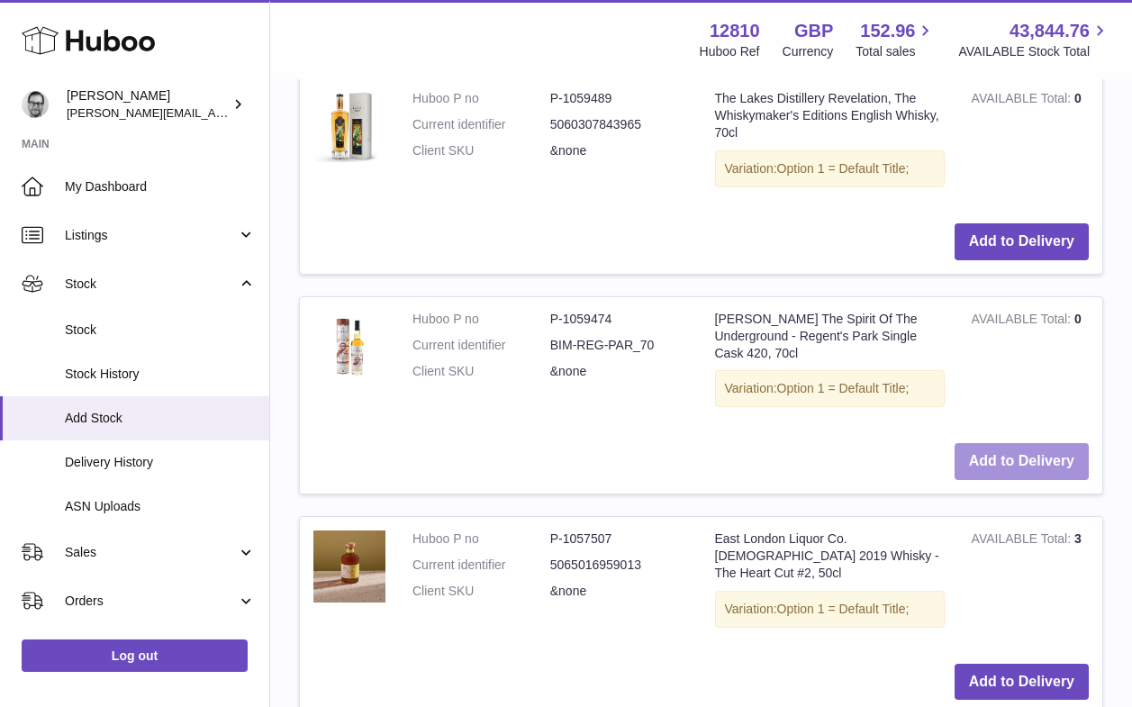
click at [1004, 443] on button "Add to Delivery" at bounding box center [1021, 461] width 134 height 37
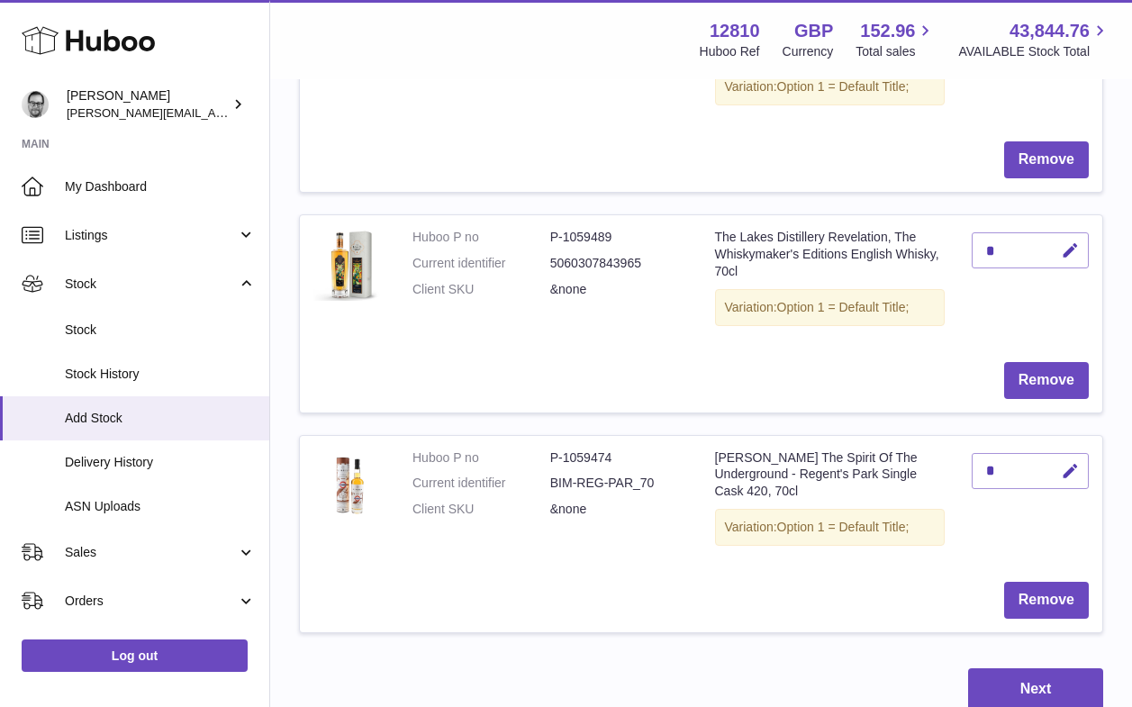
scroll to position [644, 0]
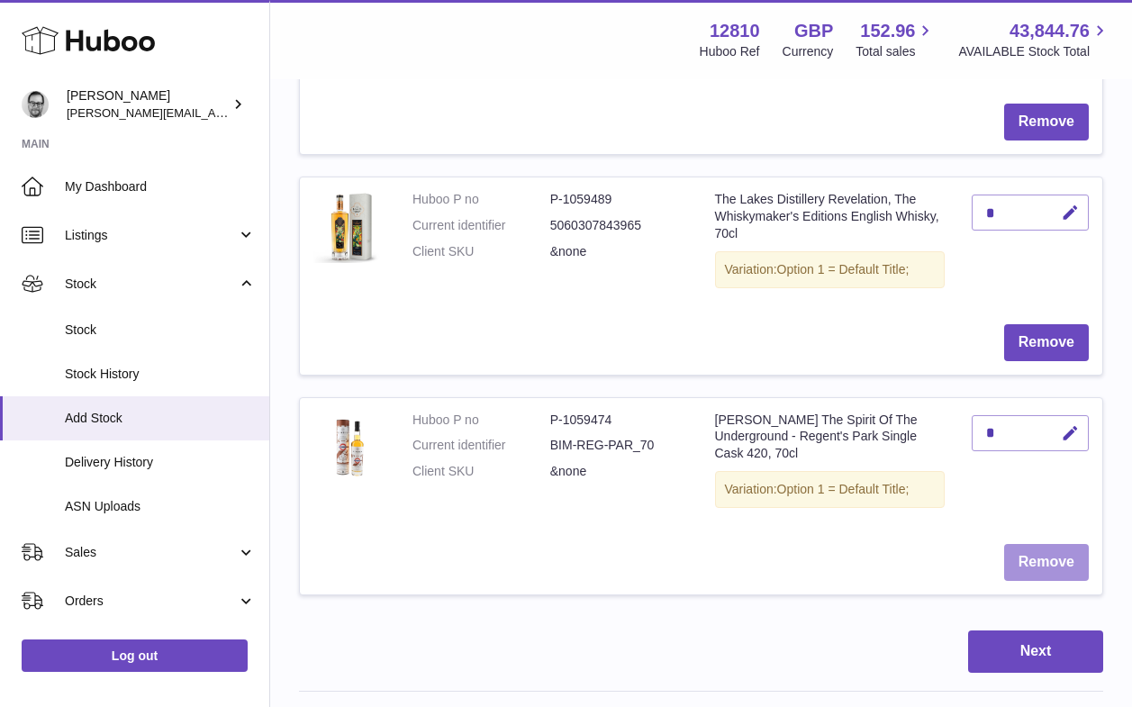
click at [1066, 544] on button "Remove" at bounding box center [1046, 562] width 85 height 37
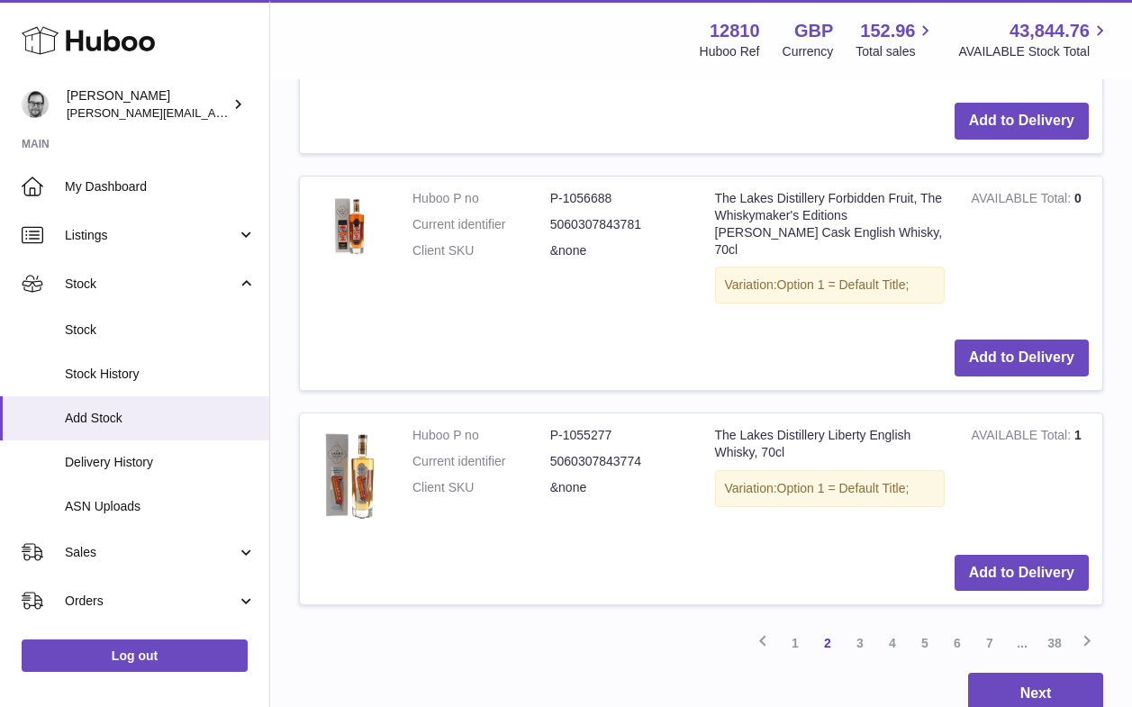
scroll to position [2917, 0]
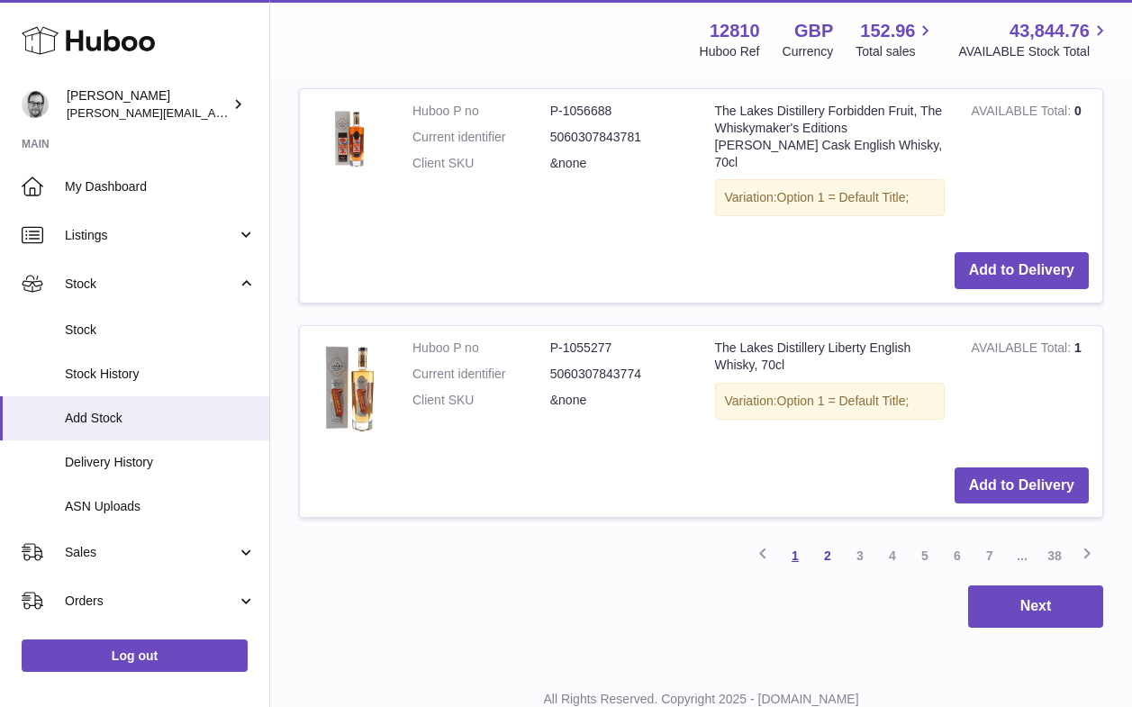
click at [798, 539] on link "1" at bounding box center [795, 555] width 32 height 32
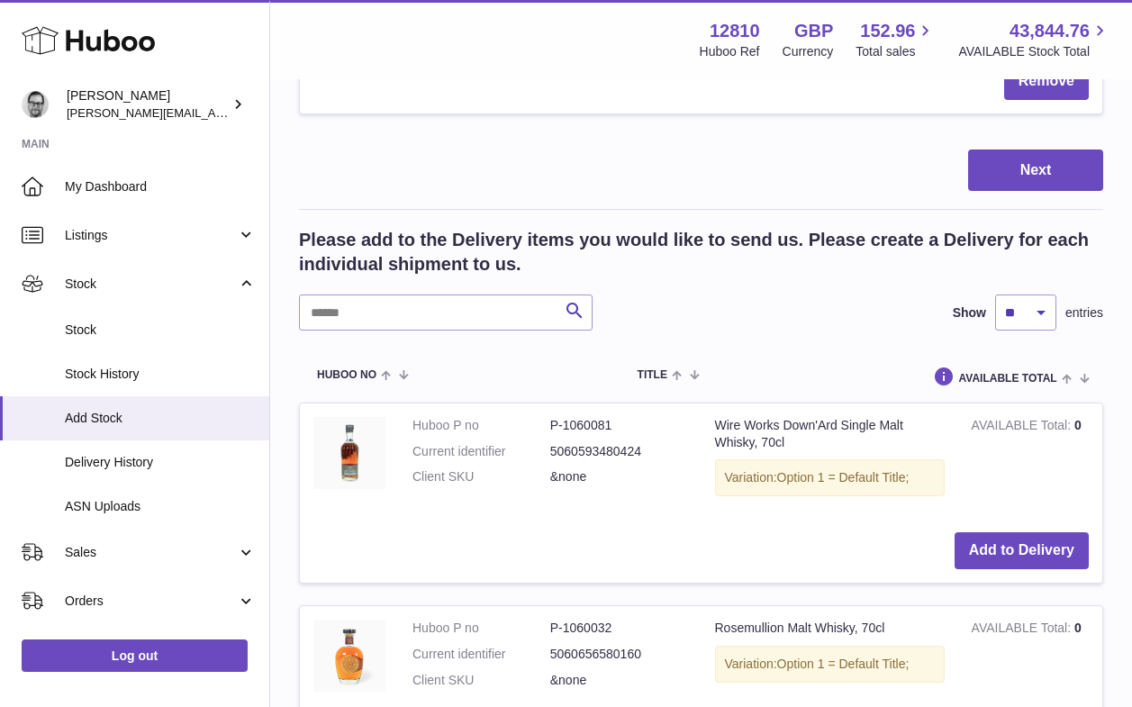
scroll to position [920, 0]
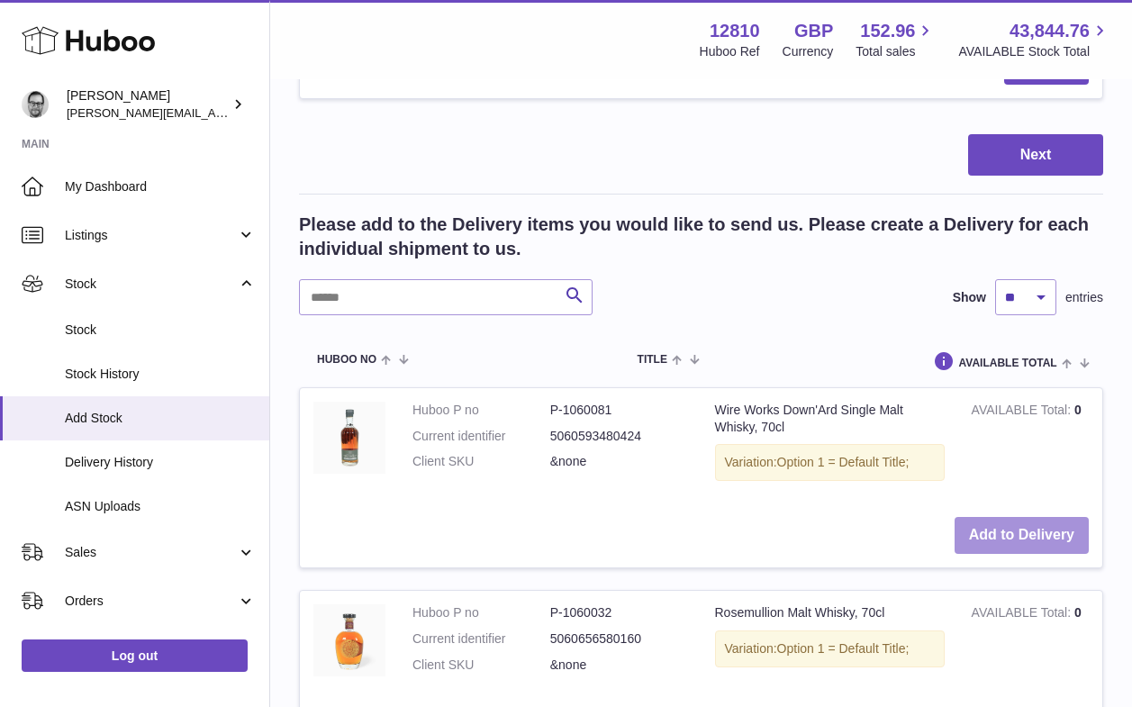
click at [1015, 518] on button "Add to Delivery" at bounding box center [1021, 535] width 134 height 37
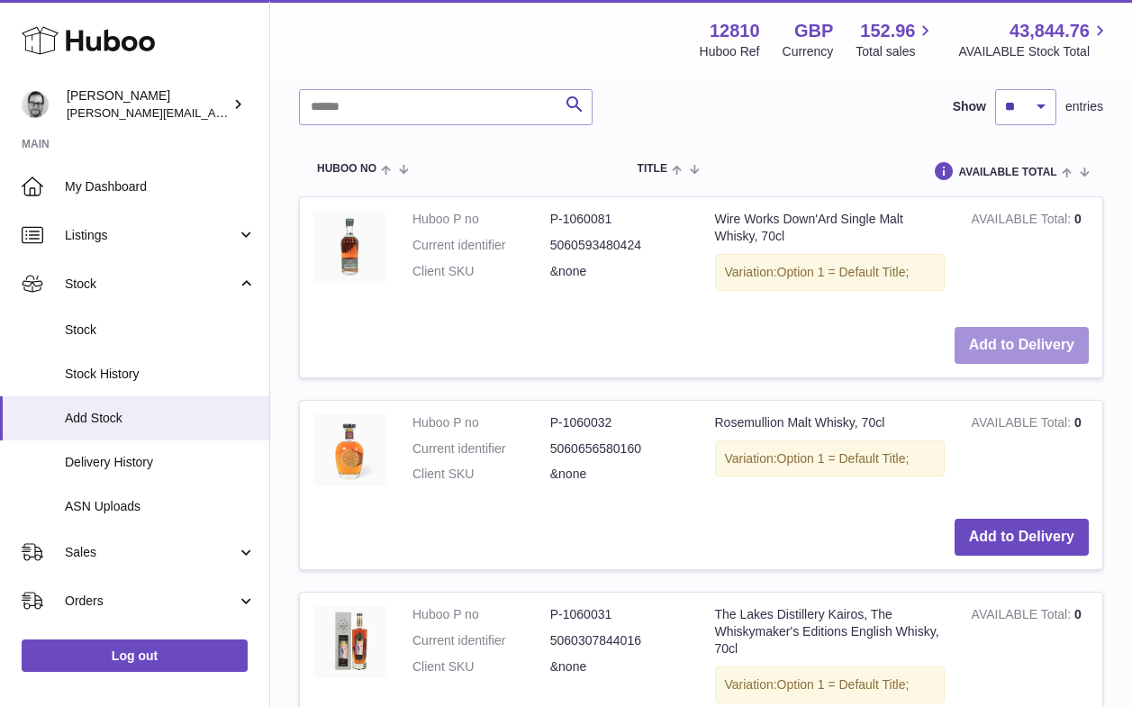
scroll to position [1448, 0]
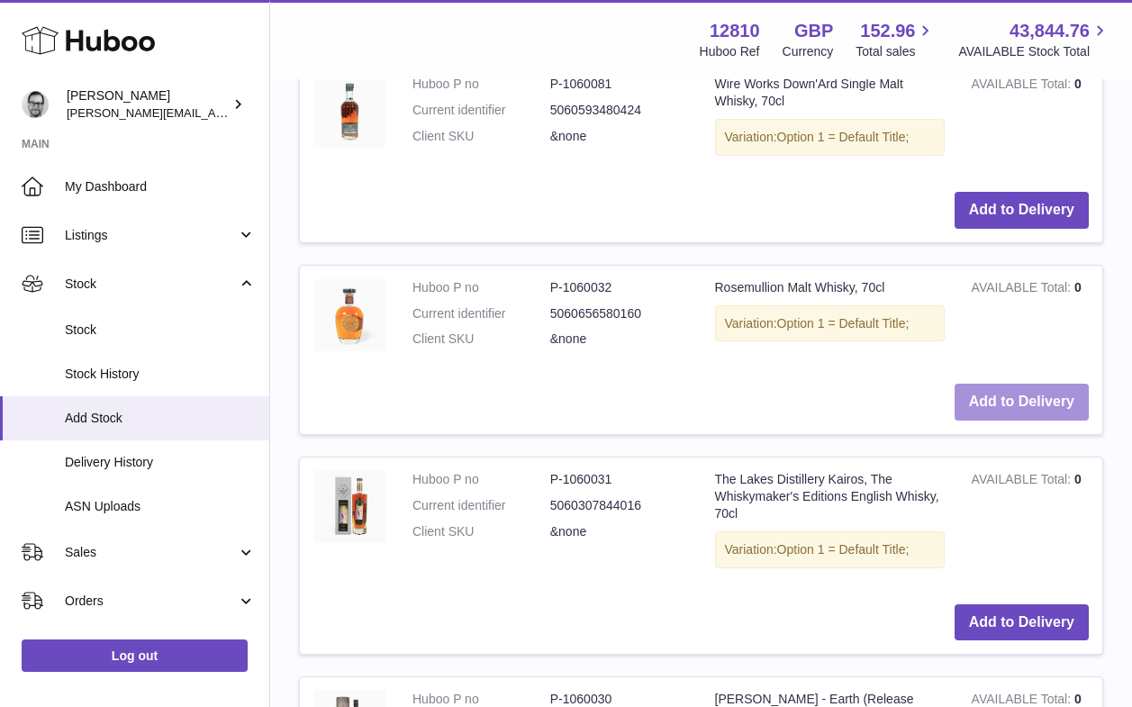
click at [1013, 386] on button "Add to Delivery" at bounding box center [1021, 401] width 134 height 37
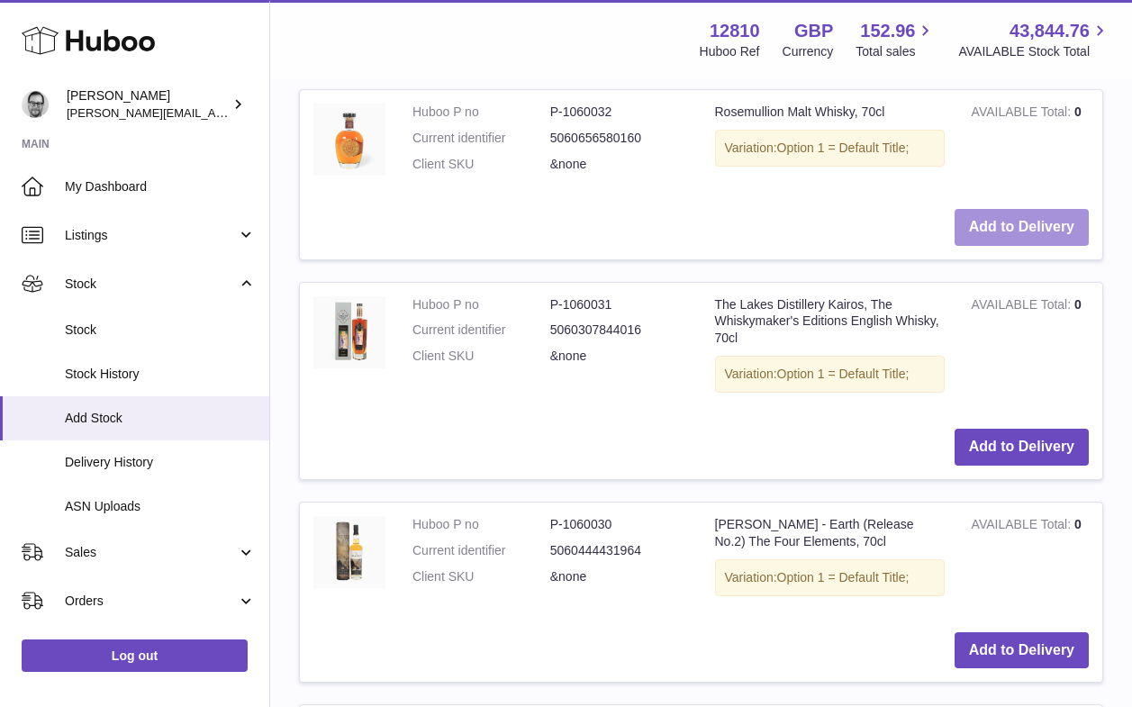
scroll to position [1851, 0]
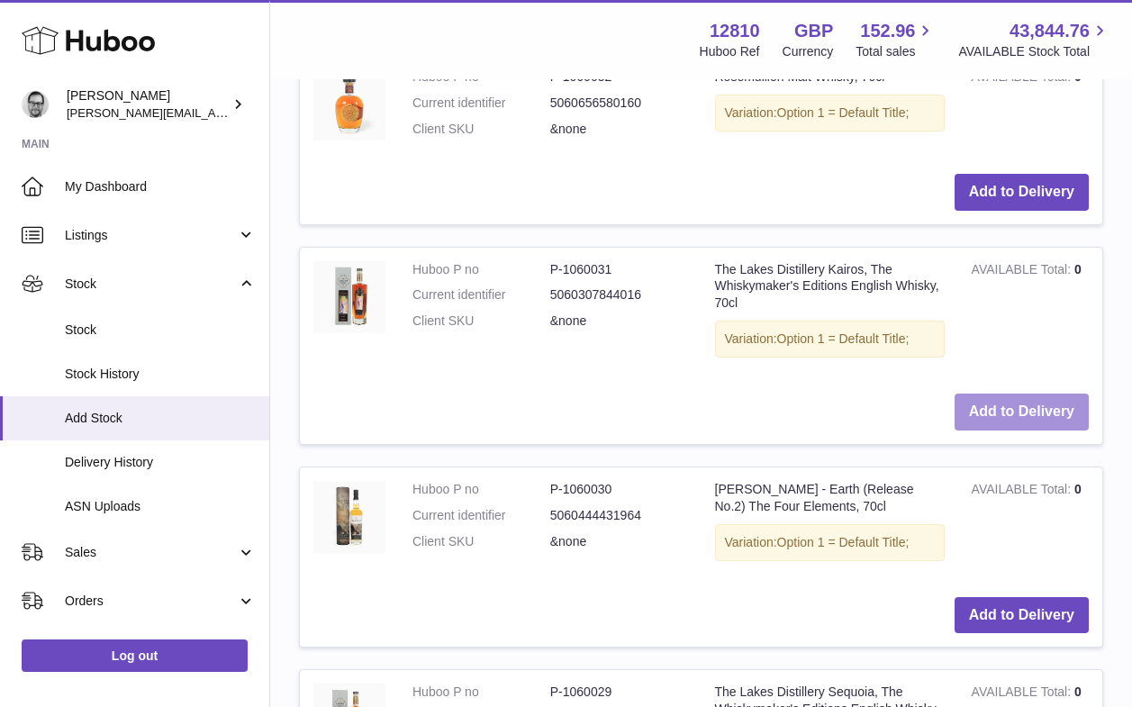
click at [1004, 401] on button "Add to Delivery" at bounding box center [1021, 411] width 134 height 37
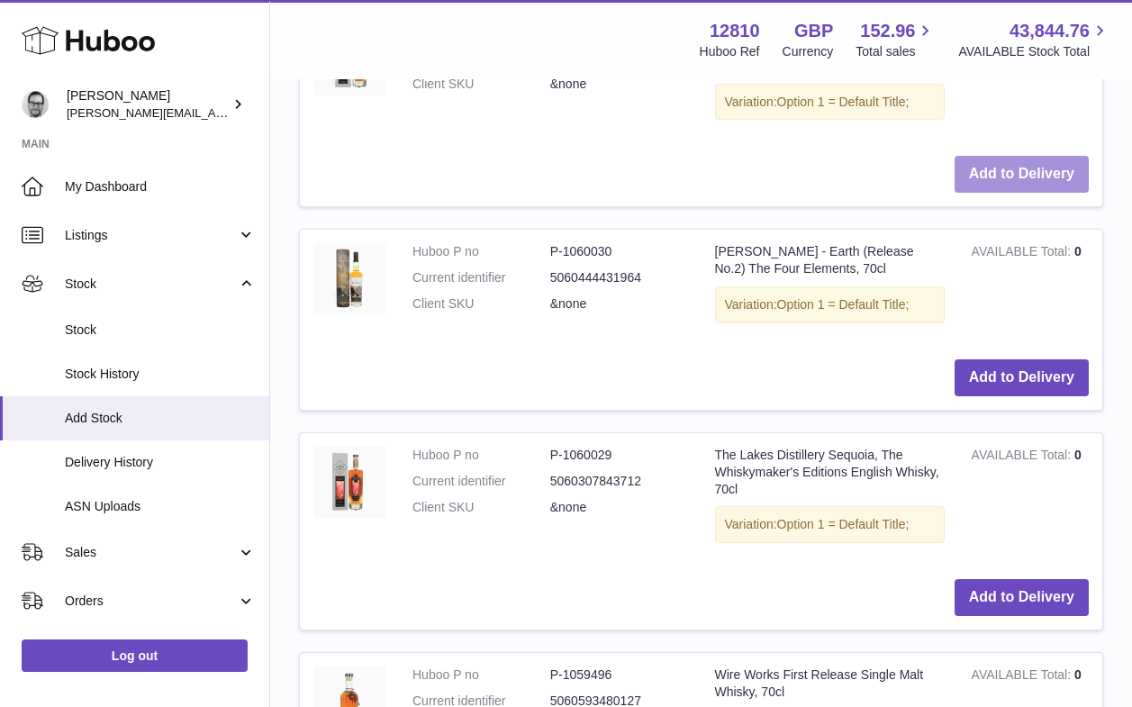
scroll to position [2331, 0]
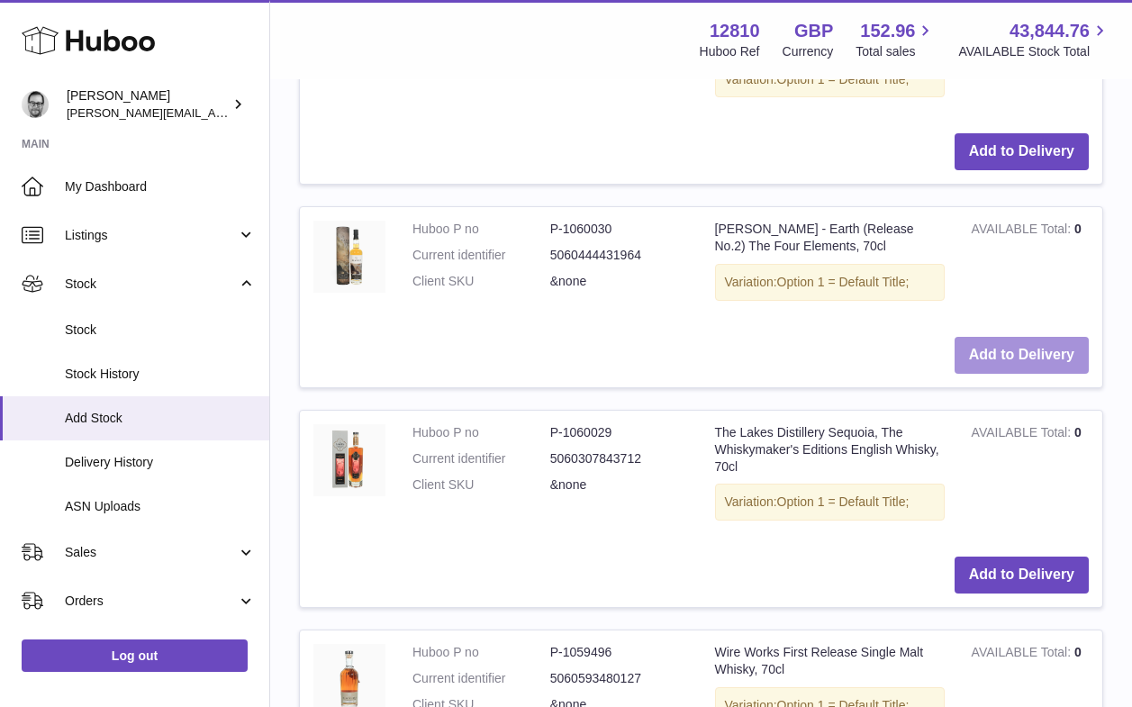
click at [1029, 345] on button "Add to Delivery" at bounding box center [1021, 355] width 134 height 37
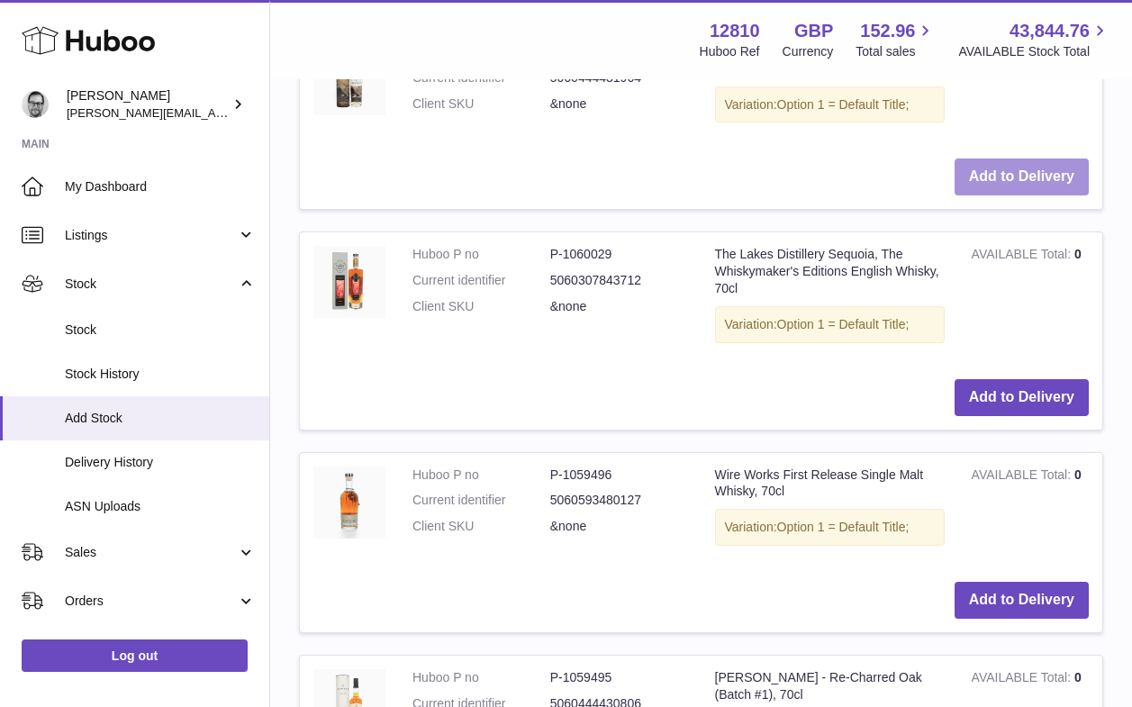
scroll to position [2826, 0]
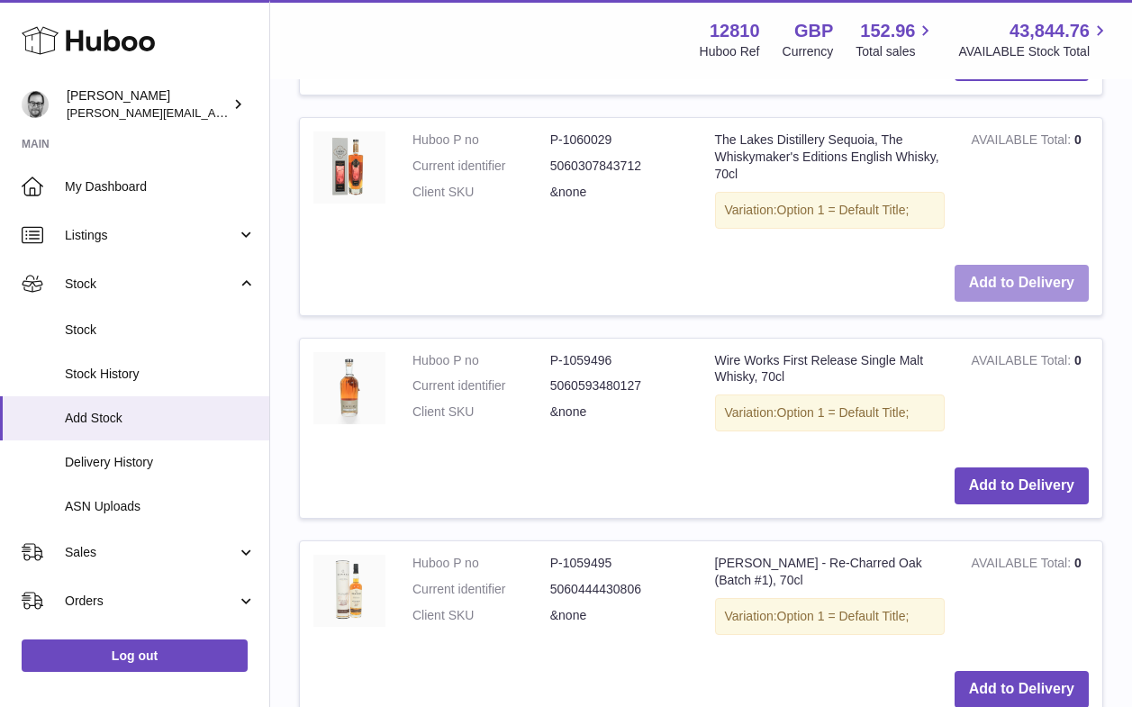
click at [1025, 274] on button "Add to Delivery" at bounding box center [1021, 283] width 134 height 37
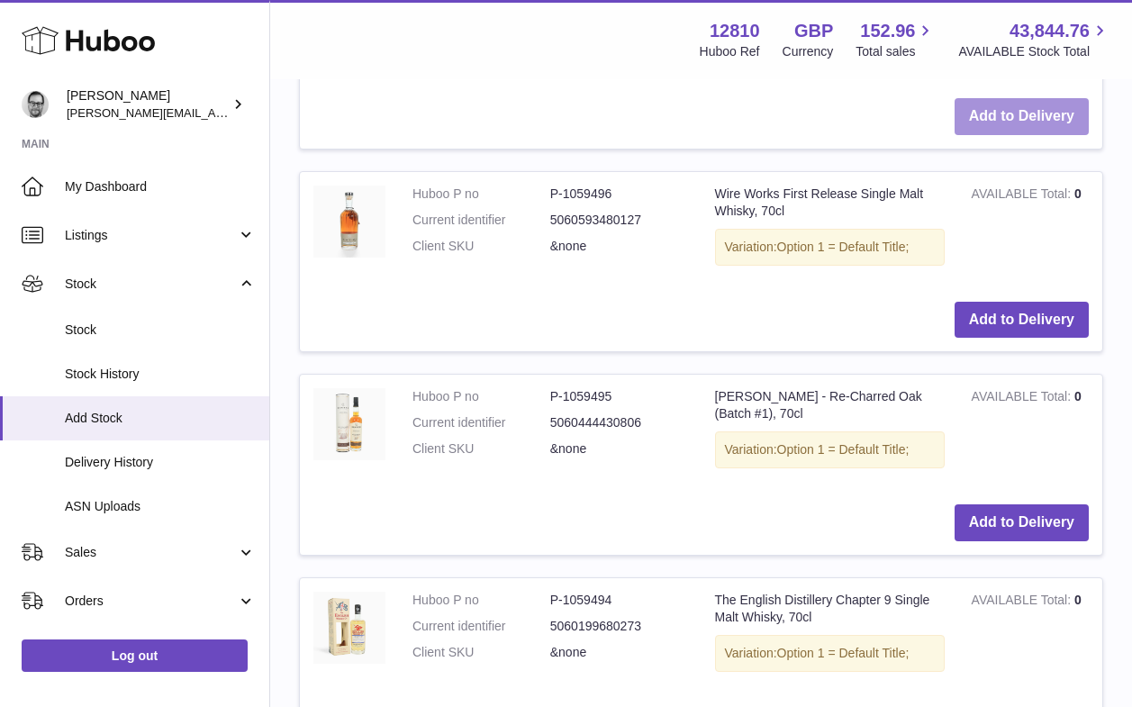
scroll to position [3236, 0]
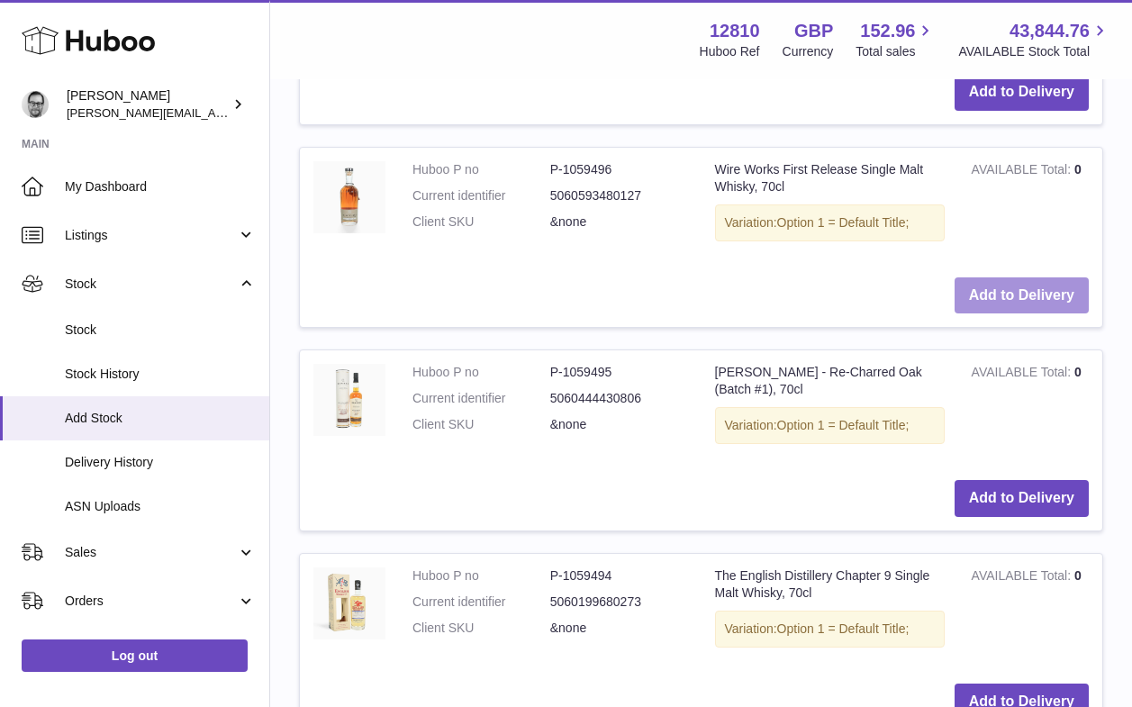
click at [993, 284] on button "Add to Delivery" at bounding box center [1021, 295] width 134 height 37
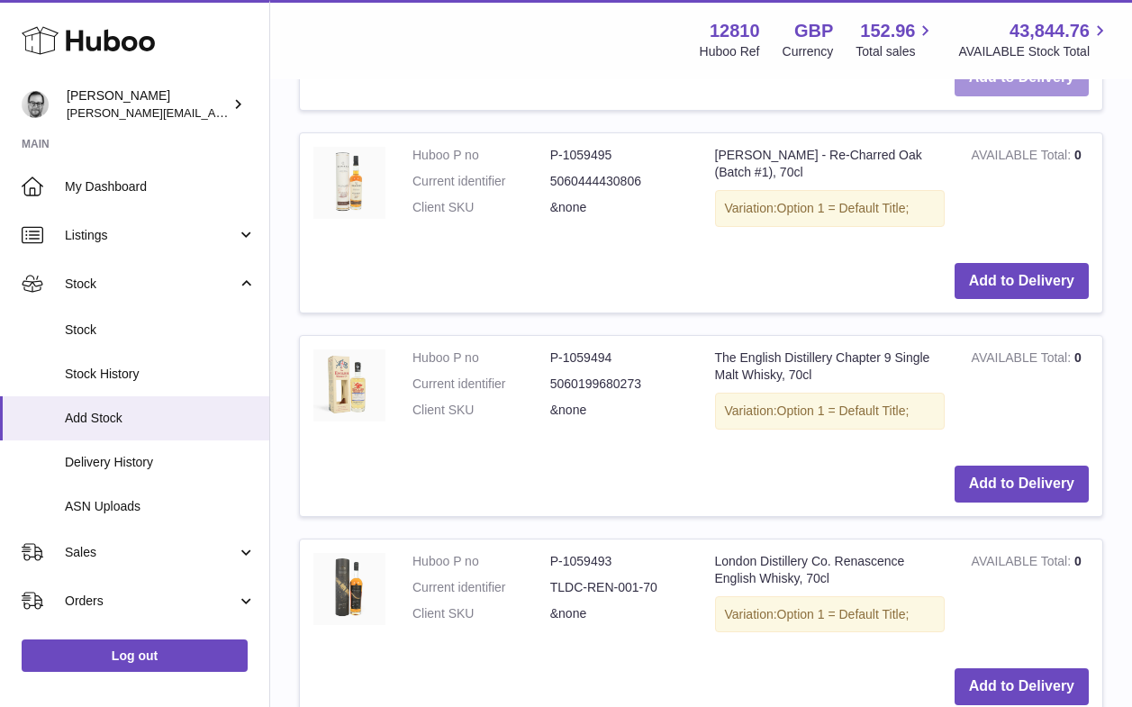
scroll to position [3679, 0]
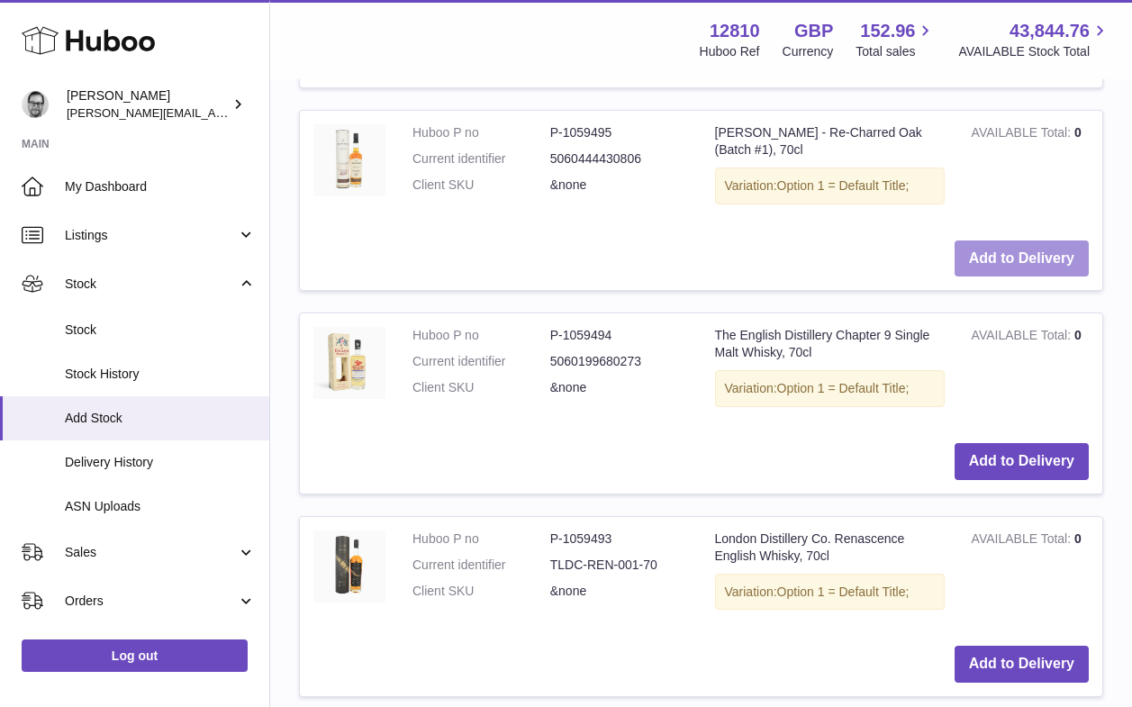
click at [996, 245] on button "Add to Delivery" at bounding box center [1021, 258] width 134 height 37
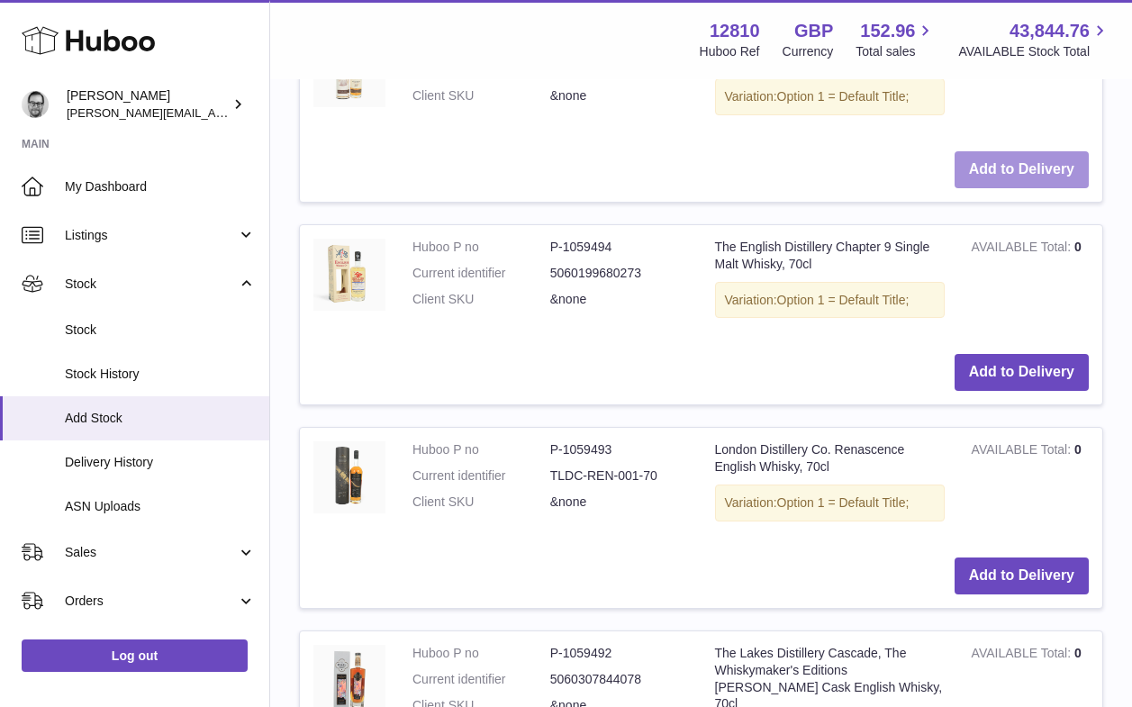
scroll to position [4008, 0]
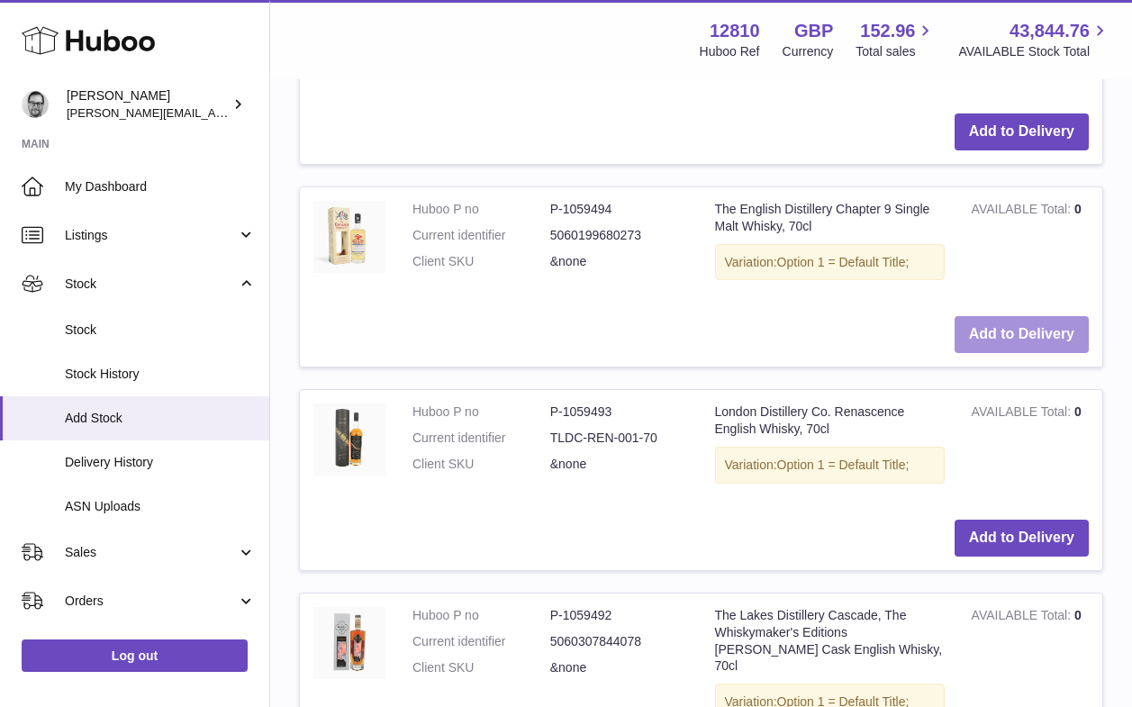
click at [1024, 335] on button "Add to Delivery" at bounding box center [1021, 334] width 134 height 37
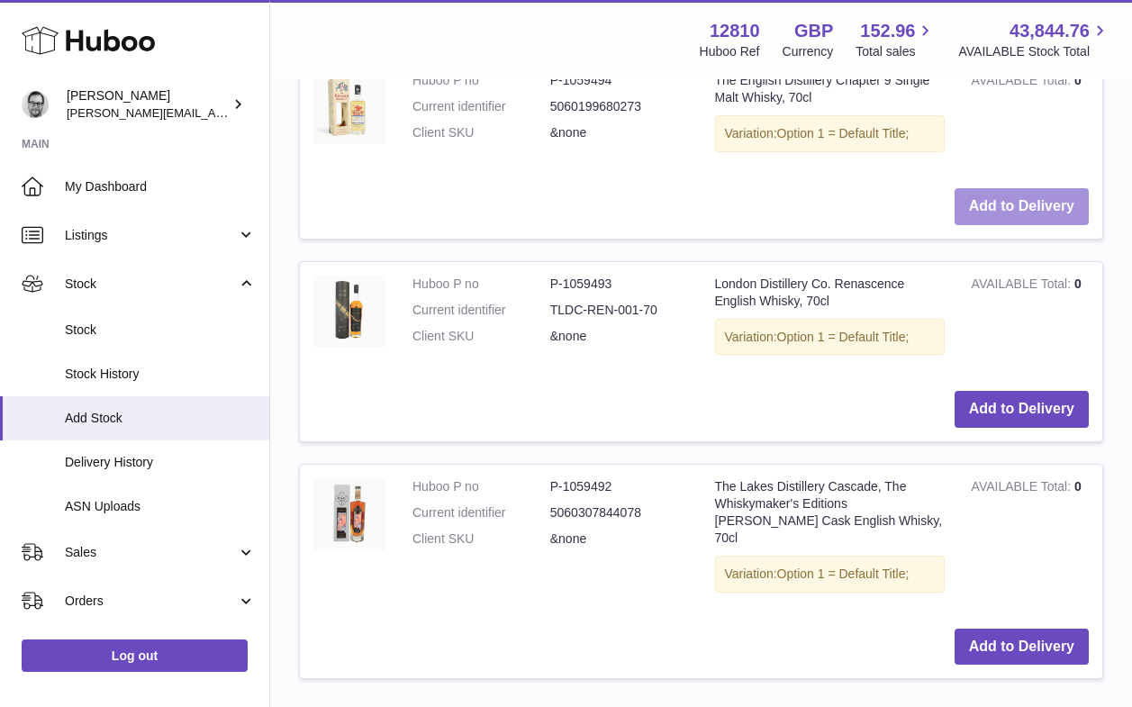
scroll to position [4382, 0]
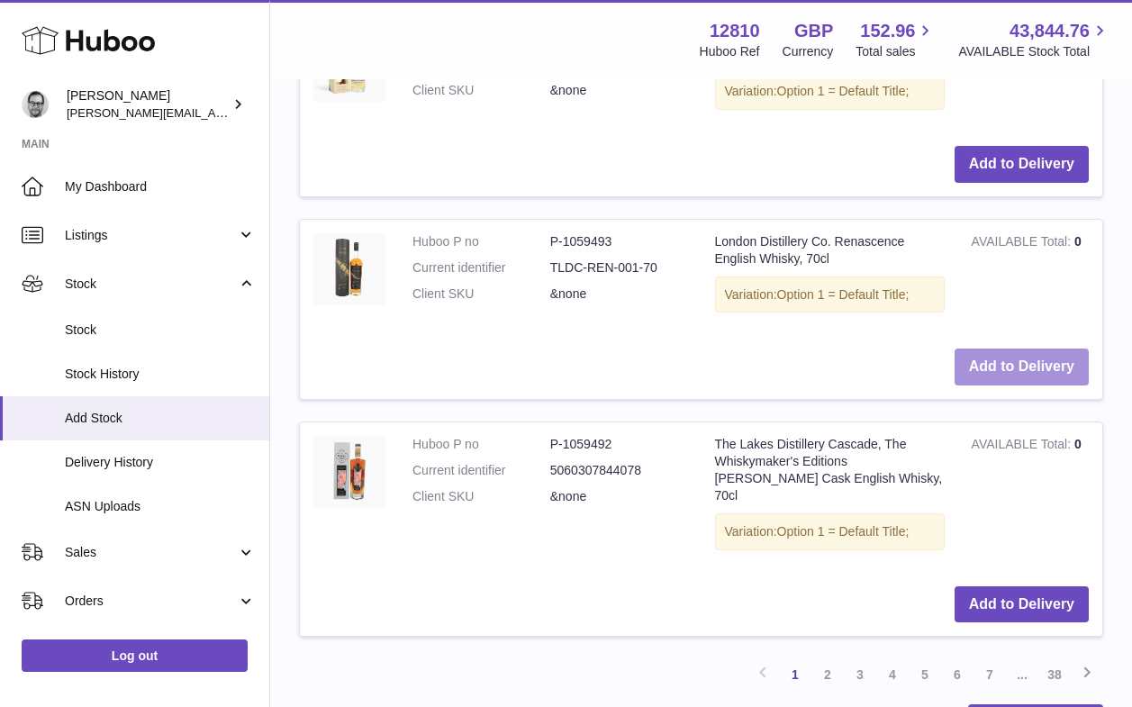
click at [1001, 350] on button "Add to Delivery" at bounding box center [1021, 366] width 134 height 37
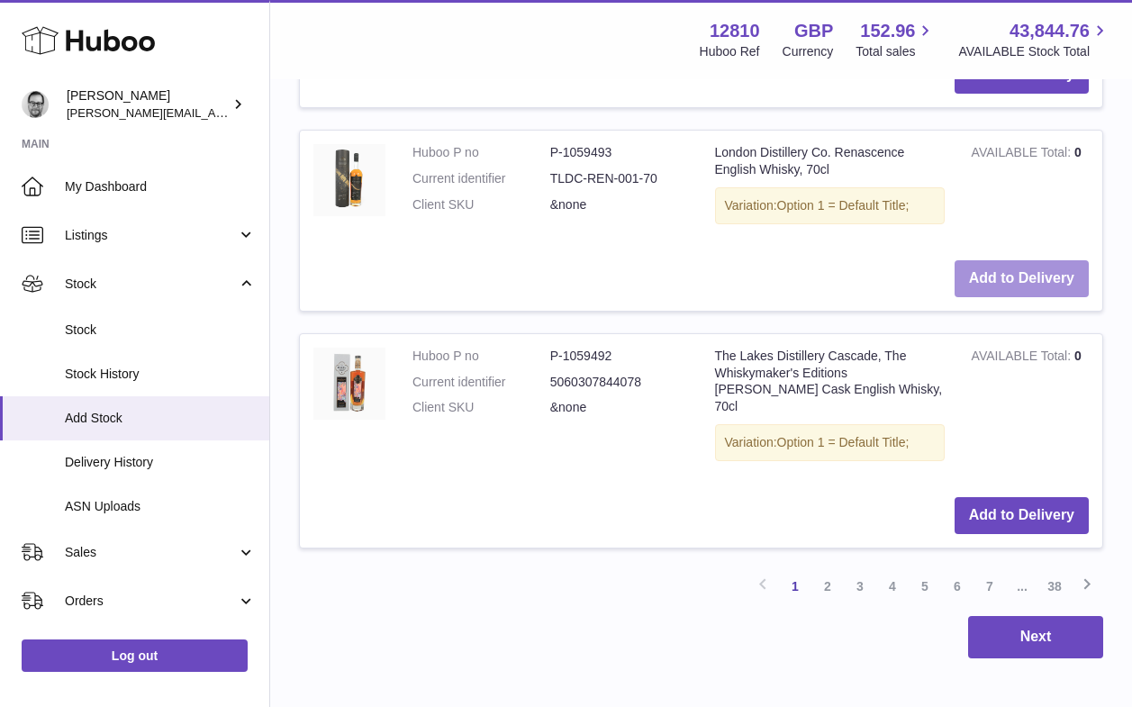
scroll to position [4711, 0]
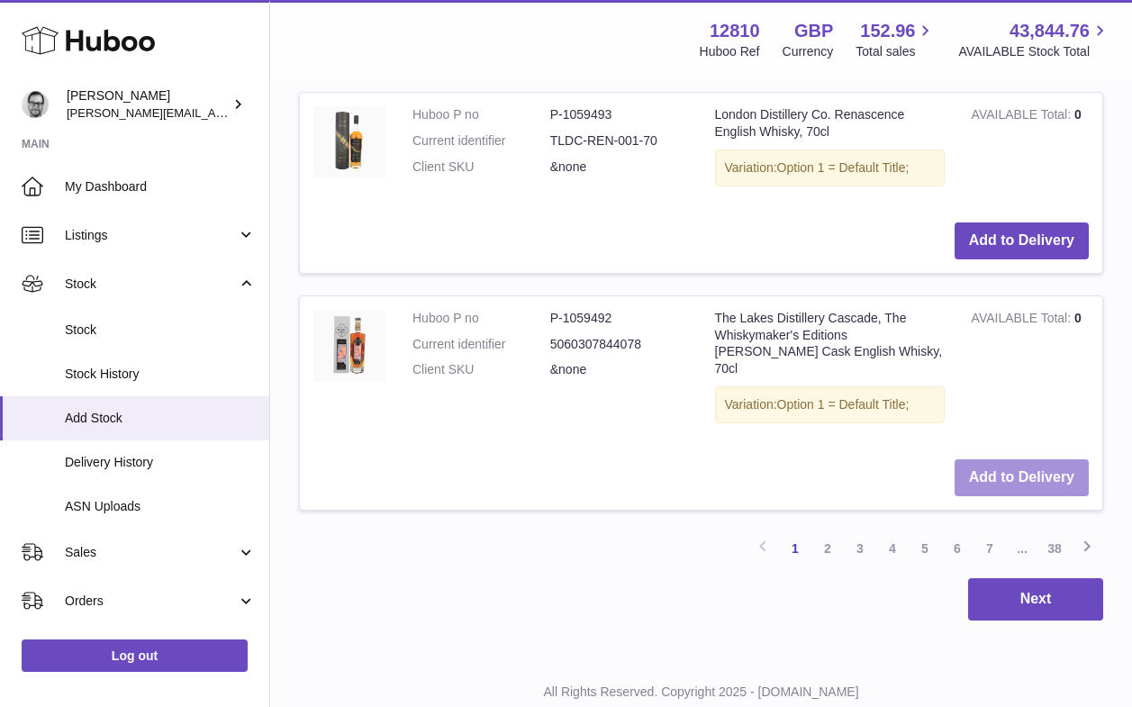
click at [1030, 459] on button "Add to Delivery" at bounding box center [1021, 477] width 134 height 37
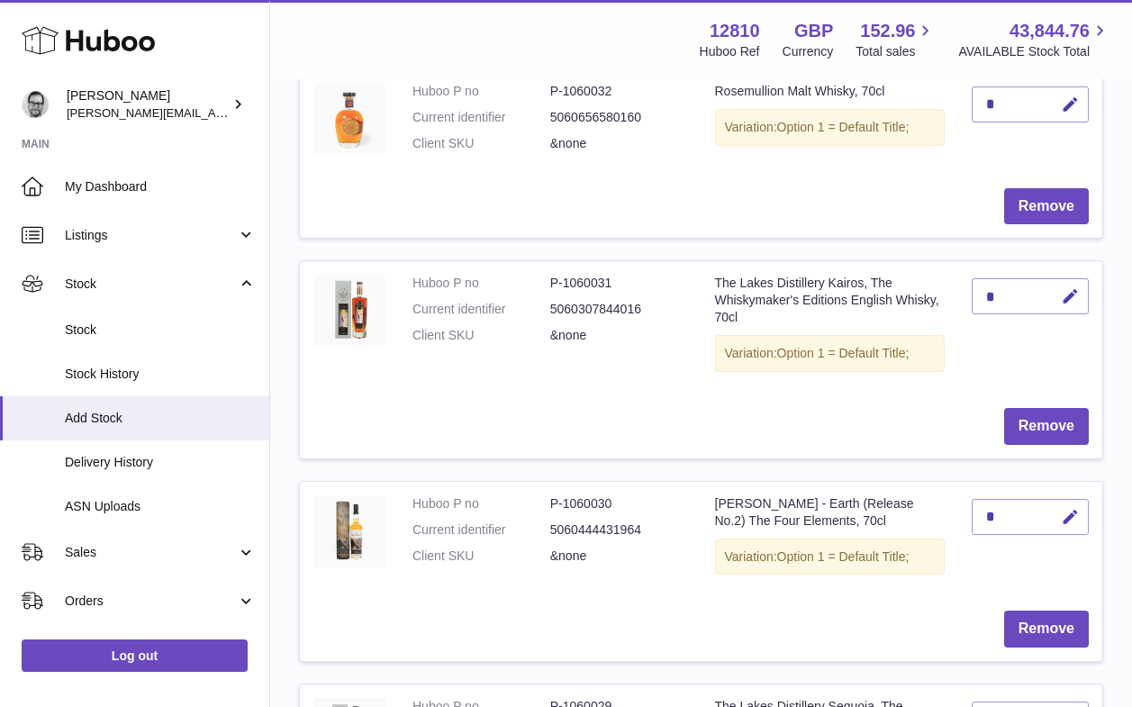
scroll to position [546, 0]
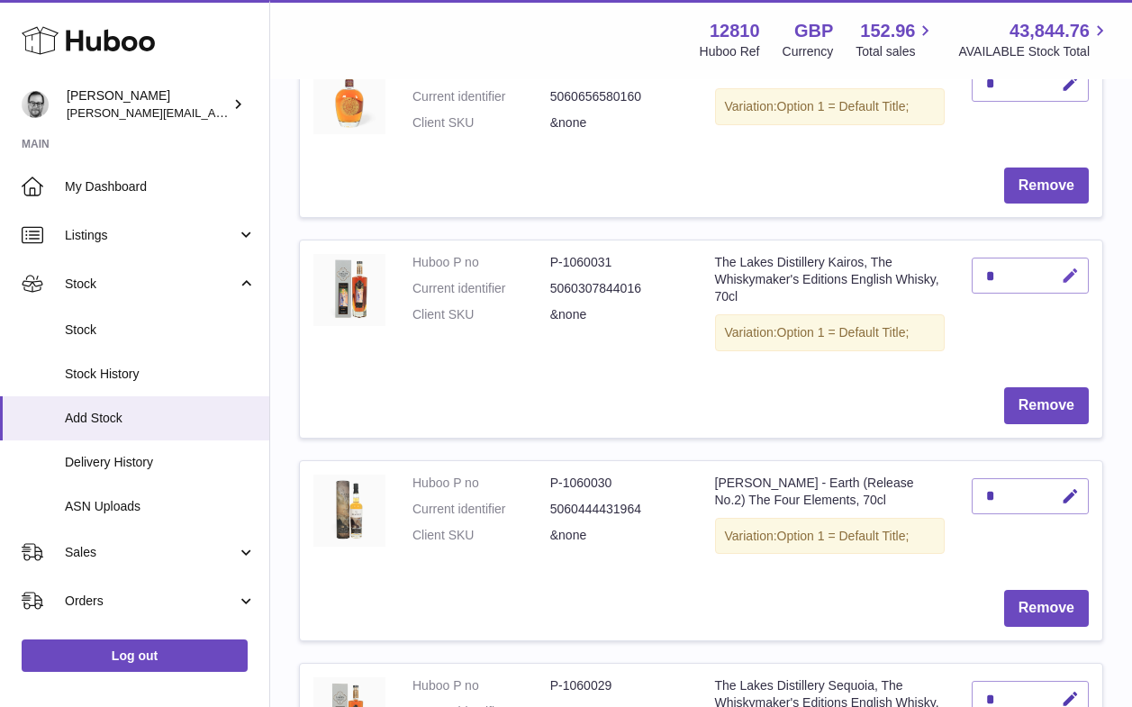
click at [1065, 275] on icon "button" at bounding box center [1069, 275] width 19 height 19
drag, startPoint x: 994, startPoint y: 275, endPoint x: 969, endPoint y: 275, distance: 24.3
click at [974, 275] on input "*" at bounding box center [1029, 275] width 117 height 36
type input "*"
click at [1069, 273] on icon "submit" at bounding box center [1070, 275] width 16 height 16
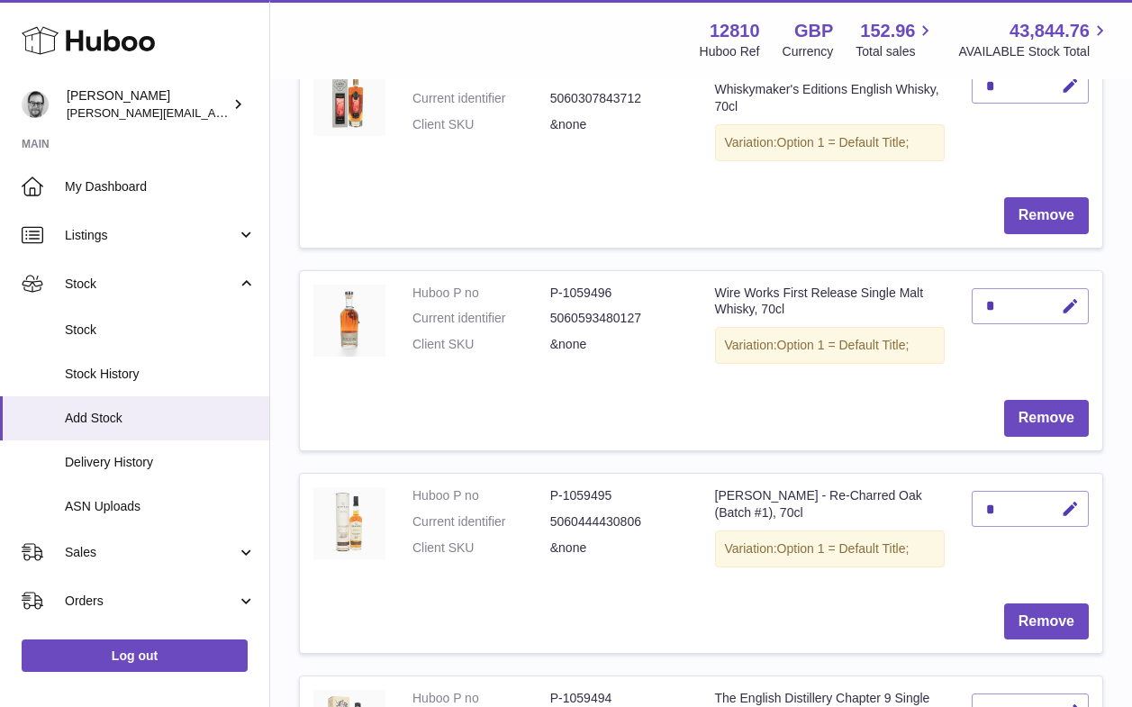
scroll to position [1163, 0]
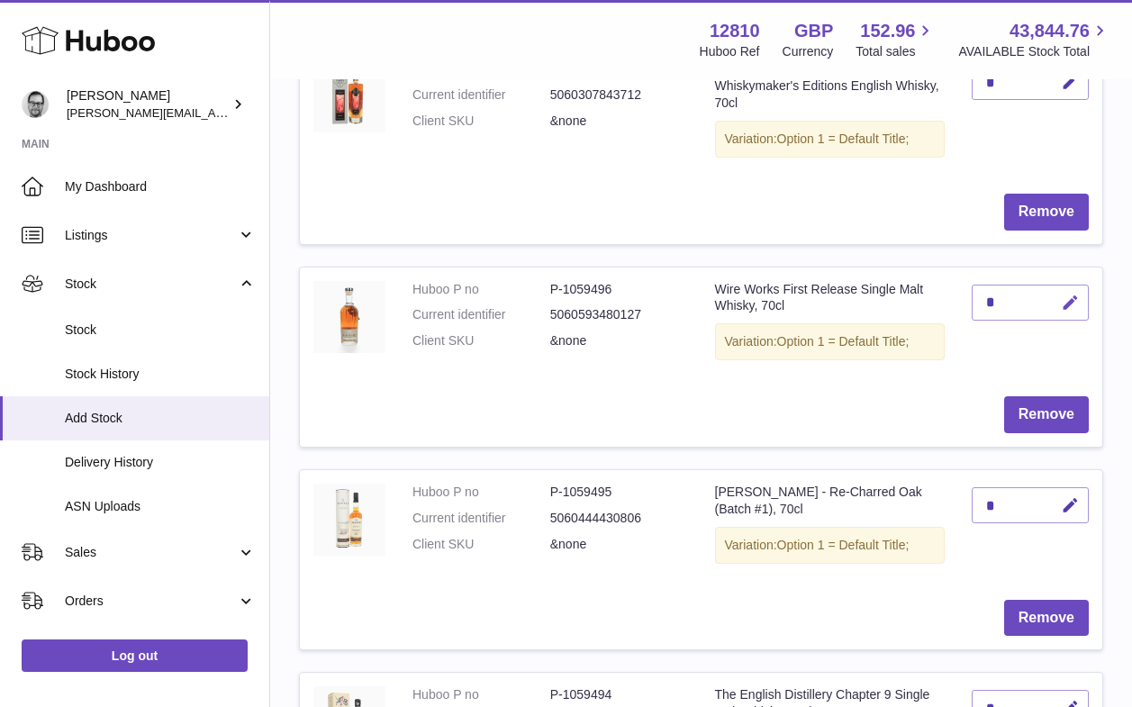
click at [1068, 300] on icon "button" at bounding box center [1069, 302] width 19 height 19
drag, startPoint x: 1004, startPoint y: 309, endPoint x: 953, endPoint y: 303, distance: 50.7
click at [955, 303] on tr "Huboo P no P-1059496 Current identifier 5060593480127 Client SKU &none Wire Wor…" at bounding box center [701, 356] width 804 height 181
type input "*"
click at [1068, 295] on icon "submit" at bounding box center [1070, 302] width 16 height 16
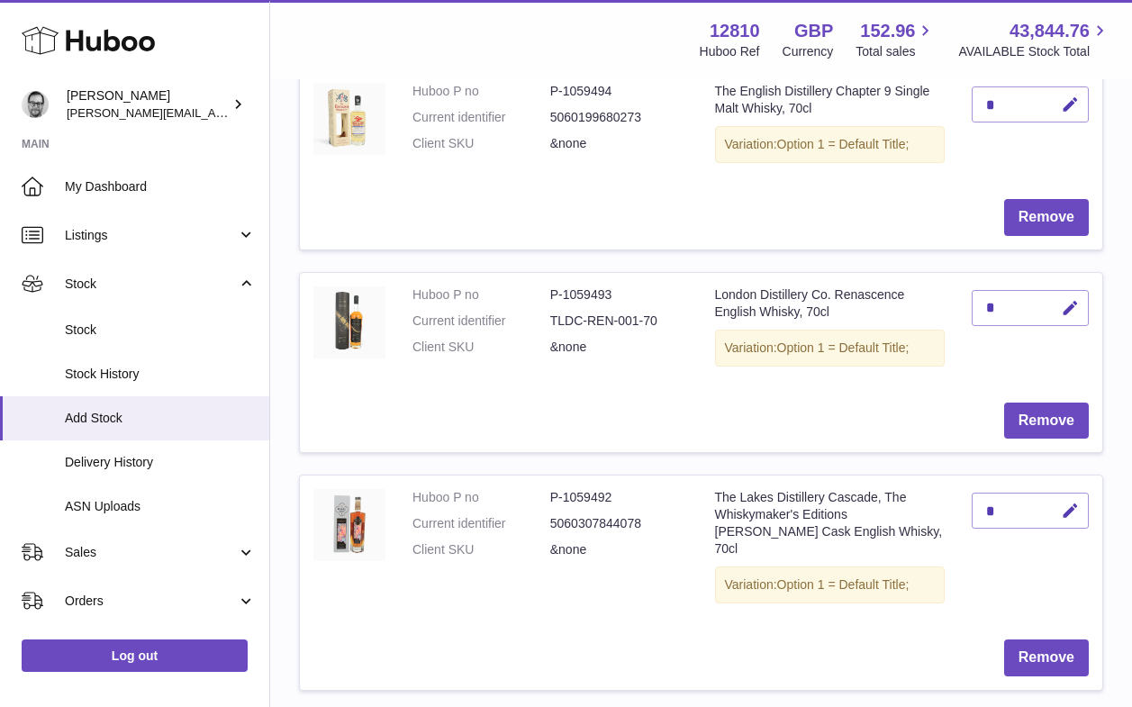
scroll to position [1789, 0]
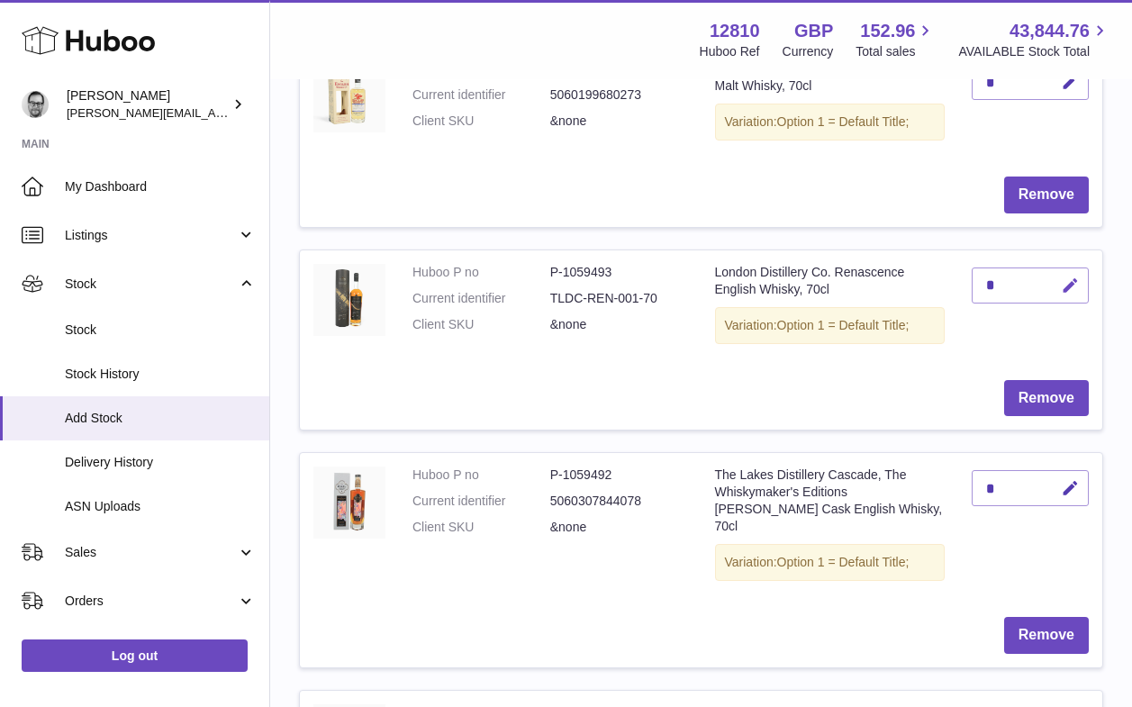
click at [1068, 275] on button "button" at bounding box center [1067, 285] width 42 height 37
drag, startPoint x: 998, startPoint y: 286, endPoint x: 945, endPoint y: 283, distance: 53.2
click at [946, 283] on tr "Huboo P no P-1059493 Current identifier TLDC-REN-001-70 Client SKU &none London…" at bounding box center [701, 339] width 804 height 181
type input "*"
click at [1067, 286] on icon "submit" at bounding box center [1070, 285] width 16 height 16
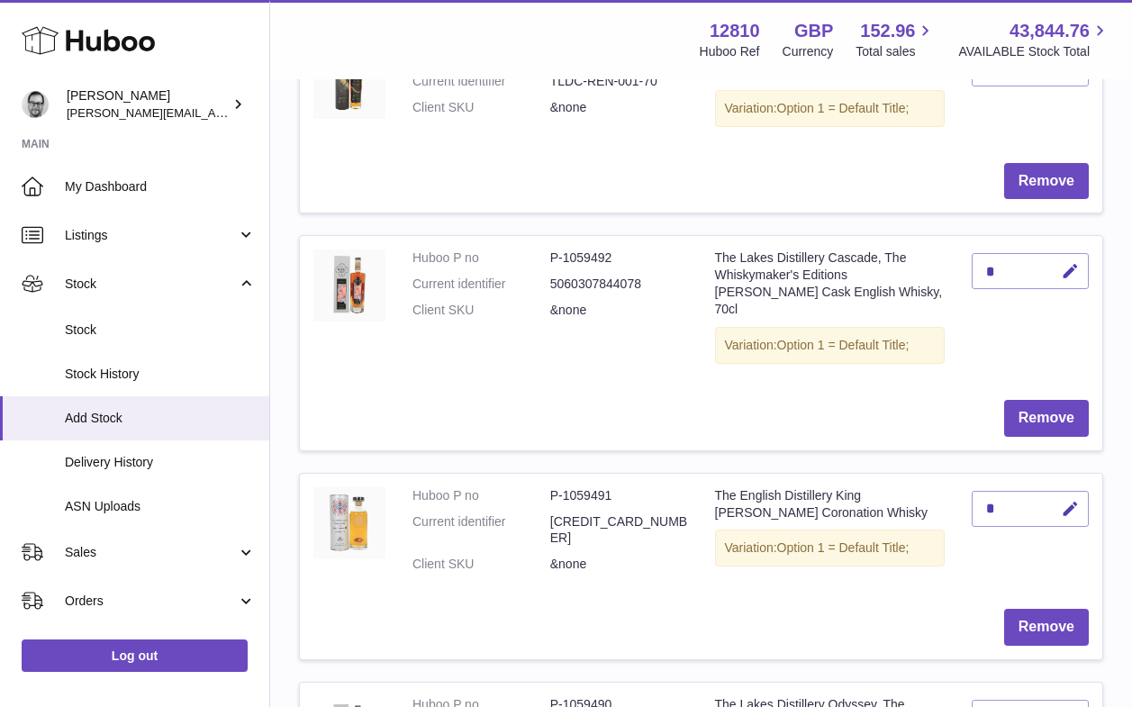
scroll to position [2036, 0]
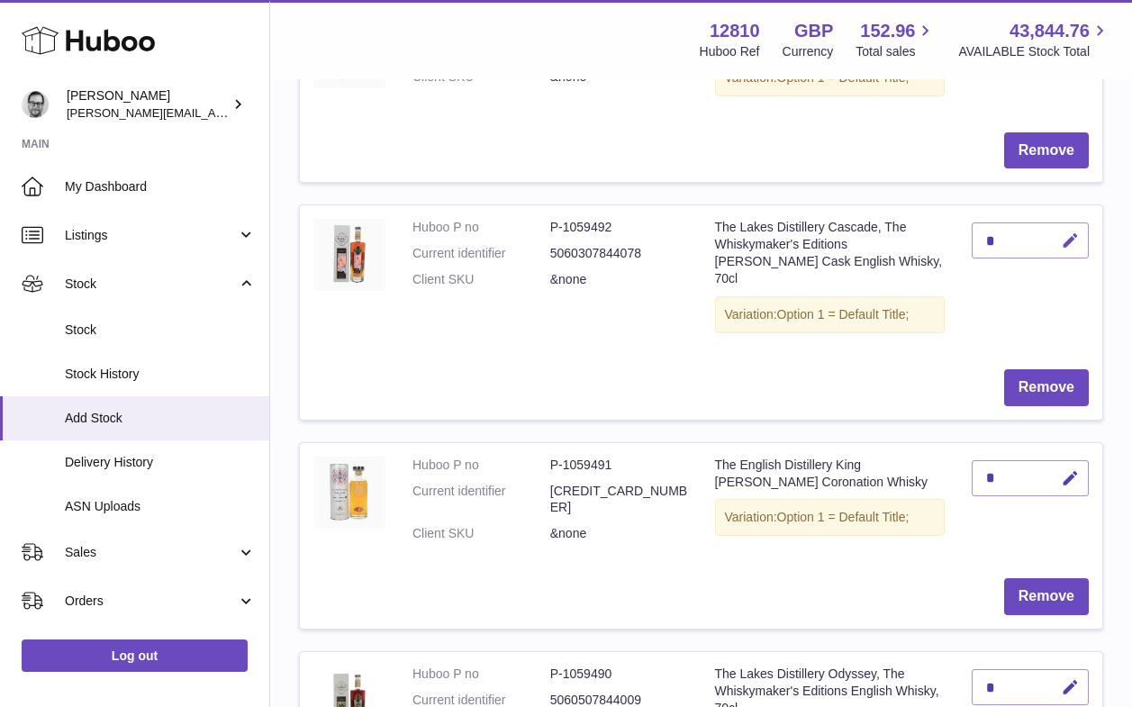
click at [1064, 236] on icon "button" at bounding box center [1069, 240] width 19 height 19
drag, startPoint x: 1002, startPoint y: 241, endPoint x: 971, endPoint y: 241, distance: 30.6
click at [974, 241] on input "*" at bounding box center [1029, 240] width 117 height 36
type input "*"
click at [1068, 239] on icon "submit" at bounding box center [1070, 240] width 16 height 16
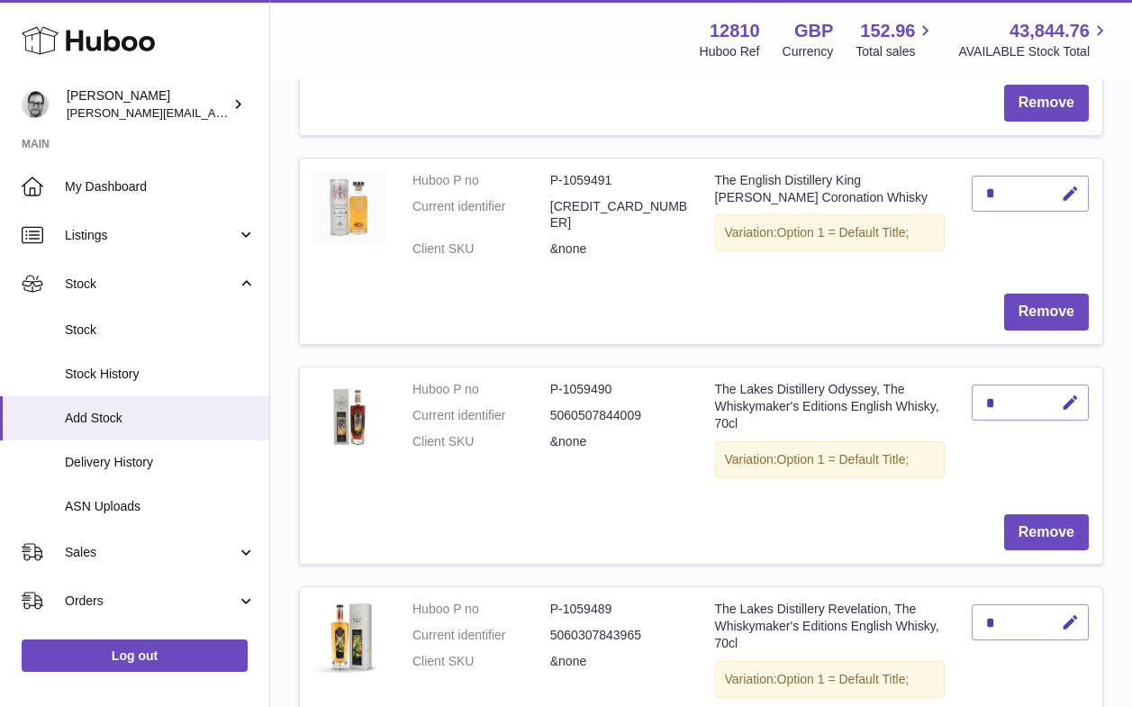
scroll to position [2328, 0]
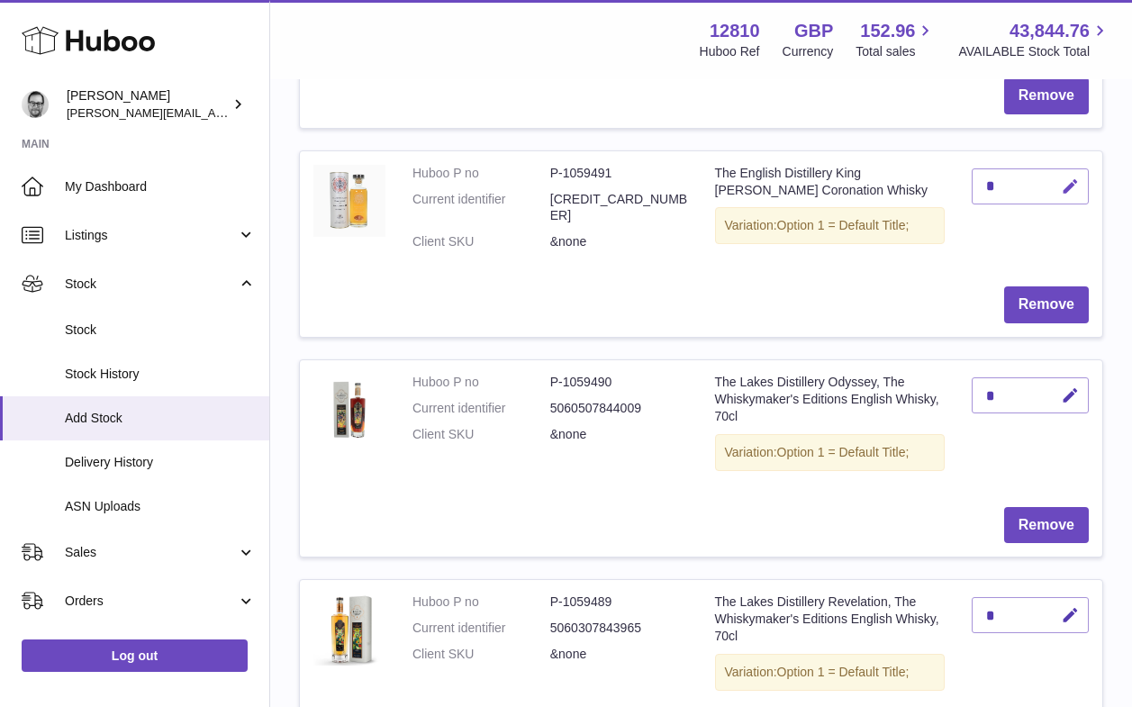
click at [1073, 177] on icon "button" at bounding box center [1069, 186] width 19 height 19
drag, startPoint x: 1002, startPoint y: 169, endPoint x: 939, endPoint y: 169, distance: 63.0
click at [940, 169] on tr "Huboo P no P-1059491 Current identifier [CREDIT_CARD_NUMBER] Client SKU &none T…" at bounding box center [701, 243] width 804 height 187
type input "*"
click at [1069, 178] on icon "submit" at bounding box center [1070, 186] width 16 height 16
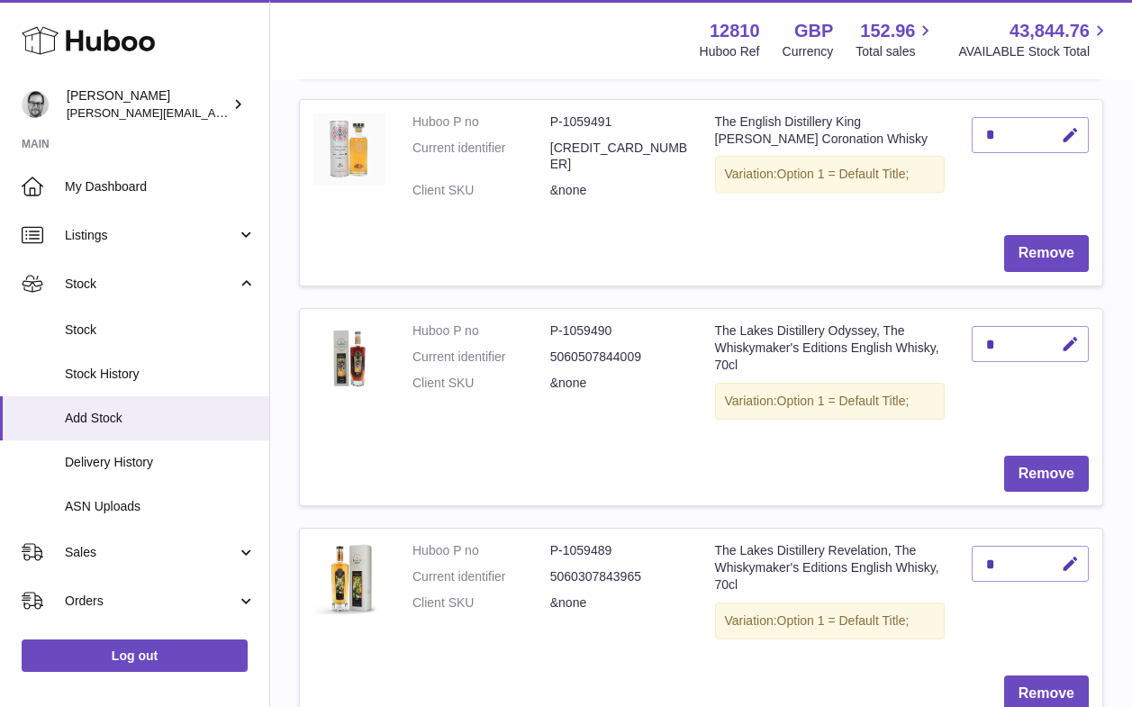
scroll to position [2391, 0]
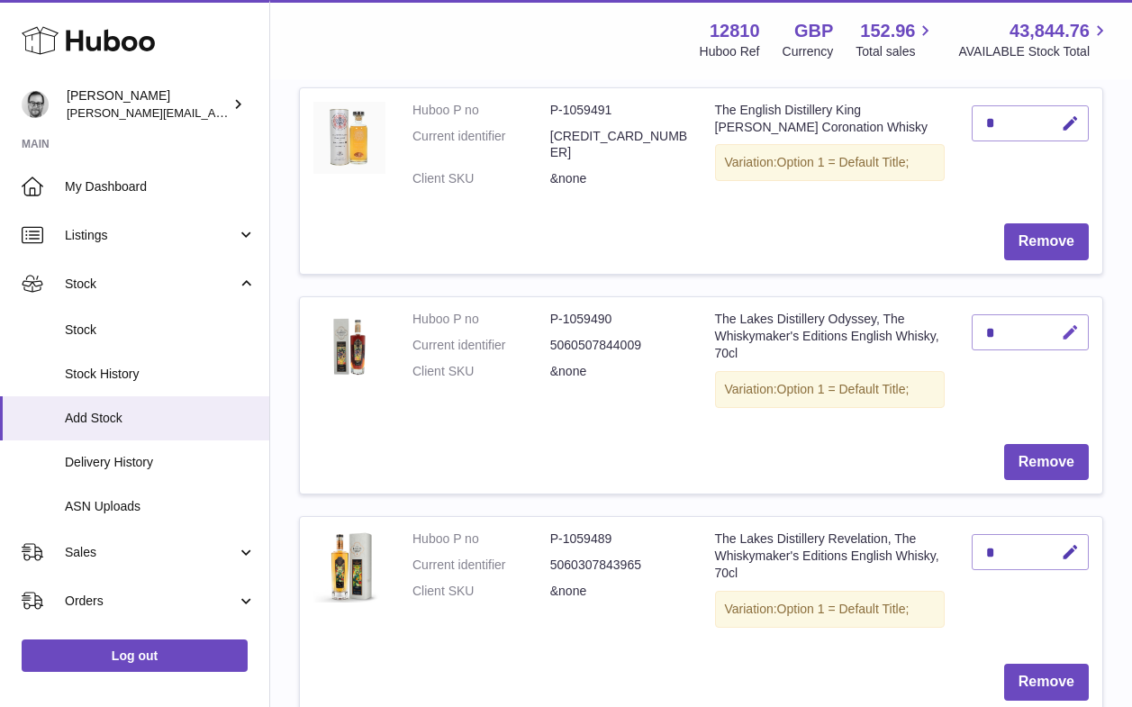
click at [1071, 323] on icon "button" at bounding box center [1069, 332] width 19 height 19
drag, startPoint x: 998, startPoint y: 305, endPoint x: 934, endPoint y: 304, distance: 63.9
click at [935, 305] on tr "Huboo P no P-1059490 Current identifier 5060507844009 Client SKU &none The Lake…" at bounding box center [701, 395] width 804 height 198
type input "*"
click at [1069, 324] on icon "submit" at bounding box center [1070, 332] width 16 height 16
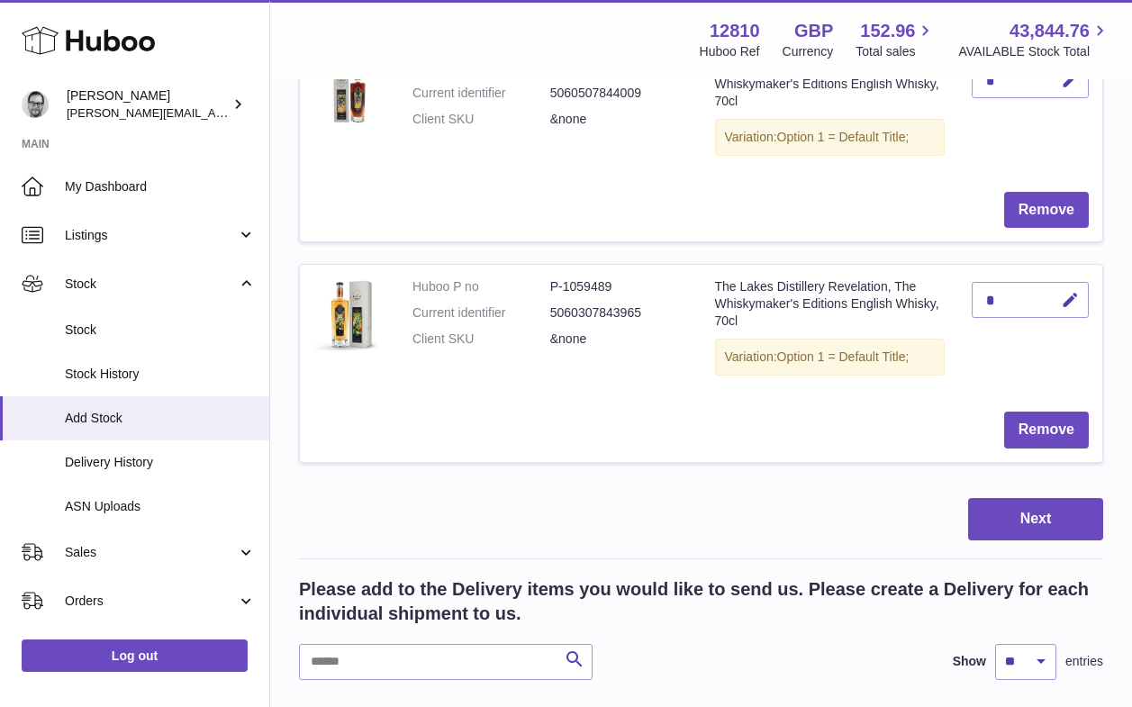
scroll to position [2671, 0]
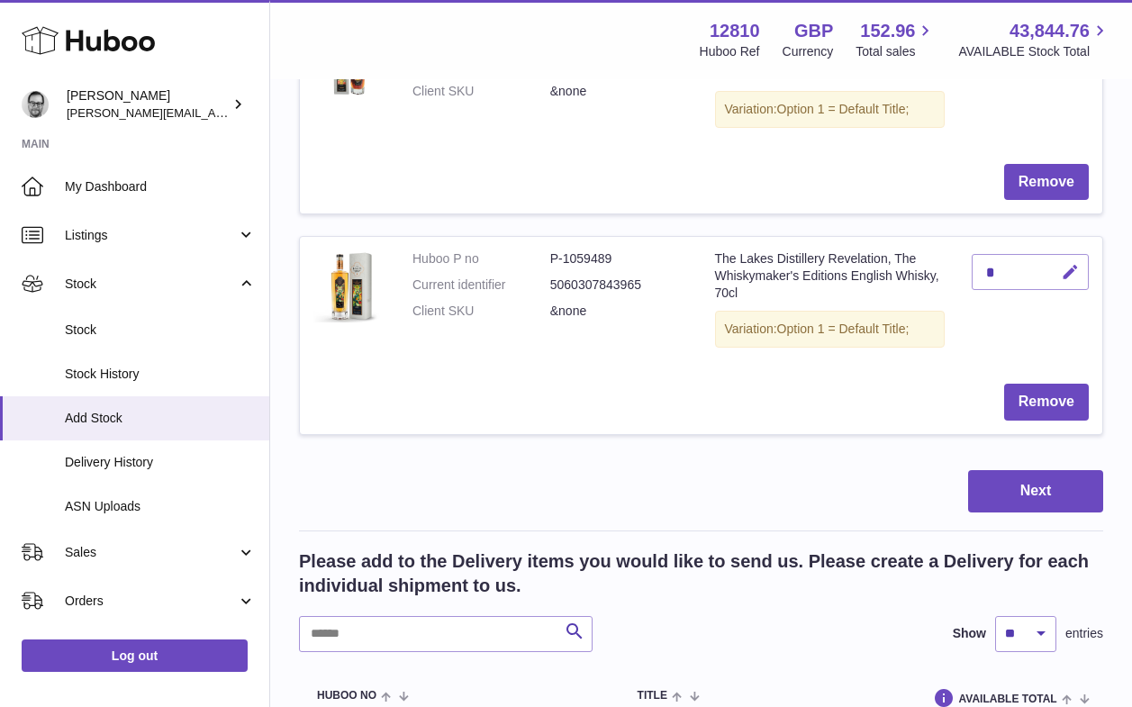
click at [1077, 263] on icon "button" at bounding box center [1069, 272] width 19 height 19
drag, startPoint x: 1002, startPoint y: 239, endPoint x: 943, endPoint y: 241, distance: 58.5
click at [944, 241] on tr "Huboo P no P-1059489 Current identifier 5060307843965 Client SKU &none The Lake…" at bounding box center [701, 335] width 804 height 198
drag, startPoint x: 1001, startPoint y: 250, endPoint x: 976, endPoint y: 250, distance: 25.2
click at [976, 254] on input "*" at bounding box center [1029, 272] width 117 height 36
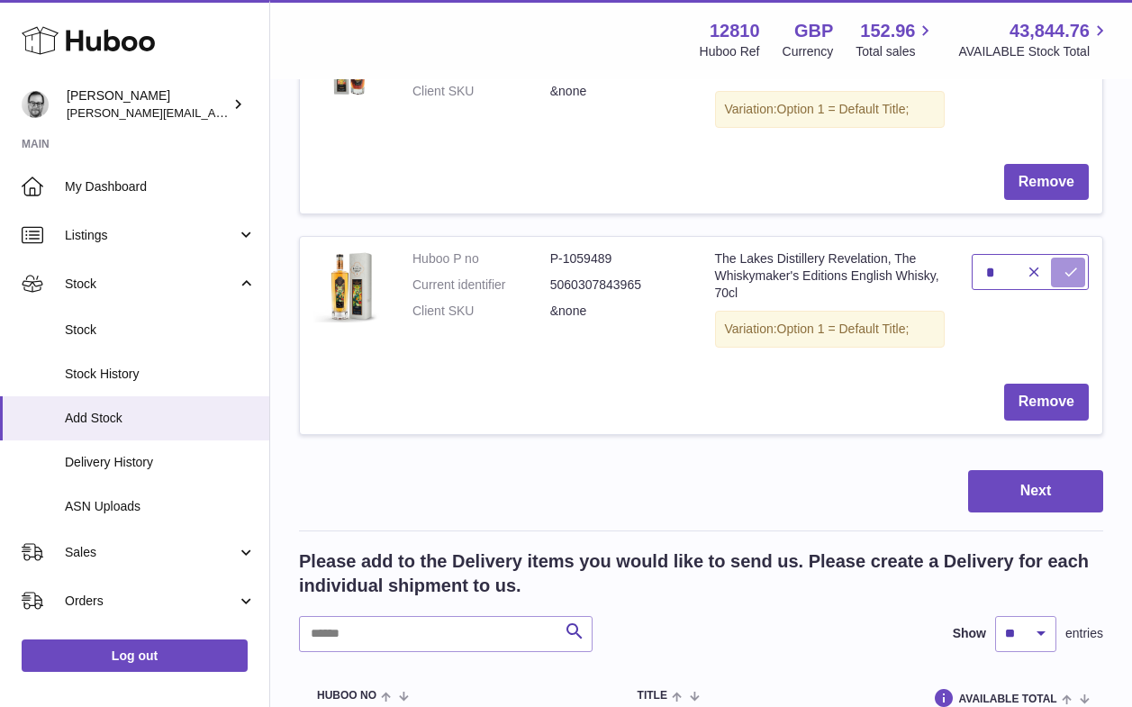
type input "*"
click at [1072, 264] on icon "submit" at bounding box center [1070, 272] width 16 height 16
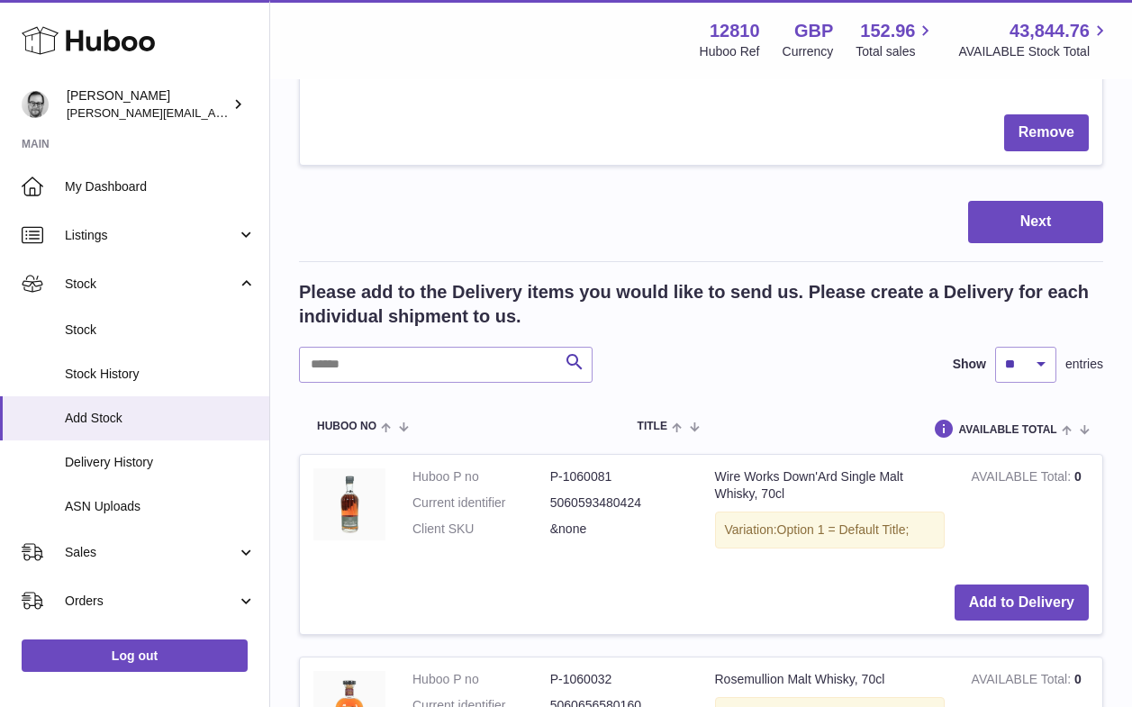
scroll to position [2917, 0]
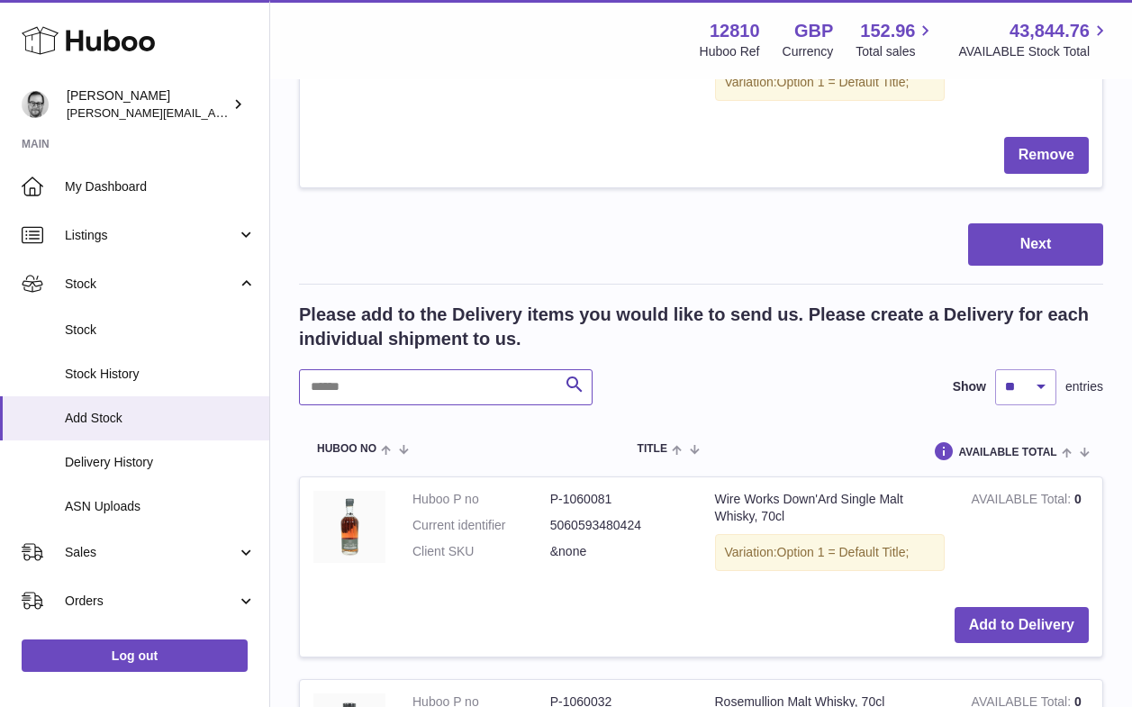
click at [371, 375] on input "text" at bounding box center [445, 387] width 293 height 36
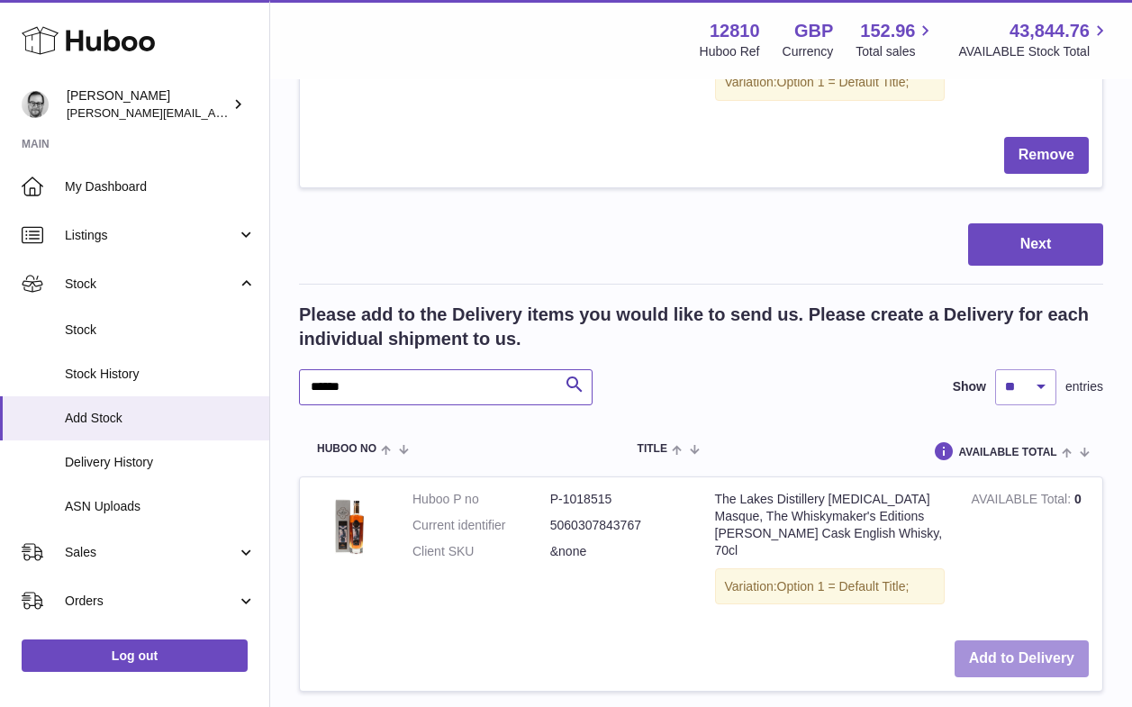
type input "******"
click at [1041, 640] on button "Add to Delivery" at bounding box center [1021, 658] width 134 height 37
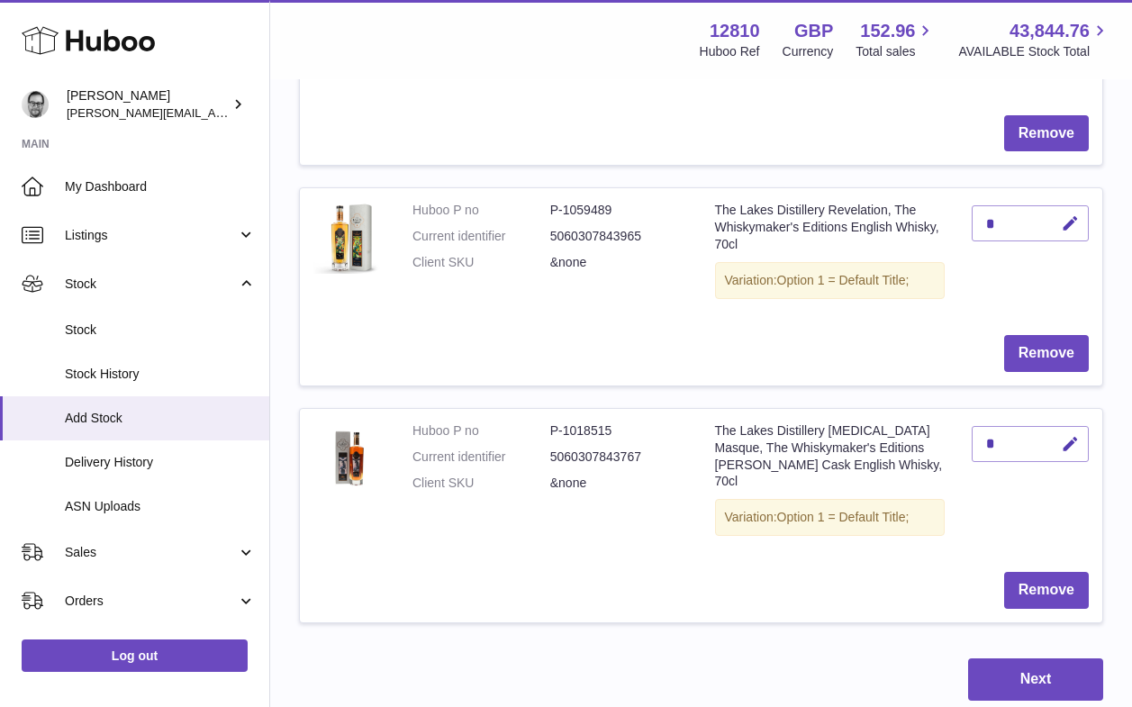
scroll to position [2564, 0]
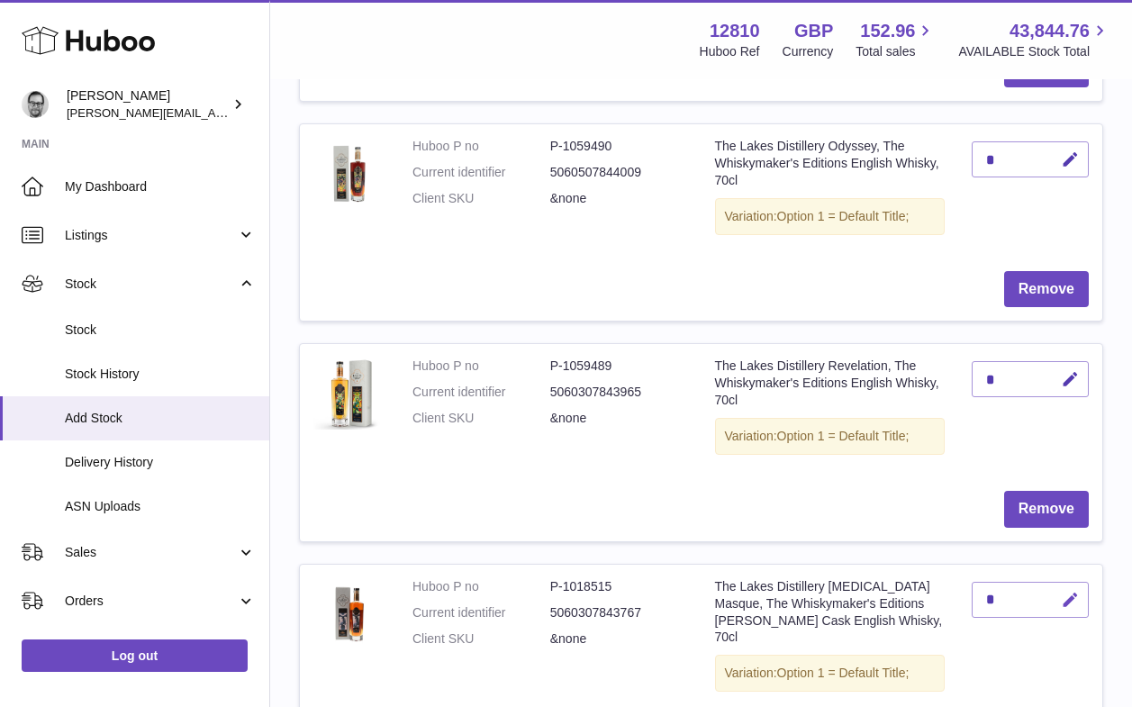
click at [1073, 591] on icon "button" at bounding box center [1069, 600] width 19 height 19
drag, startPoint x: 1004, startPoint y: 577, endPoint x: 942, endPoint y: 576, distance: 61.2
click at [943, 576] on tr "Huboo P no P-1018515 Current identifier 5060307843767 Client SKU &none The Lake…" at bounding box center [701, 671] width 804 height 215
type input "*"
click at [1073, 591] on icon "submit" at bounding box center [1070, 599] width 16 height 16
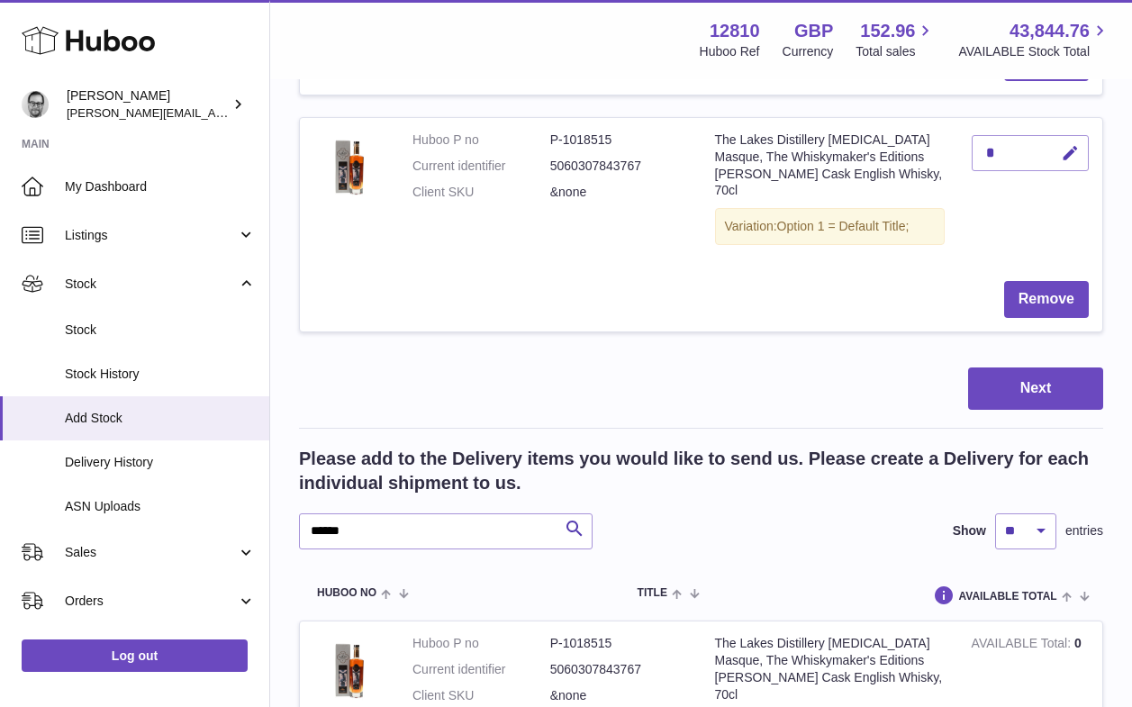
scroll to position [3023, 0]
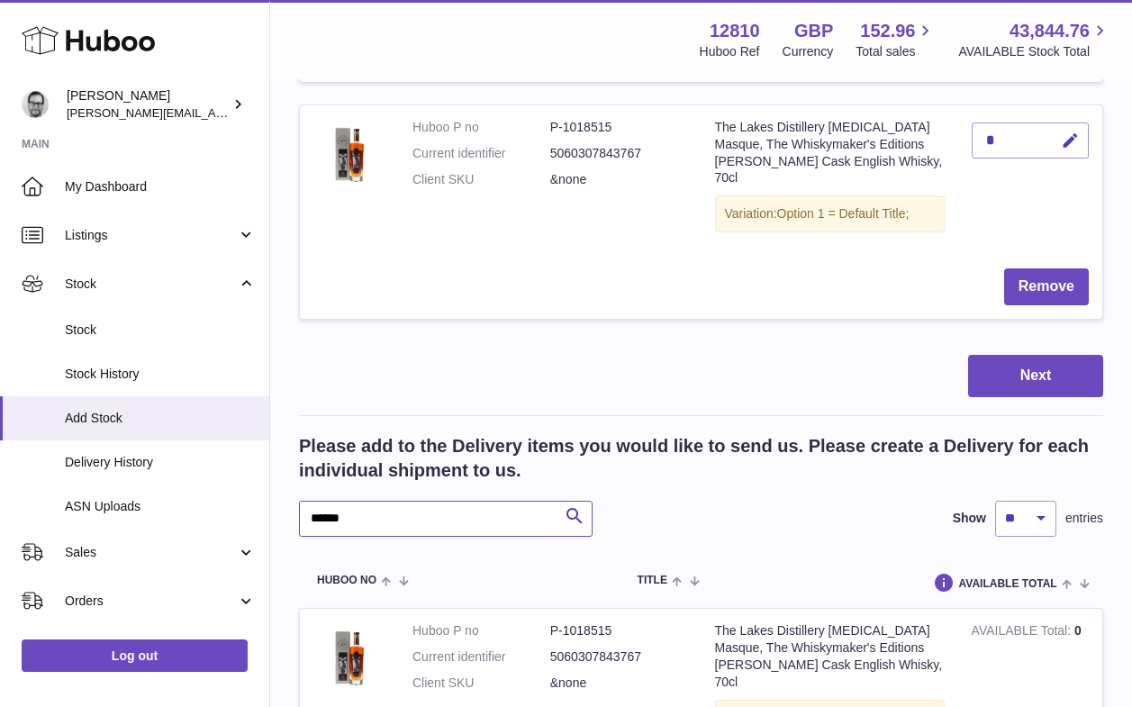
drag, startPoint x: 386, startPoint y: 486, endPoint x: 266, endPoint y: 484, distance: 119.7
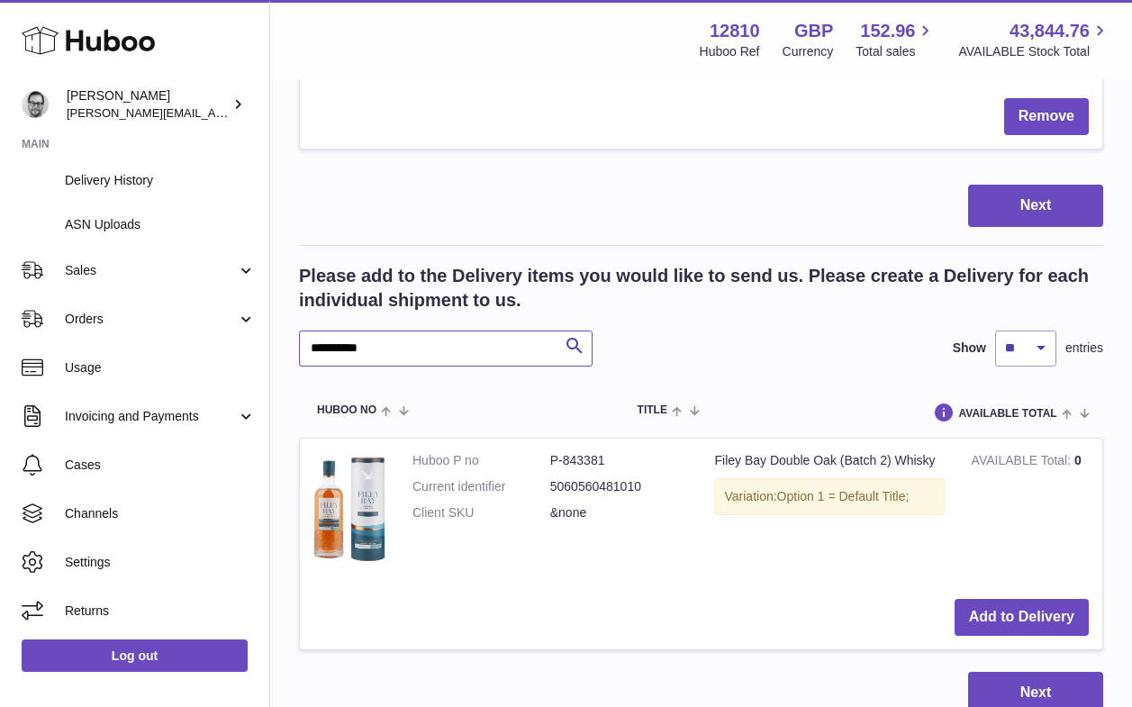
scroll to position [3212, 0]
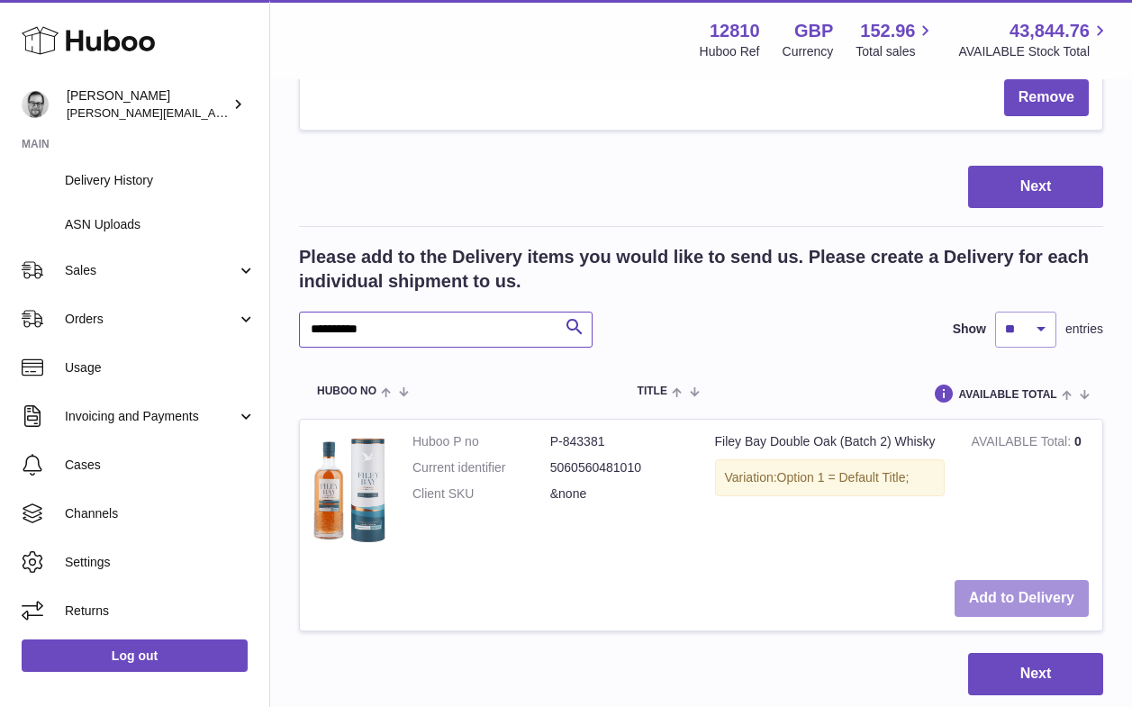
type input "**********"
click at [1034, 580] on button "Add to Delivery" at bounding box center [1021, 598] width 134 height 37
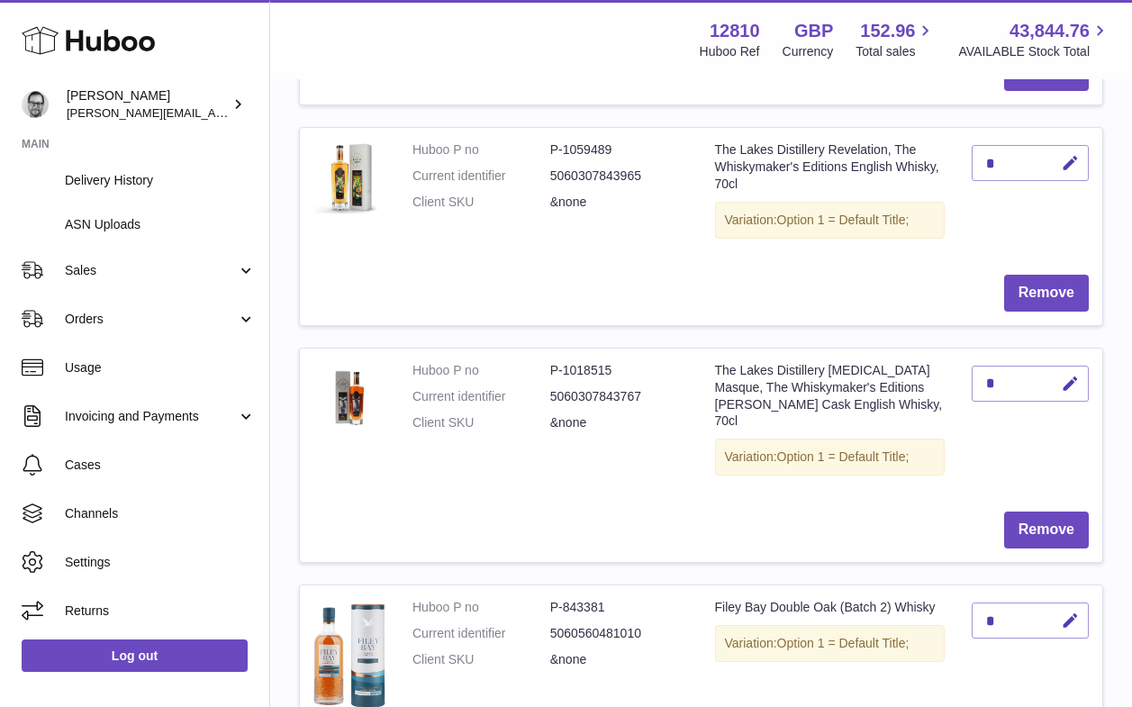
scroll to position [2779, 0]
